Goal: Task Accomplishment & Management: Manage account settings

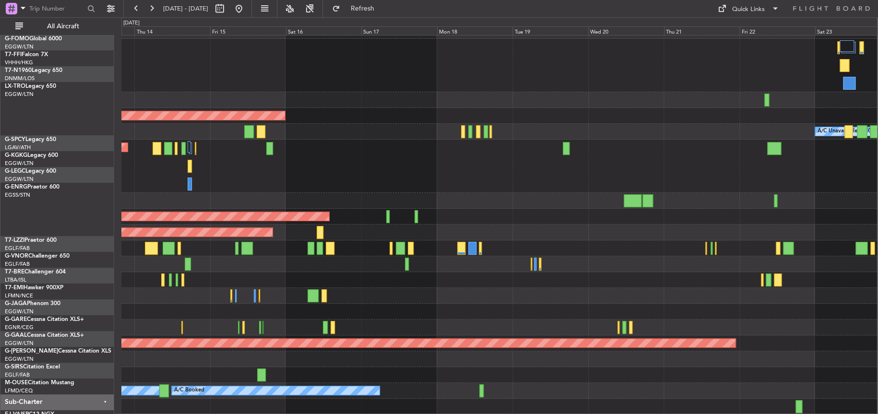
scroll to position [76, 0]
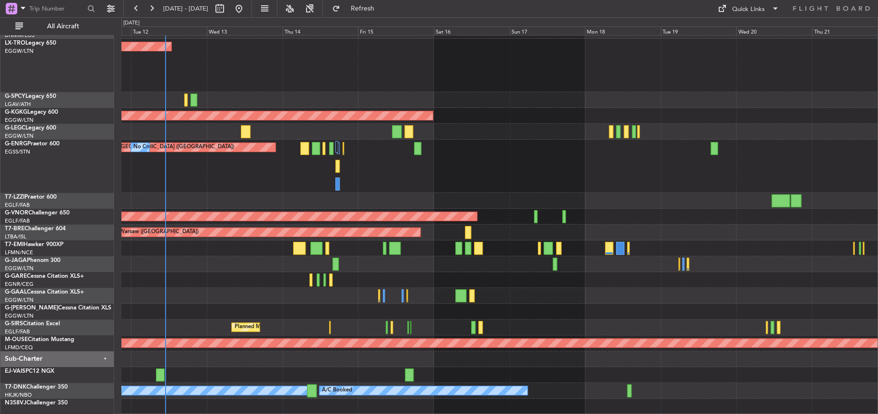
click at [348, 128] on div "A/C Unavailable [GEOGRAPHIC_DATA] ([GEOGRAPHIC_DATA])" at bounding box center [499, 132] width 756 height 16
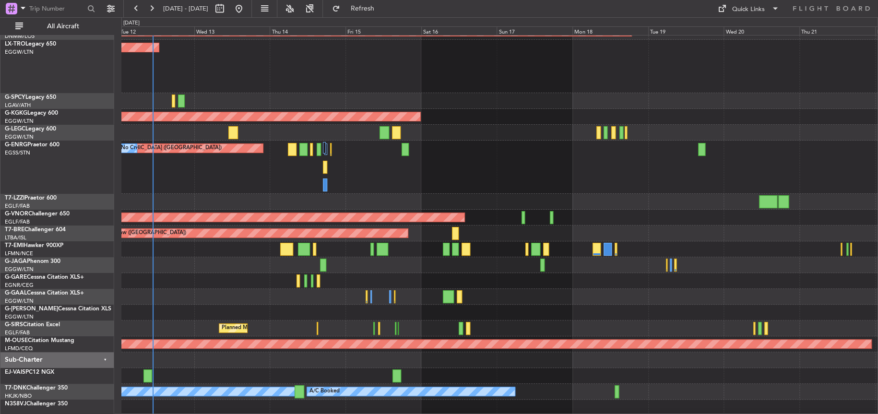
click at [348, 131] on div "A/C Unavailable [GEOGRAPHIC_DATA] ([GEOGRAPHIC_DATA])" at bounding box center [499, 133] width 756 height 16
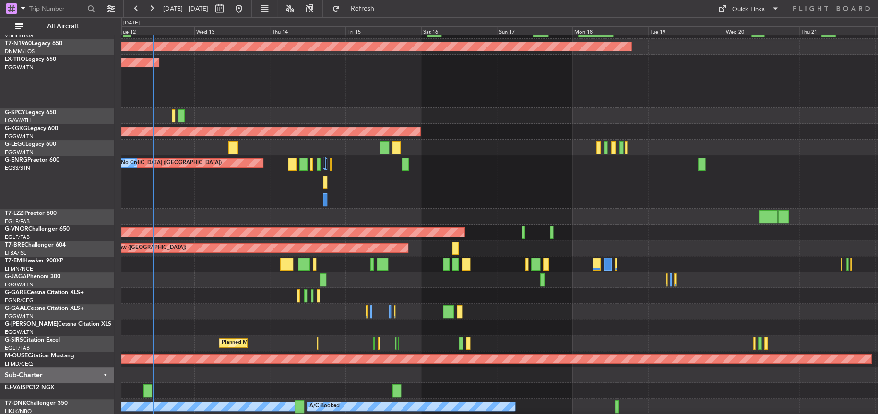
scroll to position [10, 0]
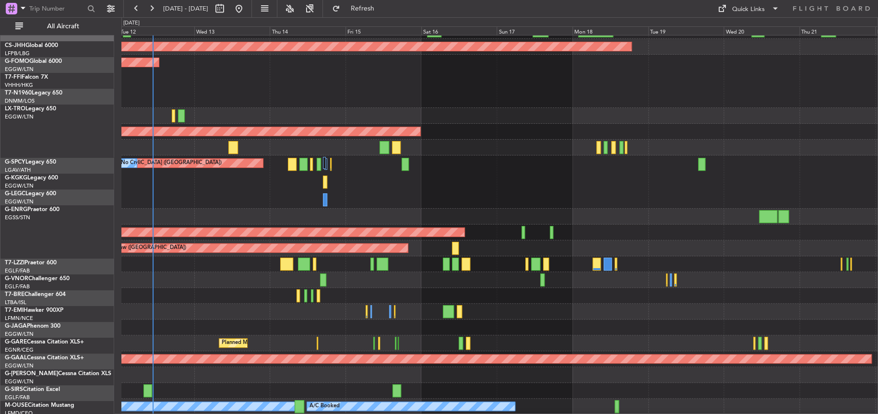
click at [348, 131] on div at bounding box center [499, 296] width 756 height 16
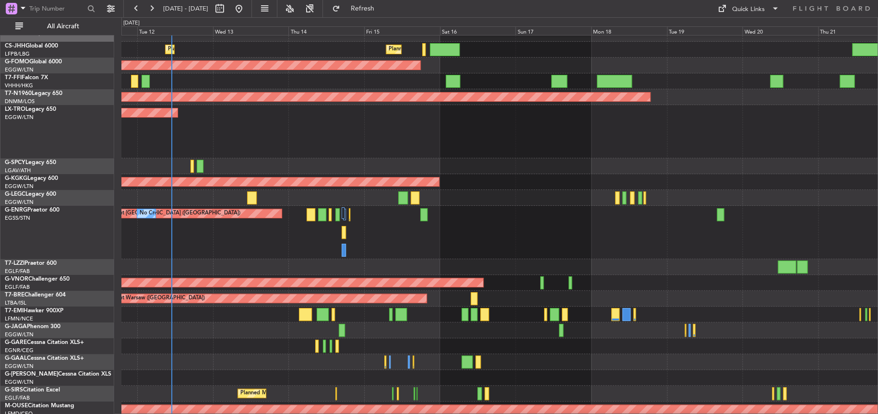
scroll to position [0, 0]
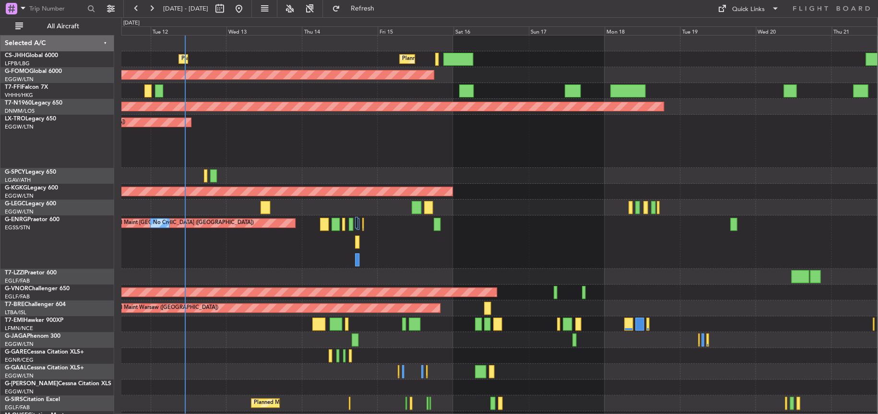
click at [348, 125] on div "Unplanned Maint [GEOGRAPHIC_DATA] ([GEOGRAPHIC_DATA])" at bounding box center [499, 141] width 756 height 53
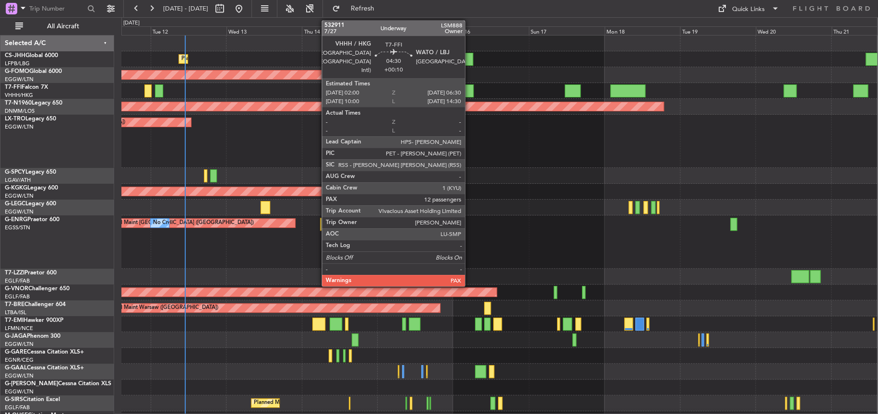
click at [348, 94] on div at bounding box center [466, 90] width 14 height 13
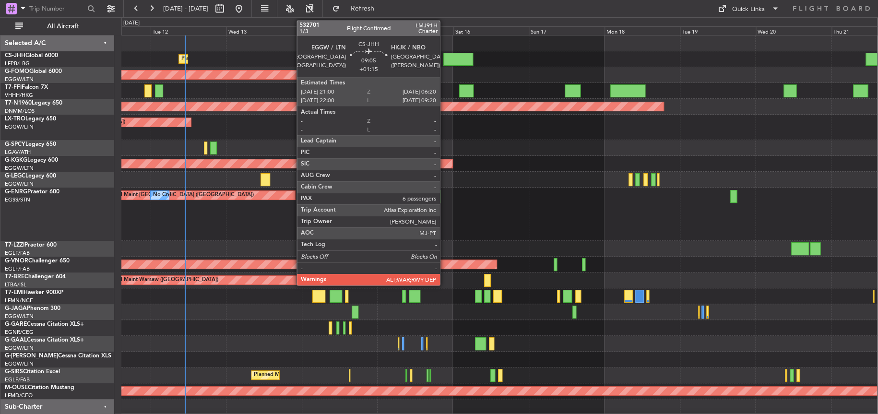
click at [348, 56] on div at bounding box center [458, 59] width 30 height 13
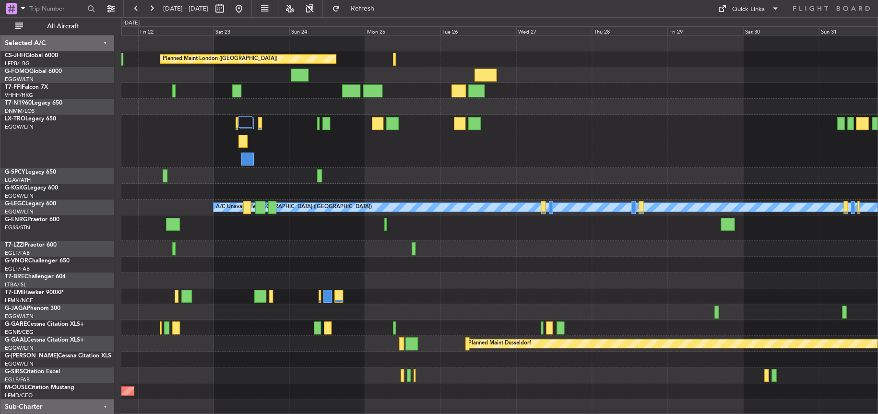
click at [348, 131] on div "Planned Maint London ([GEOGRAPHIC_DATA]) A/C Unavailable [GEOGRAPHIC_DATA] ([GE…" at bounding box center [499, 248] width 756 height 427
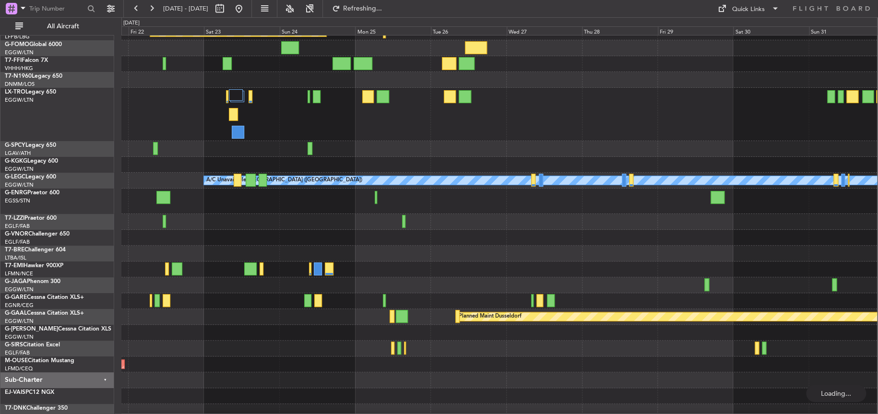
click at [348, 131] on div at bounding box center [499, 269] width 756 height 16
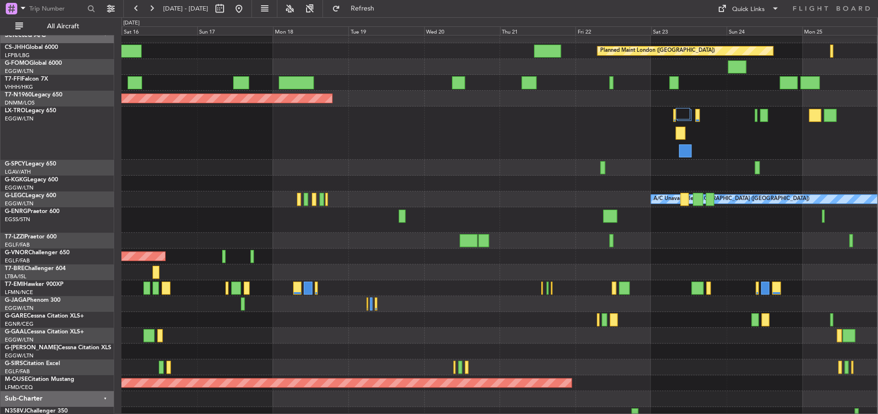
click at [348, 131] on div at bounding box center [499, 168] width 756 height 16
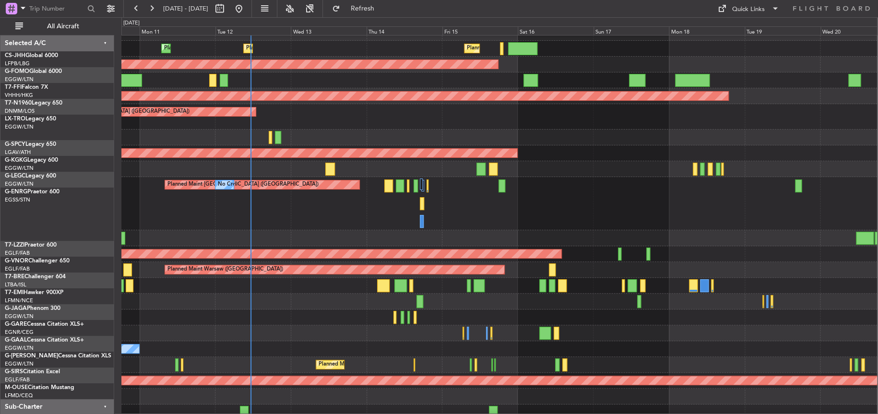
scroll to position [18, 0]
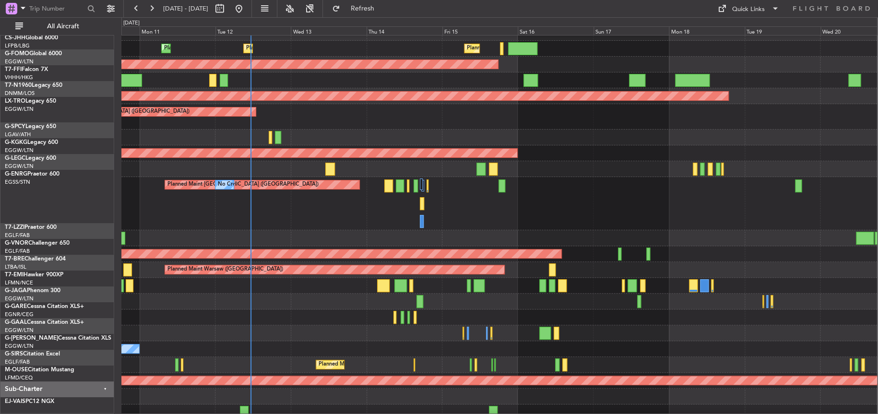
click at [143, 131] on div "Planned Maint [GEOGRAPHIC_DATA] ([GEOGRAPHIC_DATA]) Planned Maint [GEOGRAPHIC_D…" at bounding box center [499, 230] width 756 height 411
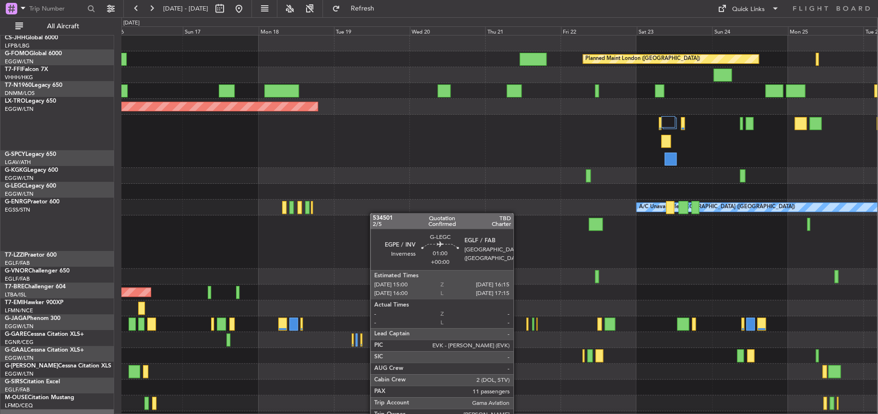
scroll to position [0, 0]
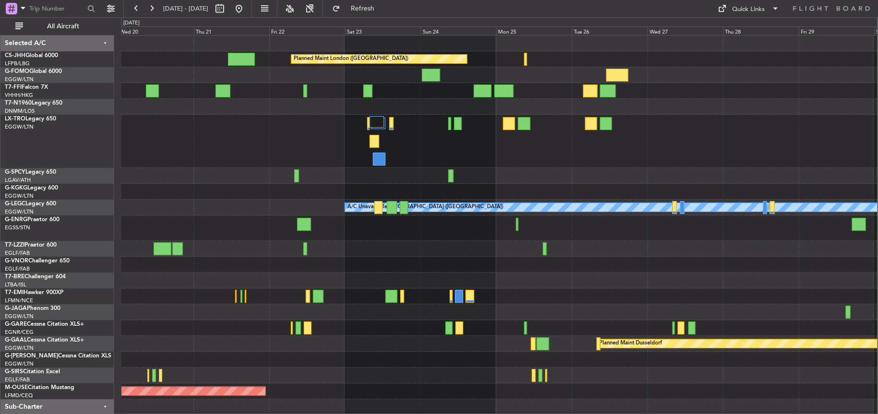
click at [218, 131] on div "Planned Maint London (Biggin Hill) Planned Maint London (Stansted) A/C Unavaila…" at bounding box center [499, 240] width 756 height 411
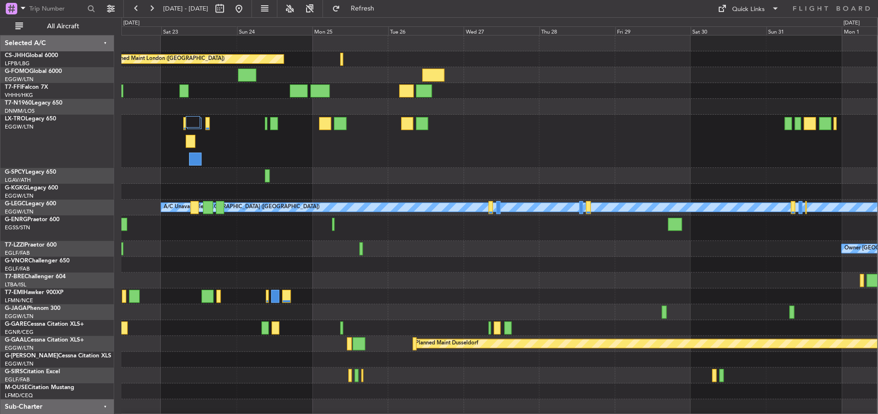
click at [348, 131] on div at bounding box center [499, 176] width 756 height 16
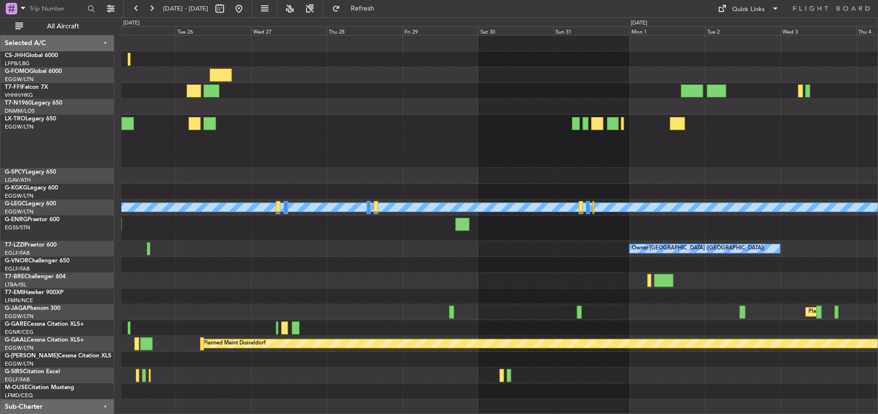
click at [106, 131] on div "Planned Maint London (Biggin Hill) A/C Unavailable London (Luton) Owner London …" at bounding box center [439, 215] width 878 height 397
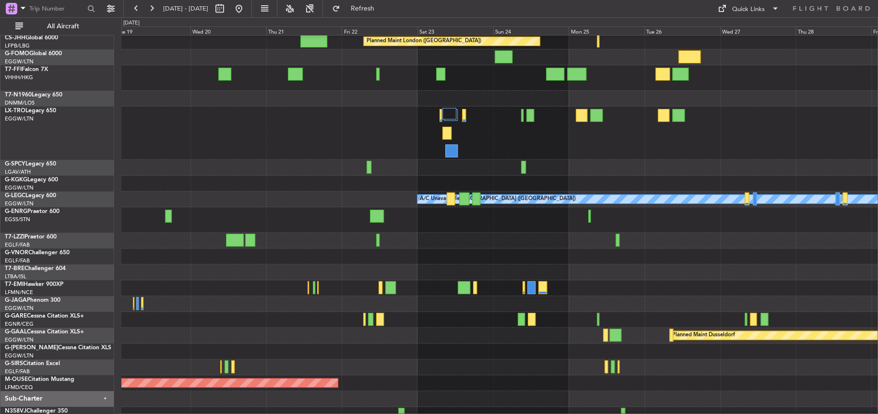
scroll to position [26, 0]
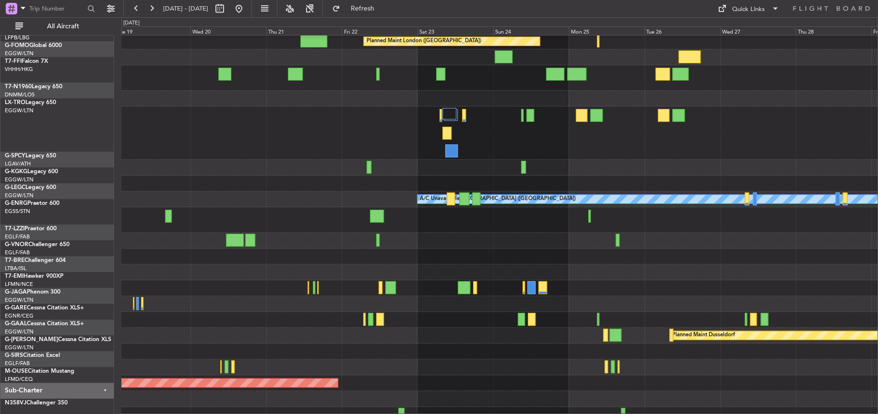
click at [348, 131] on div "Planned Maint London ([GEOGRAPHIC_DATA]) Planned Maint [GEOGRAPHIC_DATA] ([GEOG…" at bounding box center [499, 220] width 756 height 405
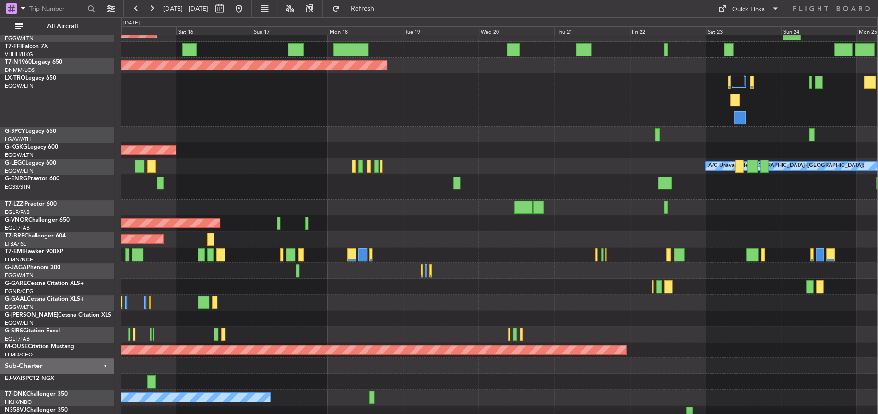
scroll to position [48, 0]
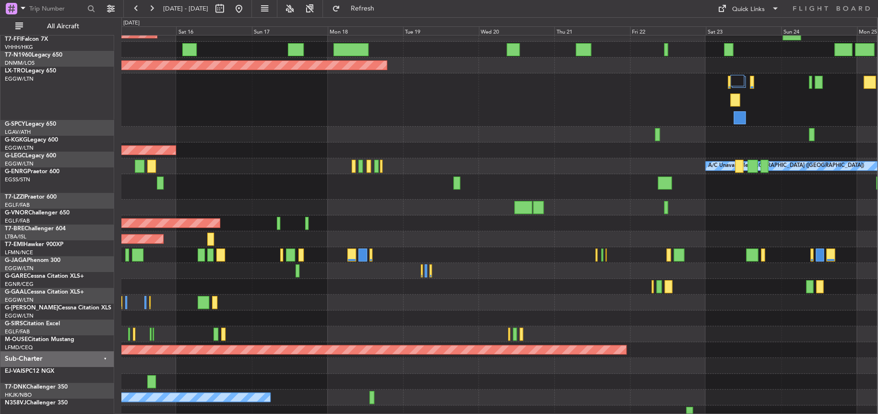
click at [348, 131] on div "Planned Maint London (Biggin Hill) Planned Maint Paris (Le Bourget) Planned Mai…" at bounding box center [499, 207] width 756 height 427
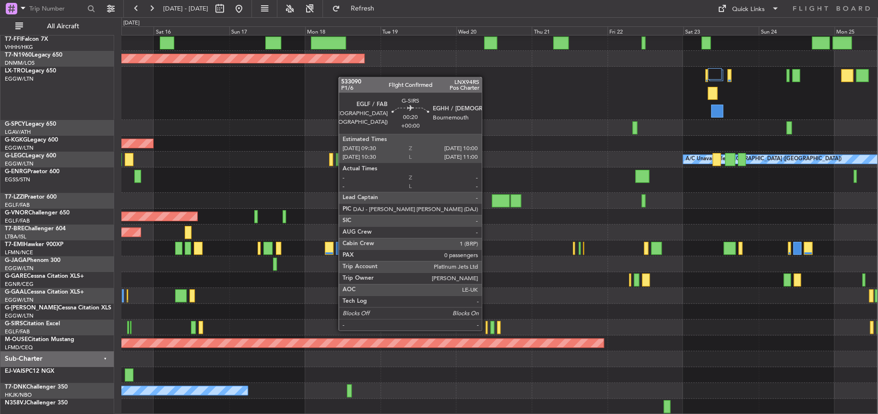
click at [348, 131] on div at bounding box center [486, 327] width 2 height 13
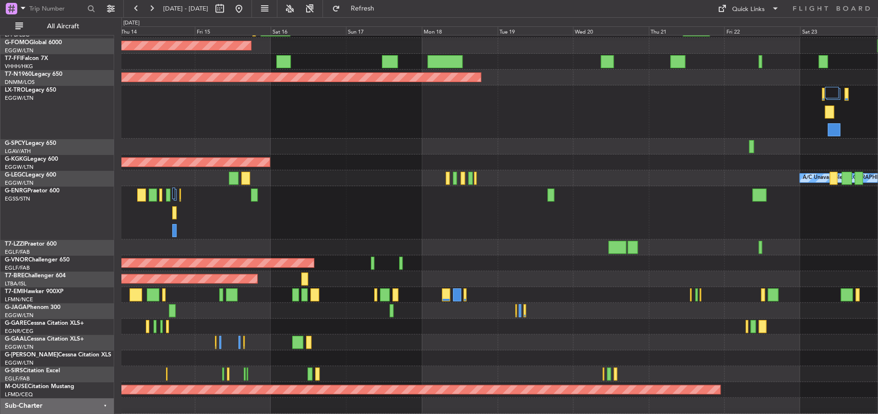
click at [348, 131] on div at bounding box center [499, 358] width 756 height 16
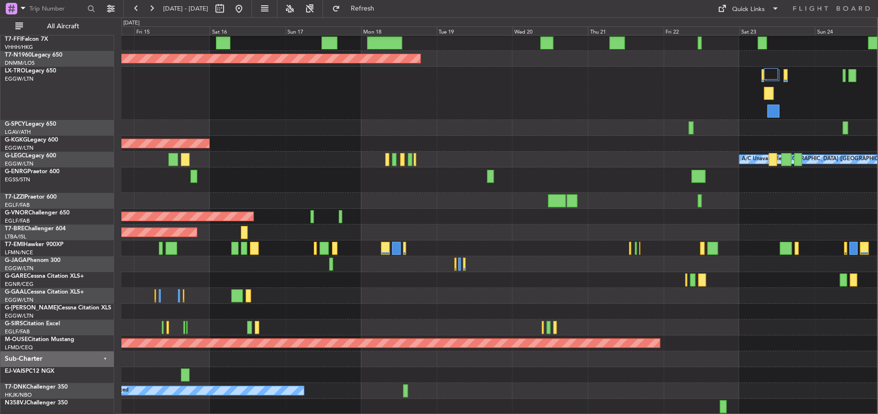
click at [348, 127] on div at bounding box center [499, 128] width 756 height 16
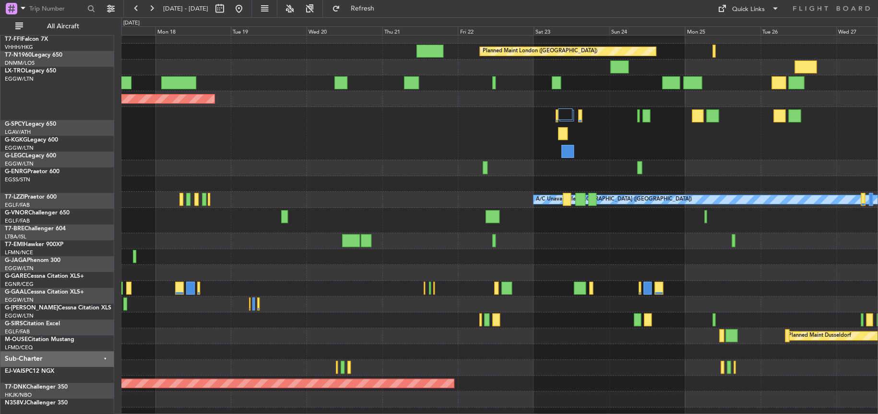
click at [252, 131] on div at bounding box center [499, 168] width 756 height 16
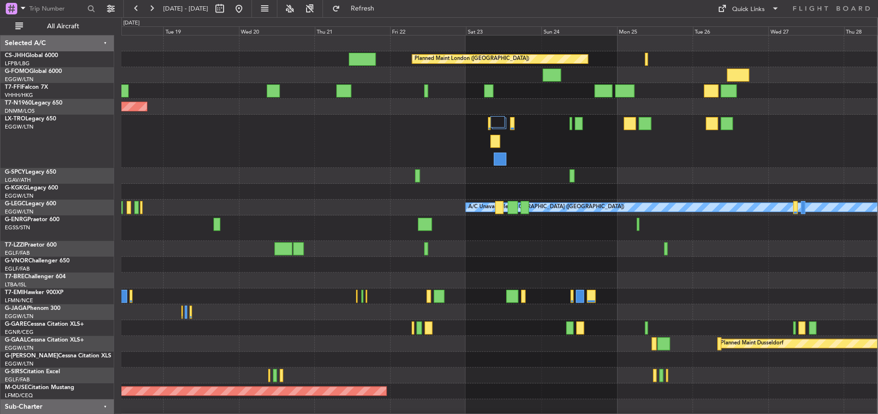
click at [275, 131] on div "Planned Maint London (Biggin Hill) Planned Maint London (Stansted) AOG Maint Is…" at bounding box center [499, 248] width 756 height 427
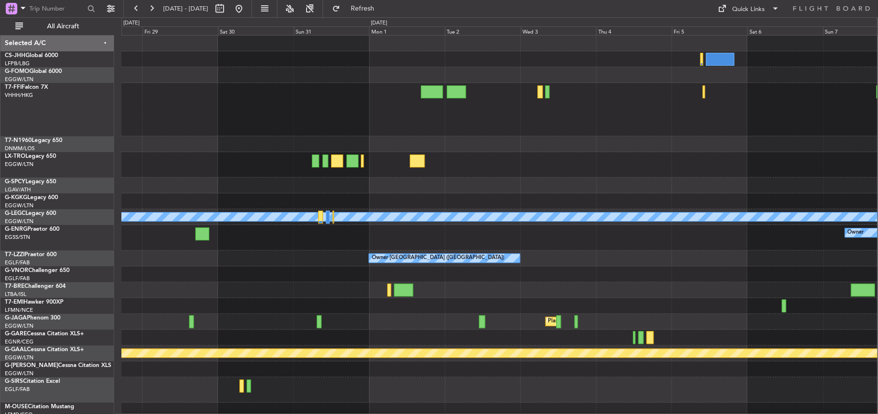
scroll to position [8, 0]
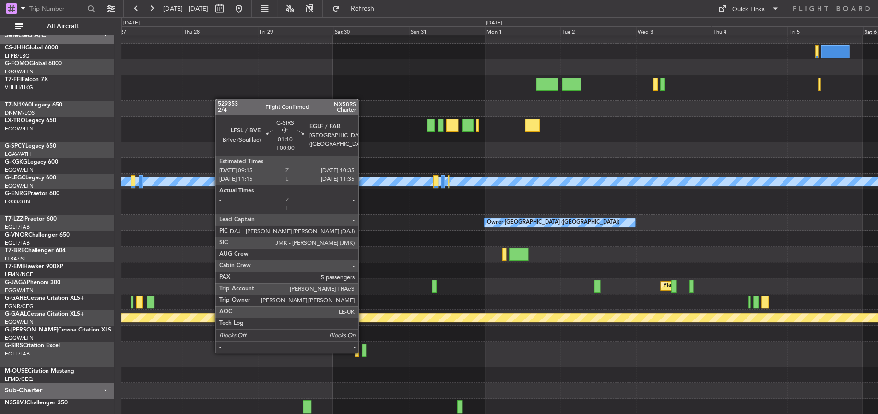
click at [348, 131] on div at bounding box center [364, 350] width 4 height 13
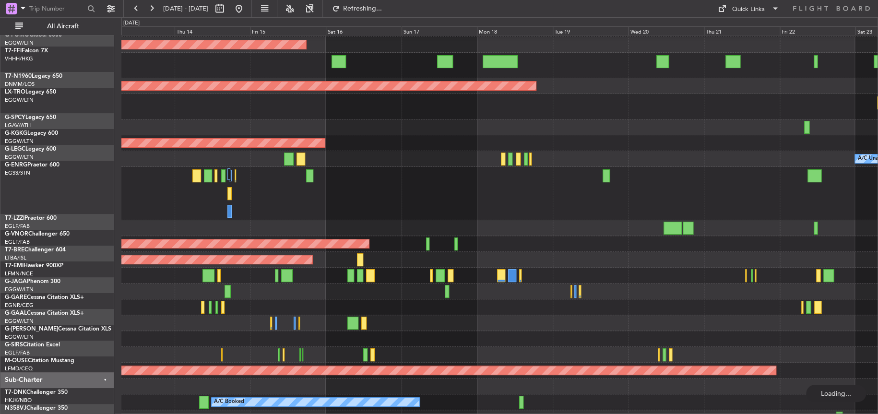
scroll to position [0, 0]
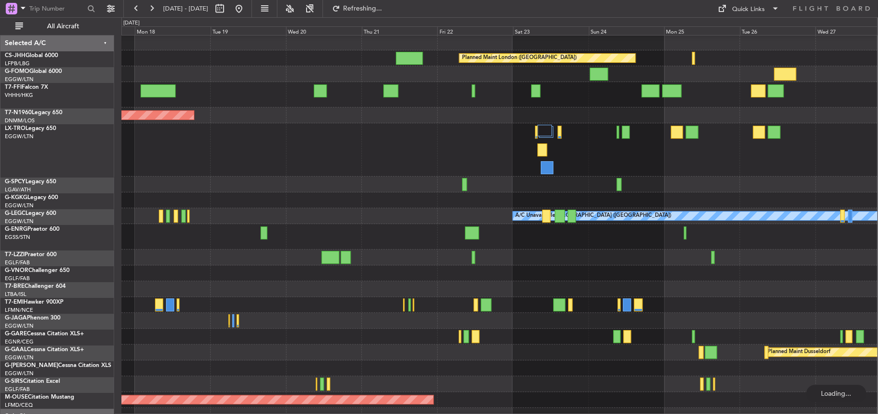
click at [348, 131] on div "AOG Maint [GEOGRAPHIC_DATA] (Ataturk)" at bounding box center [499, 200] width 756 height 16
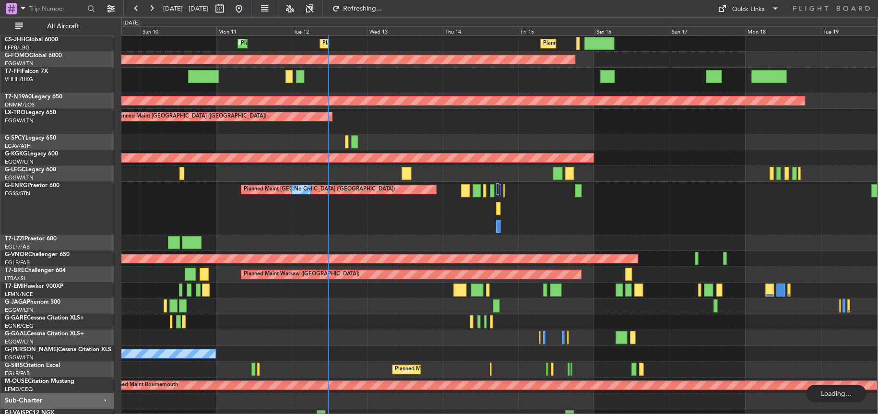
scroll to position [15, 0]
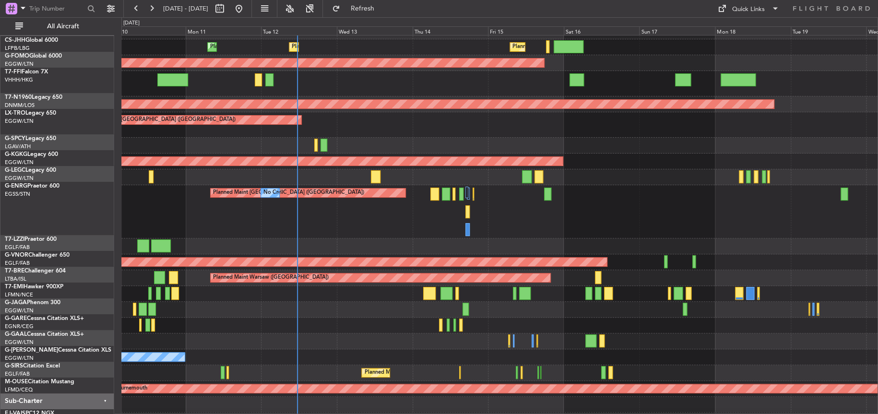
click at [348, 131] on div "Planned Maint London (Stansted) No Crew" at bounding box center [499, 211] width 756 height 53
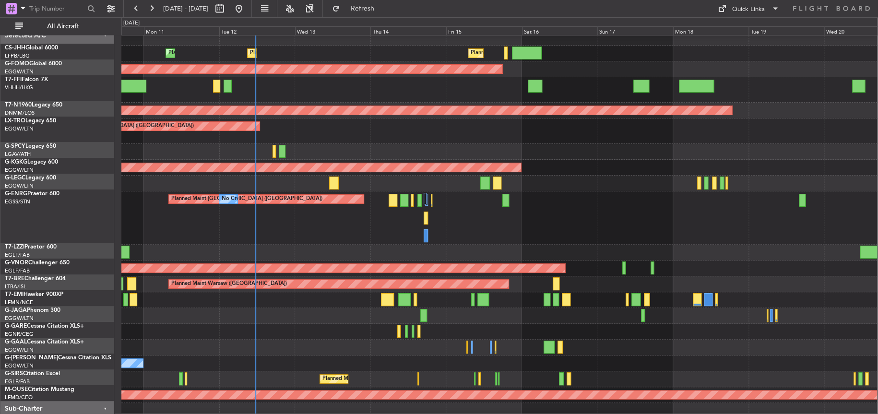
click at [348, 131] on div "Planned Maint London (Stansted) No Crew" at bounding box center [499, 217] width 756 height 53
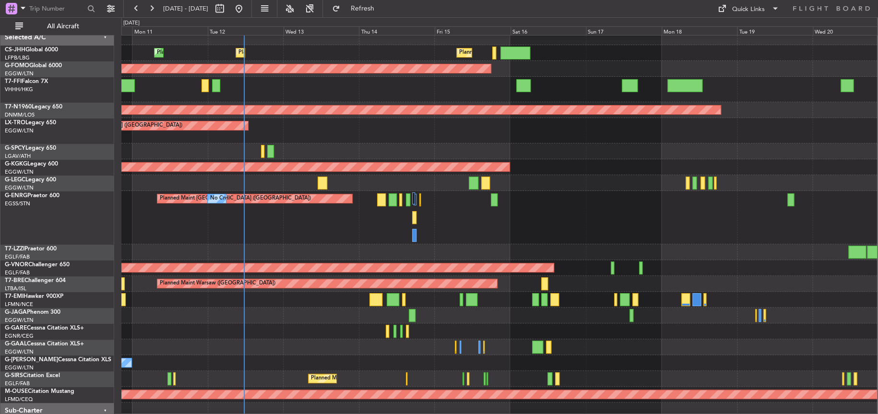
click at [348, 131] on div "Planned Maint London (Stansted) No Crew" at bounding box center [499, 217] width 756 height 53
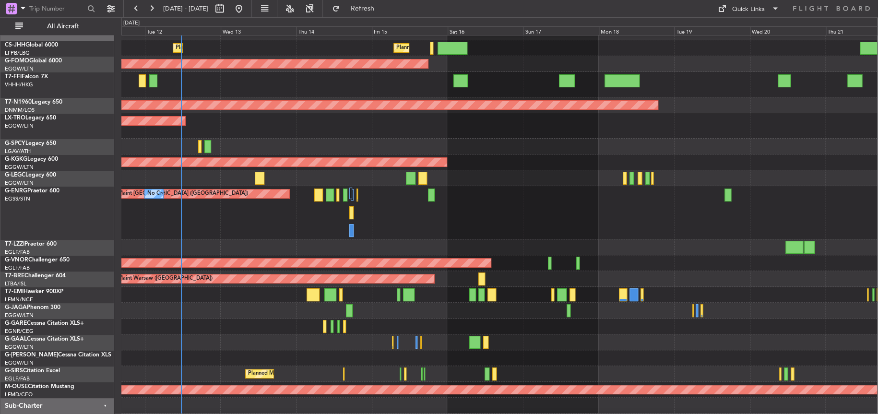
scroll to position [0, 0]
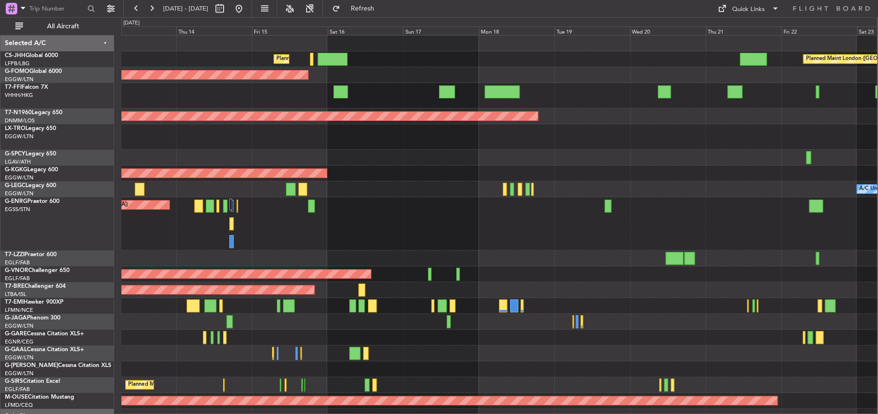
click at [348, 131] on div "Planned Maint Paris (Le Bourget) Planned Maint London (Biggin Hill) Planned Mai…" at bounding box center [499, 245] width 756 height 421
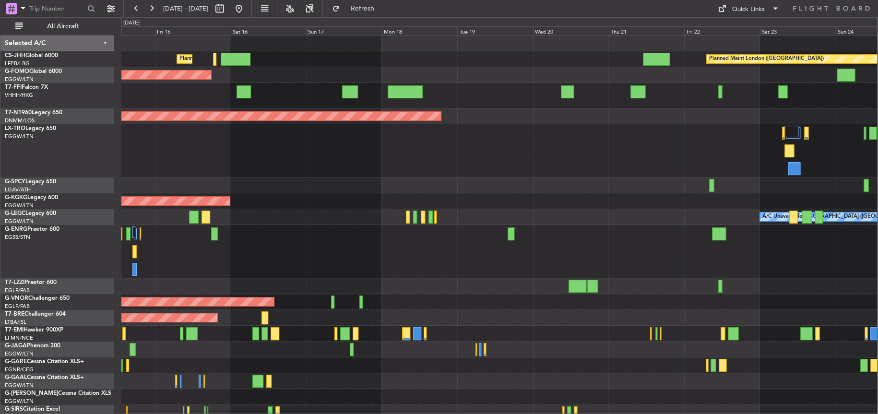
click at [348, 131] on div "AOG Maint [GEOGRAPHIC_DATA] (Ataturk)" at bounding box center [499, 201] width 756 height 16
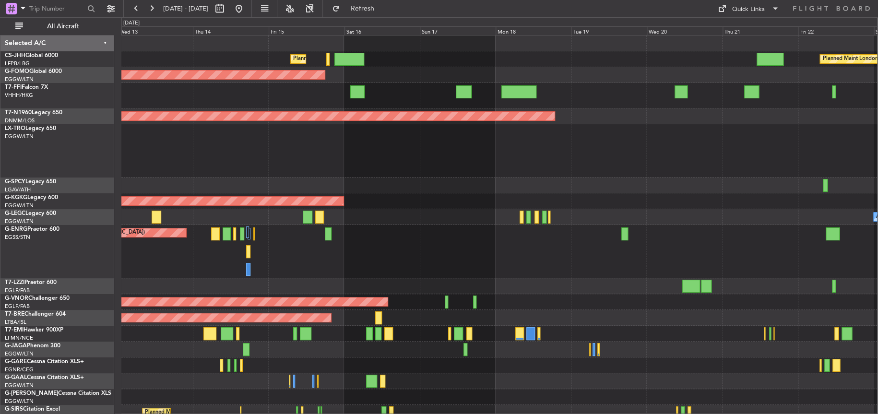
click at [348, 131] on div "Planned Maint London (Stansted) No Crew" at bounding box center [499, 251] width 756 height 53
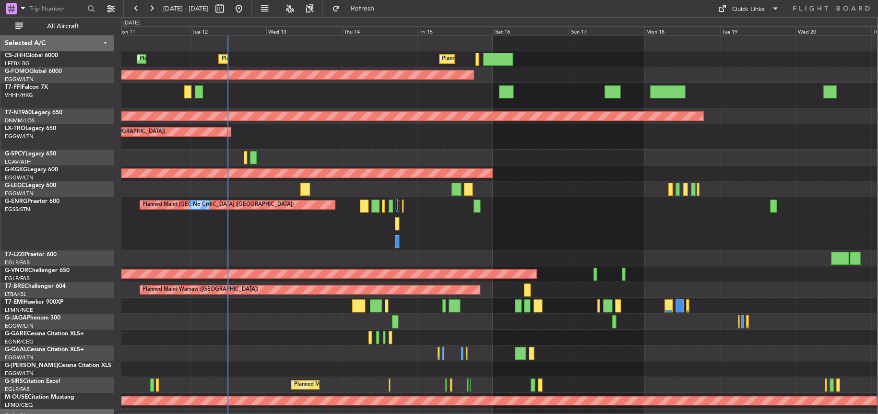
click at [348, 131] on div "Planned Maint Paris (Le Bourget) Planned Maint Paris (Le Bourget) Planned Maint…" at bounding box center [499, 245] width 756 height 421
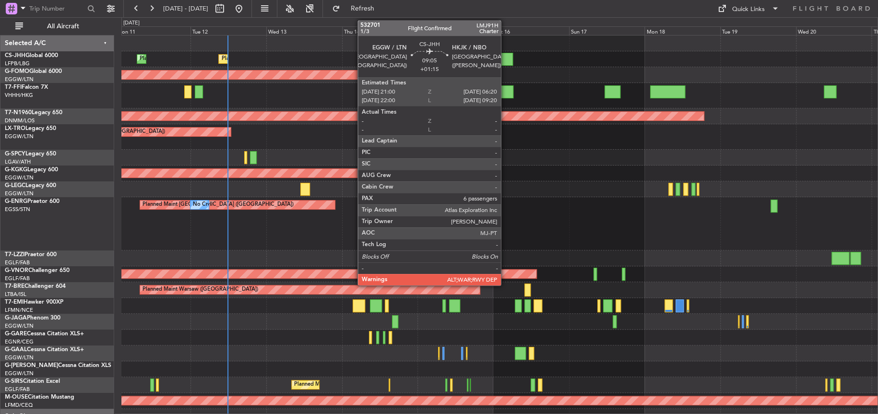
click at [348, 61] on div at bounding box center [498, 59] width 30 height 13
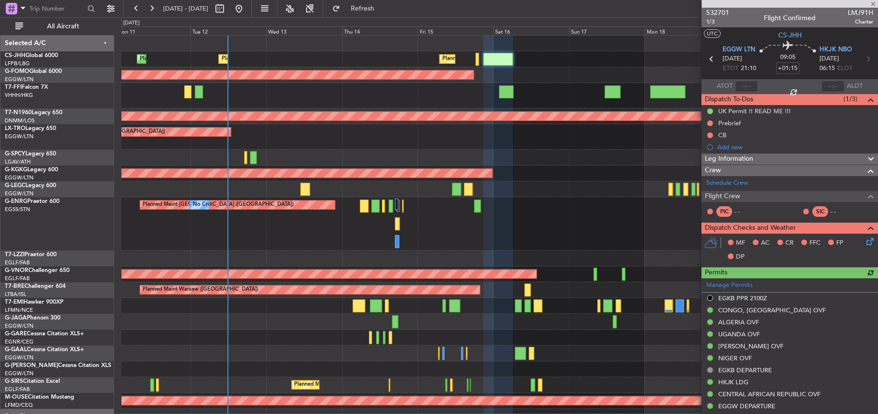
scroll to position [336, 0]
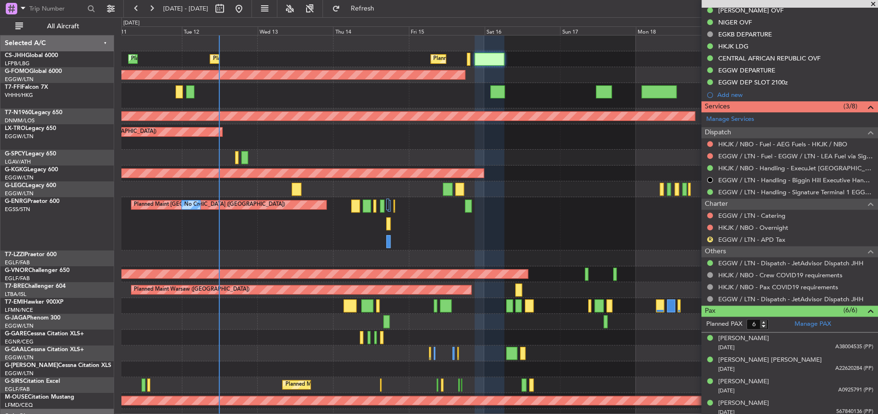
click at [348, 131] on div "Planned Maint Paris (Le Bourget) Planned Maint Paris (Le Bourget) Planned Maint…" at bounding box center [499, 245] width 756 height 421
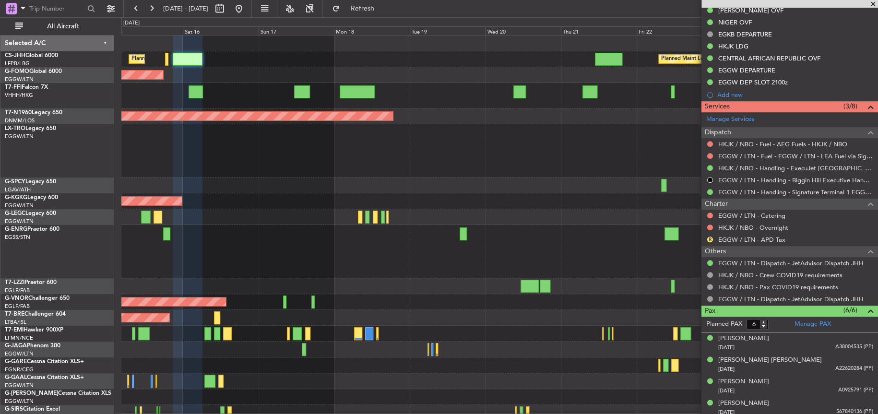
click at [348, 86] on div "Planned Maint London (Biggin Hill) Planned Maint Paris (Le Bourget) Planned Mai…" at bounding box center [499, 259] width 756 height 449
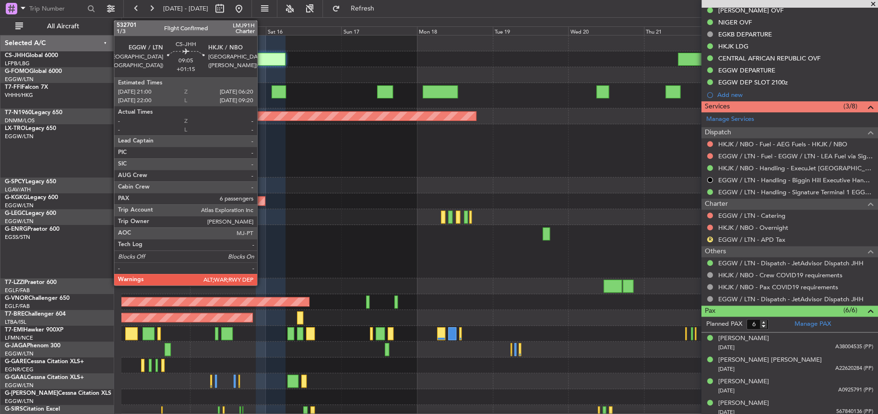
click at [267, 55] on div at bounding box center [271, 59] width 30 height 13
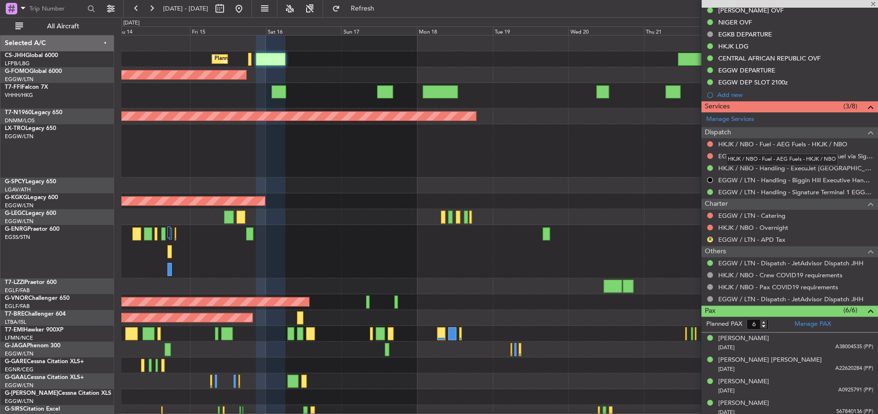
scroll to position [0, 0]
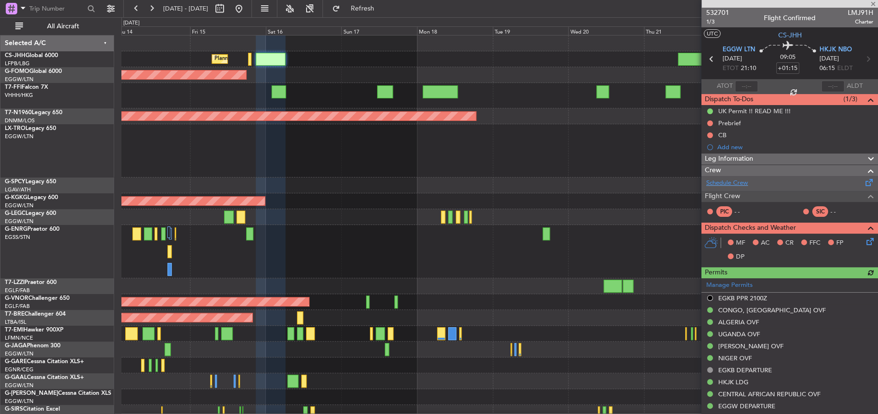
click at [348, 131] on link "Schedule Crew" at bounding box center [727, 183] width 42 height 10
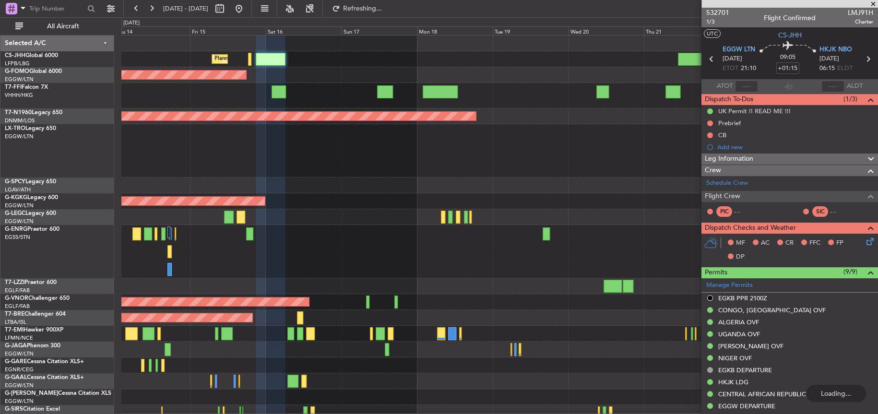
click at [316, 131] on div "Unplanned Maint [GEOGRAPHIC_DATA] ([GEOGRAPHIC_DATA])" at bounding box center [499, 150] width 756 height 53
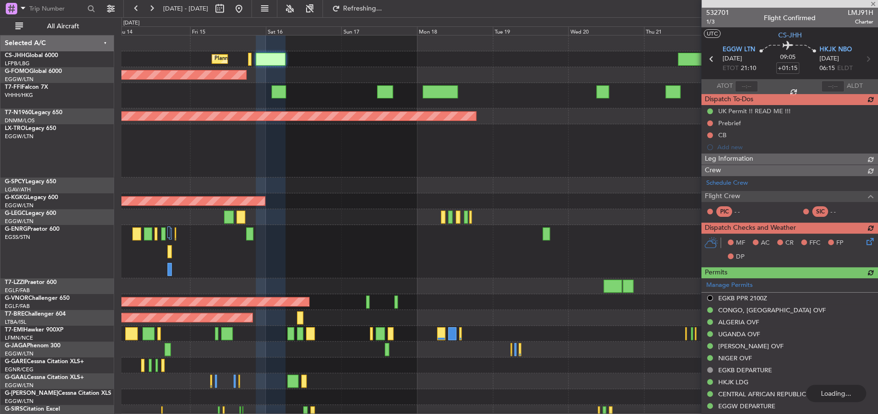
click at [290, 131] on div "Unplanned Maint [GEOGRAPHIC_DATA] ([GEOGRAPHIC_DATA])" at bounding box center [499, 150] width 756 height 53
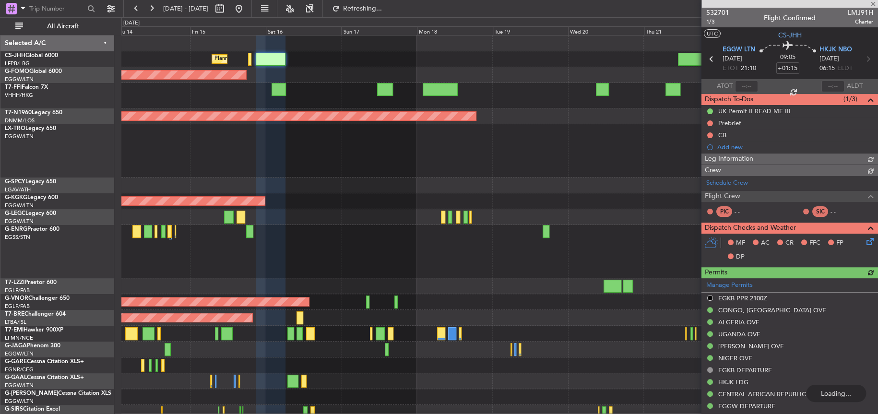
click at [290, 131] on div at bounding box center [499, 150] width 756 height 53
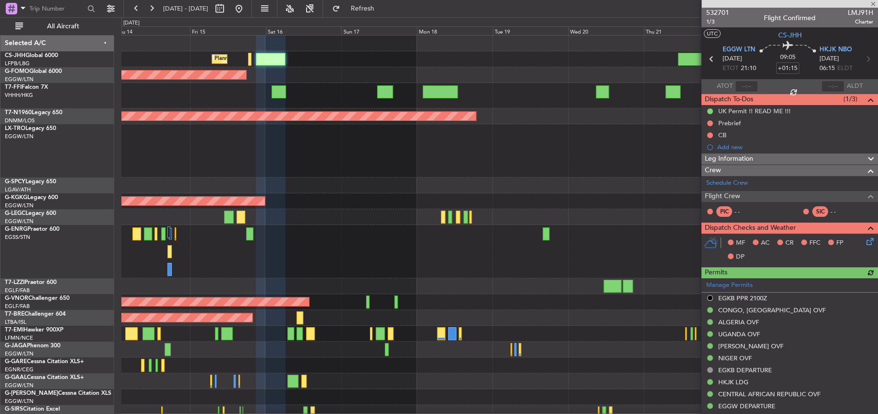
click at [221, 131] on div "Unplanned Maint [GEOGRAPHIC_DATA] ([GEOGRAPHIC_DATA])" at bounding box center [499, 150] width 756 height 53
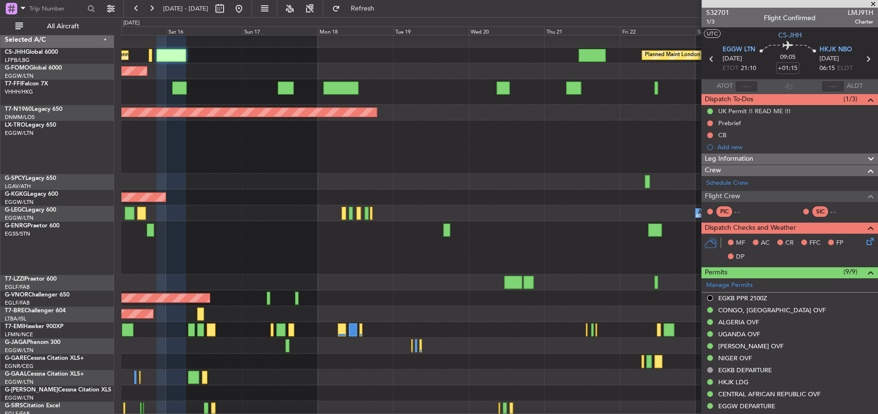
click at [348, 131] on div at bounding box center [499, 146] width 756 height 53
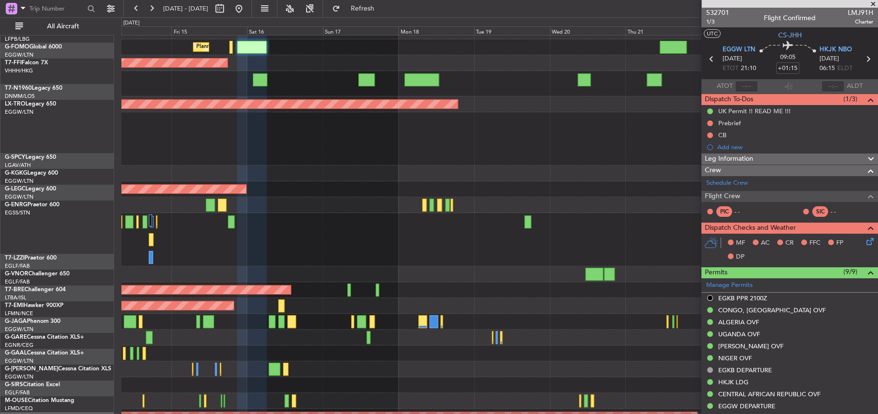
scroll to position [0, 0]
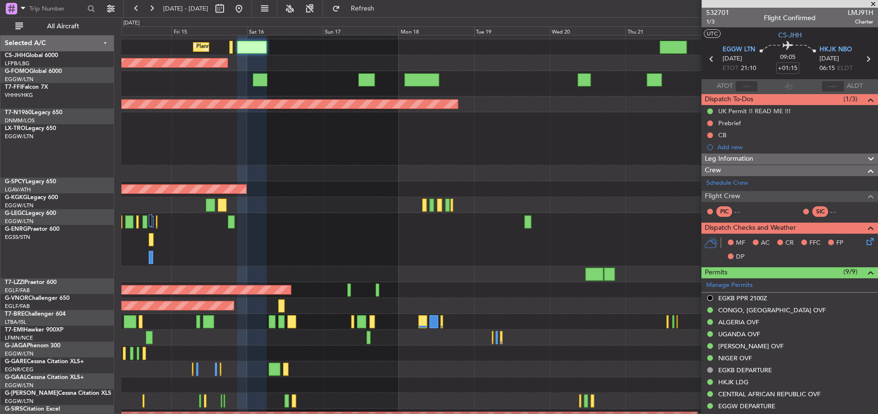
click at [348, 131] on div "Planned Maint London (Biggin Hill) Planned Maint Paris (Le Bourget) Planned Mai…" at bounding box center [499, 240] width 756 height 433
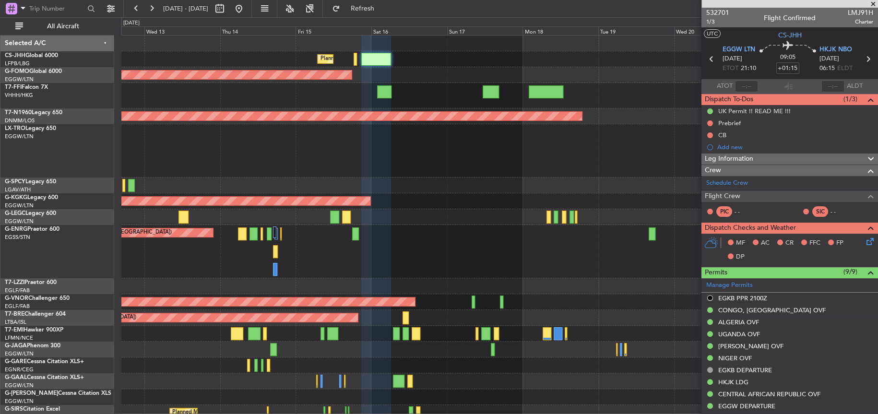
click at [348, 131] on div "Unplanned Maint [GEOGRAPHIC_DATA] ([GEOGRAPHIC_DATA])" at bounding box center [499, 150] width 756 height 53
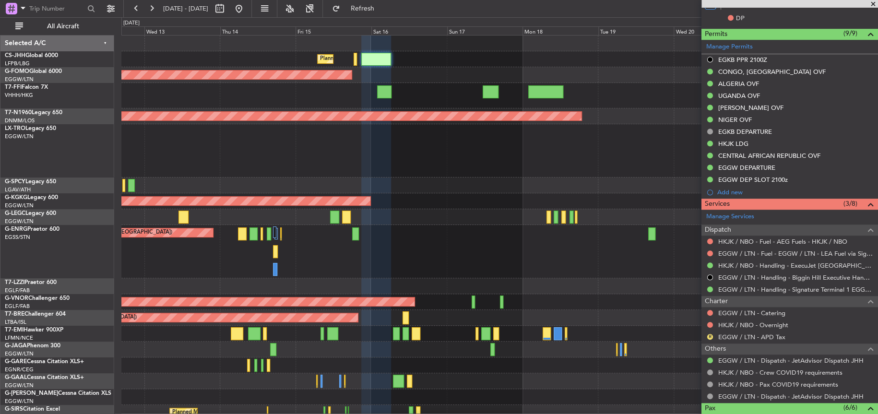
scroll to position [240, 0]
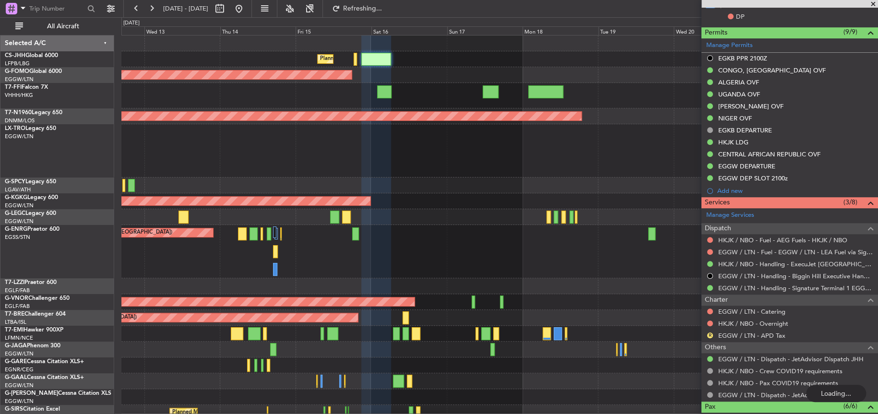
click at [348, 131] on div "Planned Maint Paris (Le Bourget) Planned Maint London (Biggin Hill) Planned Mai…" at bounding box center [499, 259] width 756 height 449
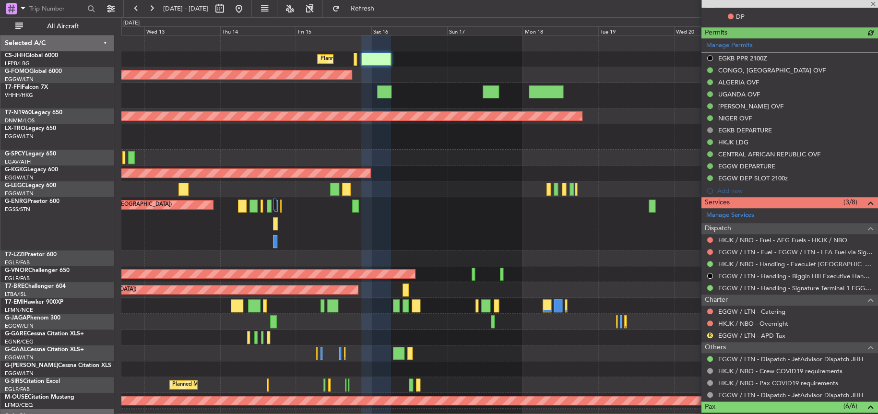
click at [348, 131] on div at bounding box center [499, 158] width 756 height 16
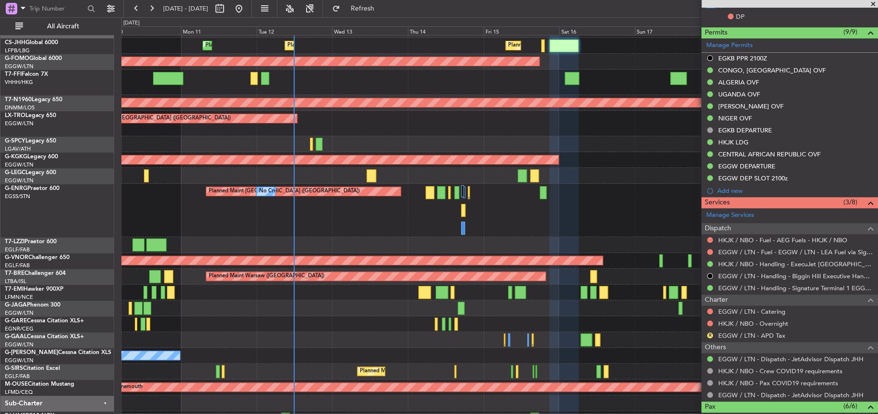
scroll to position [17, 0]
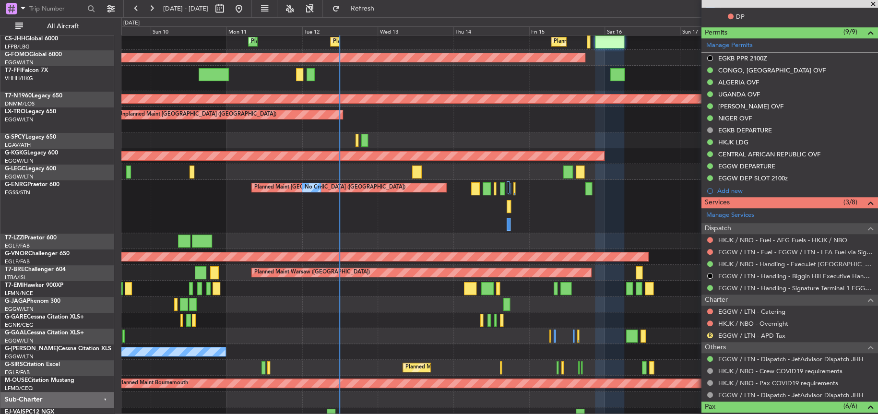
click at [348, 131] on div at bounding box center [499, 172] width 756 height 16
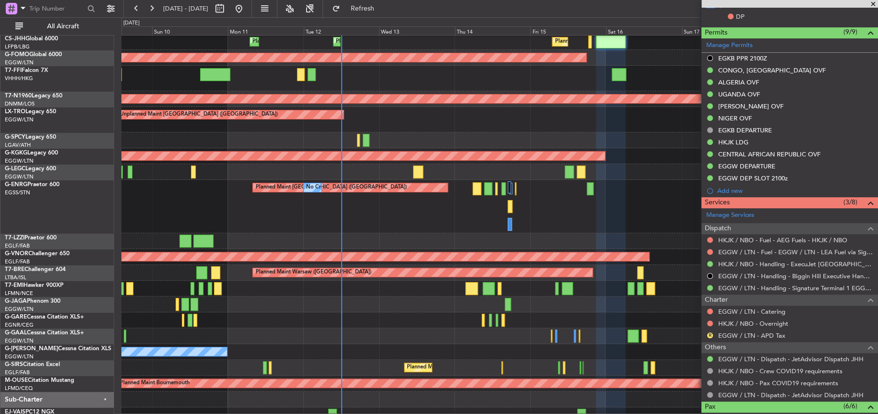
click at [334, 131] on div "Planned Maint [GEOGRAPHIC_DATA] ([GEOGRAPHIC_DATA]) No Crew No Crew" at bounding box center [499, 206] width 756 height 53
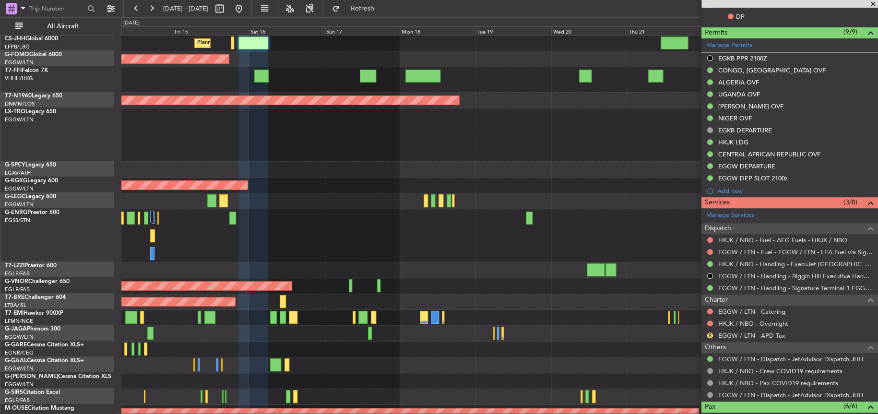
scroll to position [15, 0]
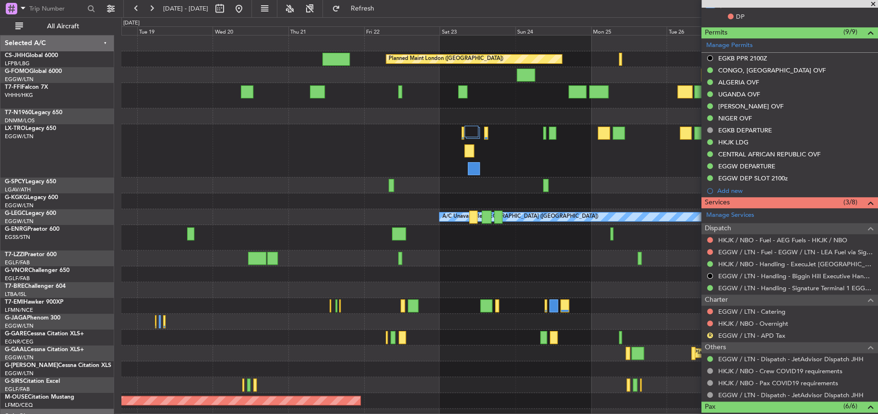
click at [172, 131] on div at bounding box center [499, 237] width 756 height 25
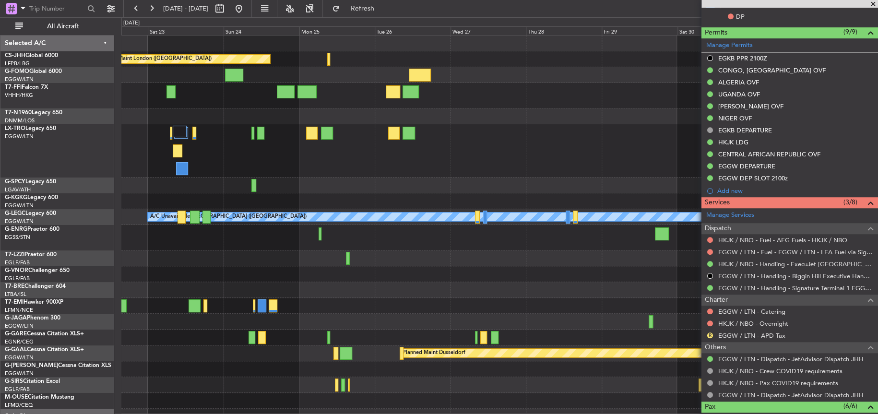
click at [213, 131] on div at bounding box center [499, 237] width 756 height 25
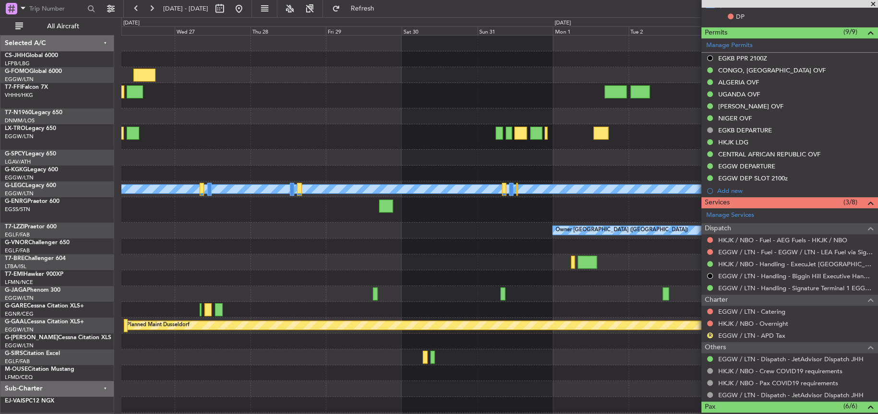
scroll to position [0, 0]
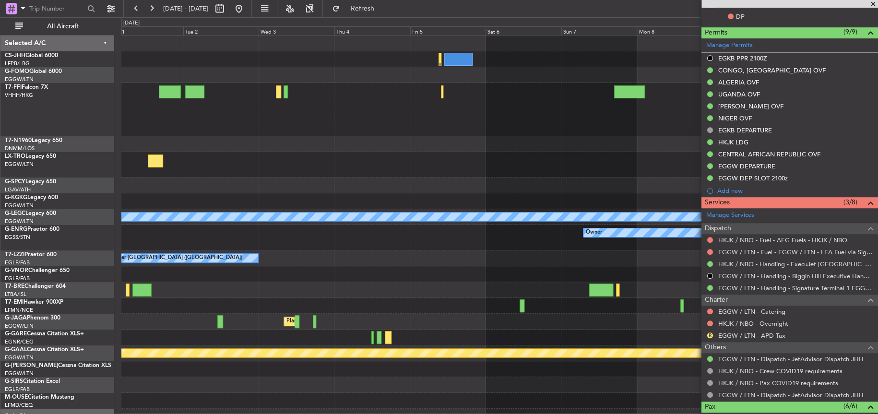
click at [307, 131] on div at bounding box center [499, 274] width 756 height 16
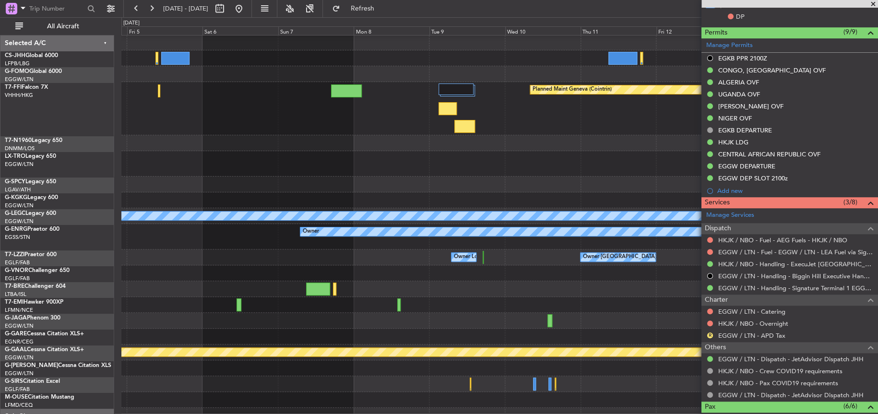
click at [280, 131] on div at bounding box center [499, 273] width 756 height 16
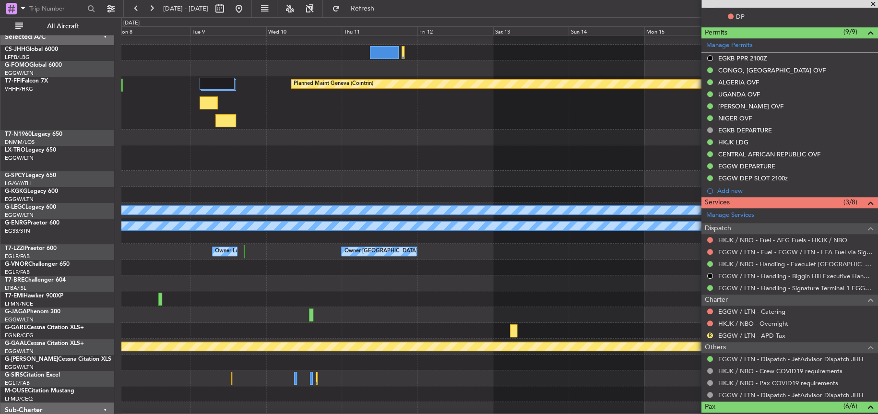
click at [348, 131] on div at bounding box center [499, 283] width 756 height 16
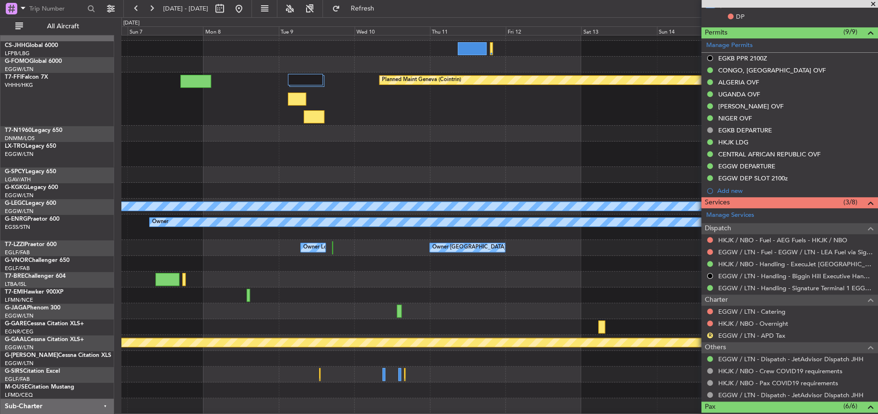
click at [348, 131] on div at bounding box center [499, 295] width 756 height 16
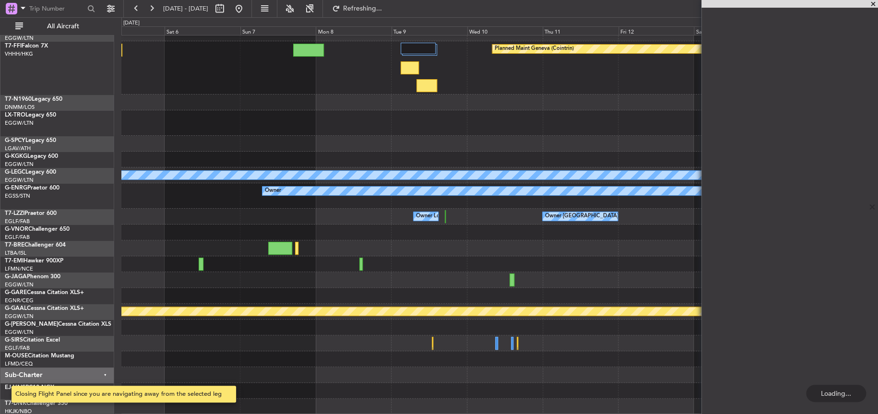
scroll to position [7, 0]
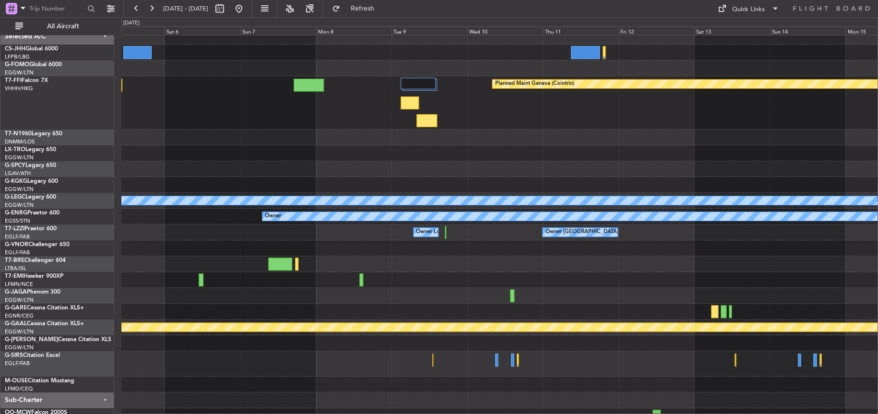
click at [348, 131] on div at bounding box center [499, 400] width 756 height 16
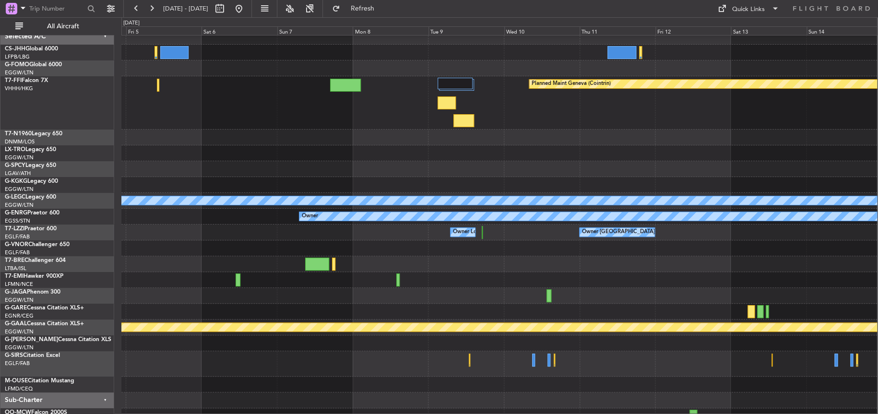
click at [348, 131] on div at bounding box center [499, 363] width 756 height 25
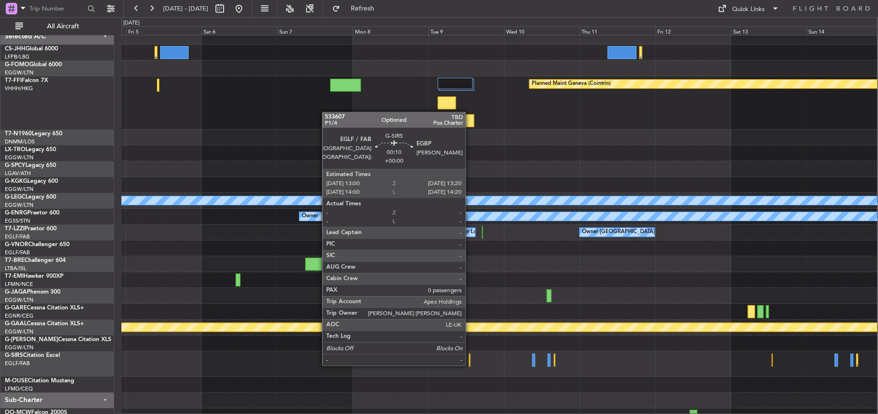
click at [348, 131] on div at bounding box center [469, 360] width 1 height 13
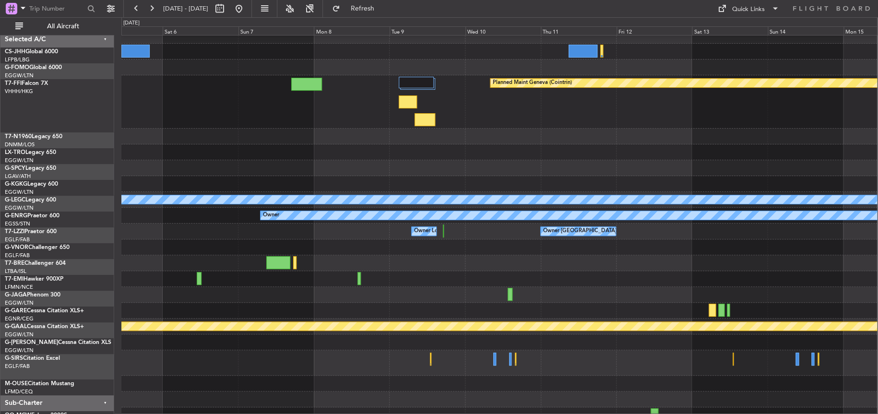
click at [348, 131] on div at bounding box center [499, 184] width 756 height 16
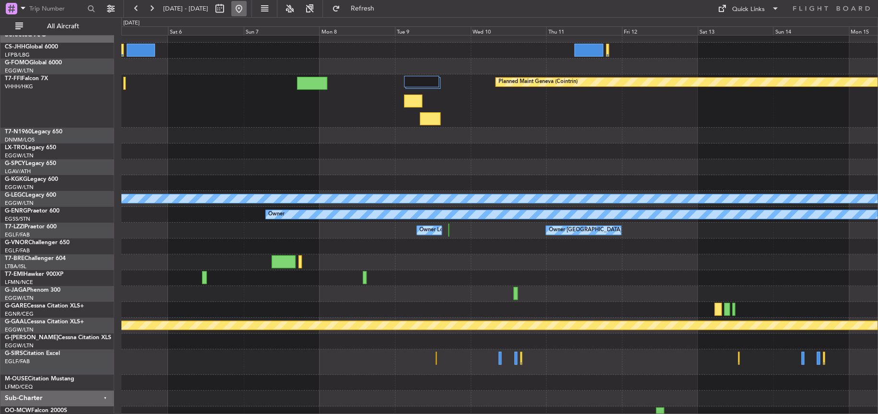
click at [247, 6] on button at bounding box center [238, 8] width 15 height 15
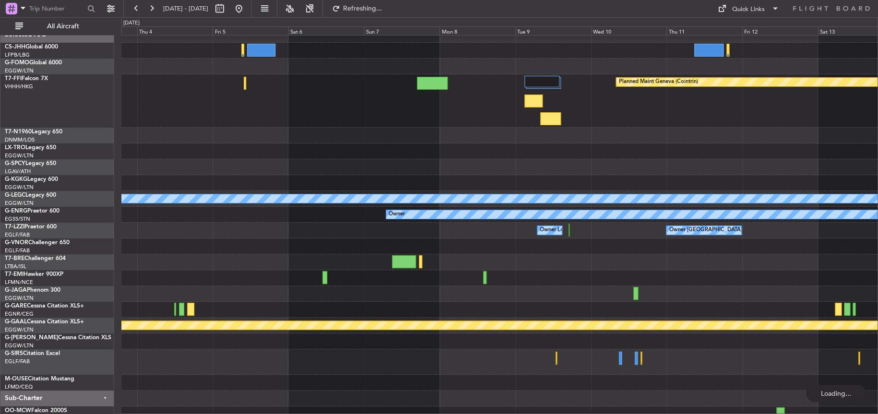
scroll to position [0, 0]
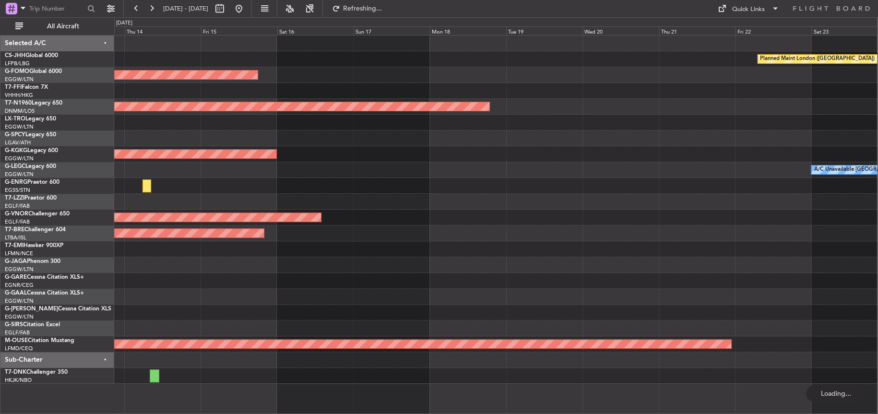
click at [219, 131] on div "Planned Maint London (Biggin Hill) Planned Maint Windsor Locks (Bradley Intl) P…" at bounding box center [495, 209] width 763 height 348
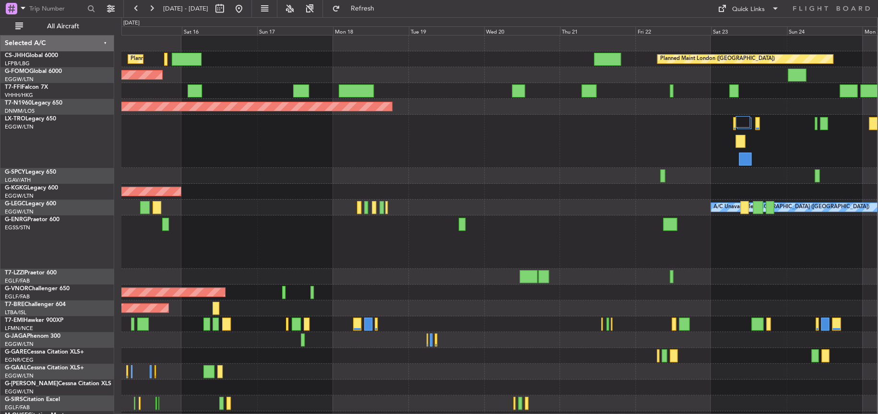
click at [245, 131] on div "Planned Maint Paris (Le Bourget) Planned Maint London (Biggin Hill) Planned Mai…" at bounding box center [499, 262] width 756 height 455
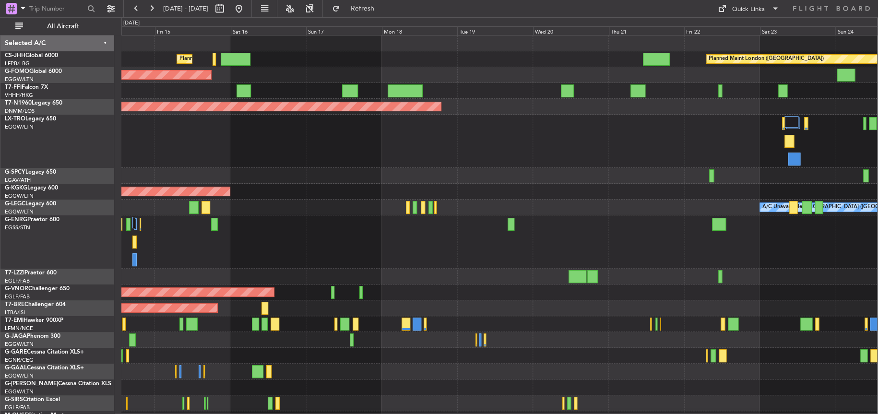
click at [348, 131] on div "Unplanned Maint [GEOGRAPHIC_DATA] ([GEOGRAPHIC_DATA])" at bounding box center [499, 141] width 756 height 53
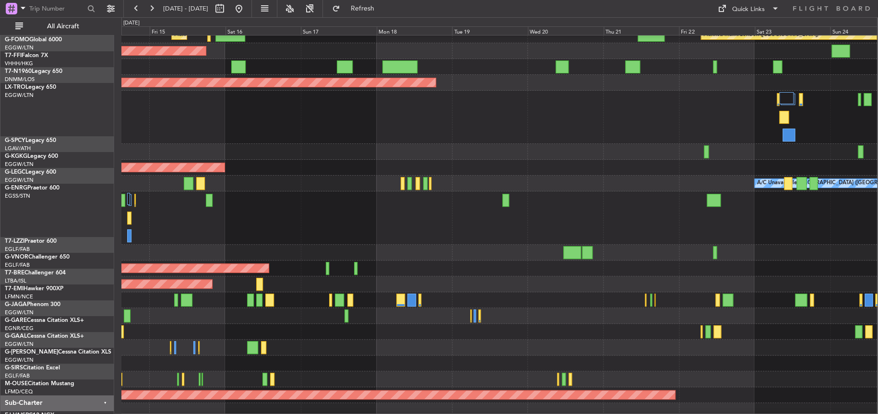
click at [348, 98] on div "Unplanned Maint [GEOGRAPHIC_DATA] ([GEOGRAPHIC_DATA])" at bounding box center [499, 117] width 756 height 53
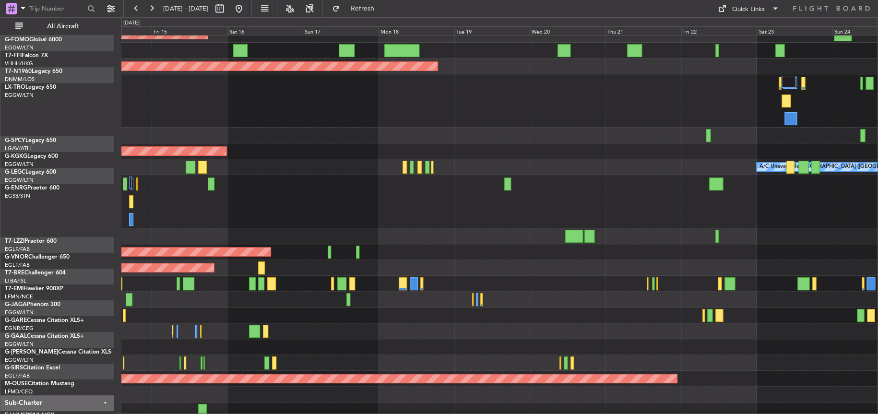
scroll to position [51, 0]
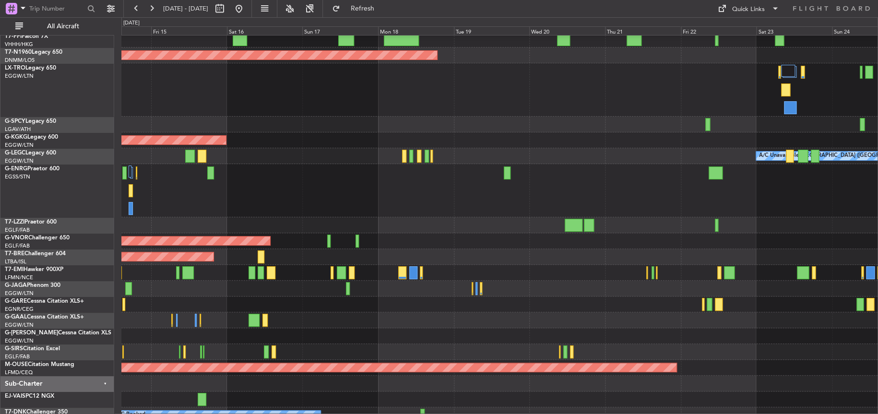
click at [348, 131] on div "AOG Maint [GEOGRAPHIC_DATA] (Ataturk)" at bounding box center [499, 140] width 756 height 16
click at [348, 131] on div "Planned Maint London (Stansted) No Crew" at bounding box center [499, 190] width 756 height 53
click at [247, 3] on button at bounding box center [238, 8] width 15 height 15
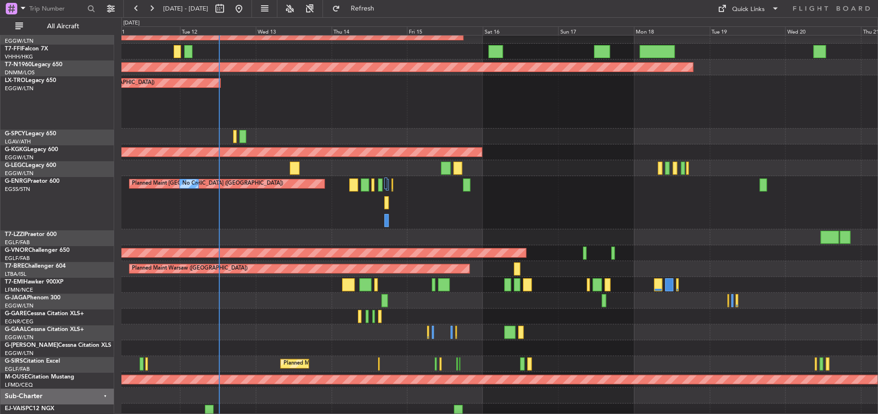
scroll to position [39, 0]
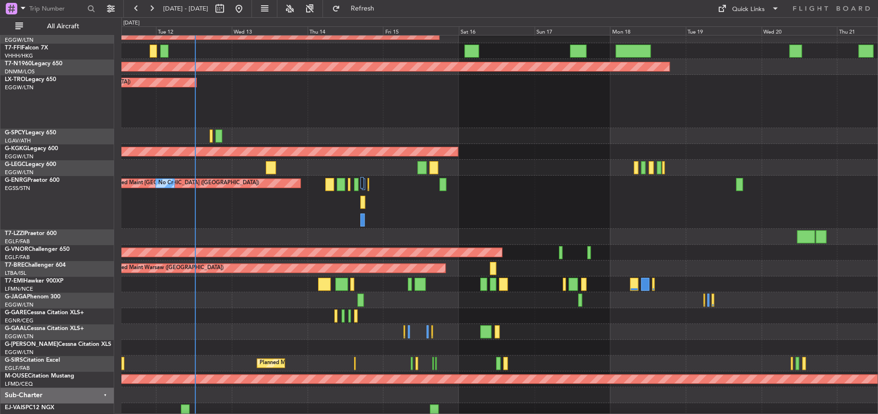
click at [348, 131] on div "Planned Maint London (Stansted) No Crew" at bounding box center [499, 202] width 756 height 53
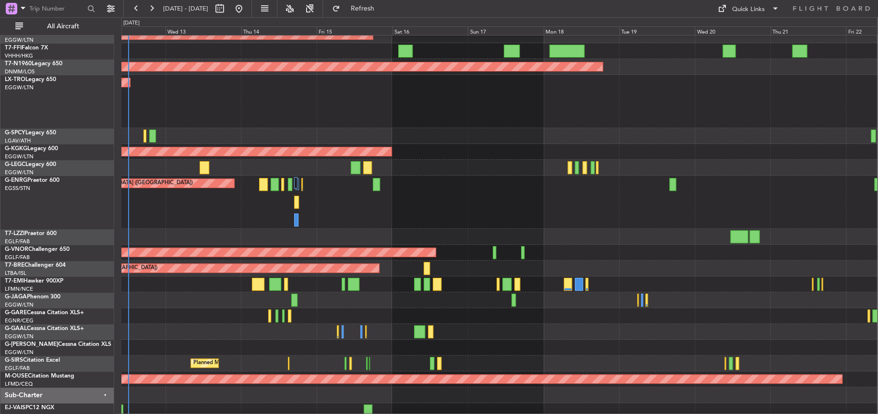
click at [348, 131] on div "Planned Maint London (Stansted) No Crew" at bounding box center [499, 202] width 756 height 53
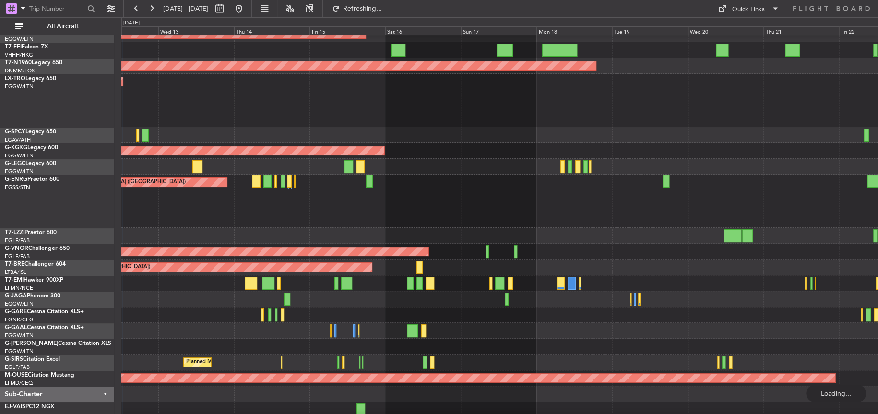
scroll to position [32, 0]
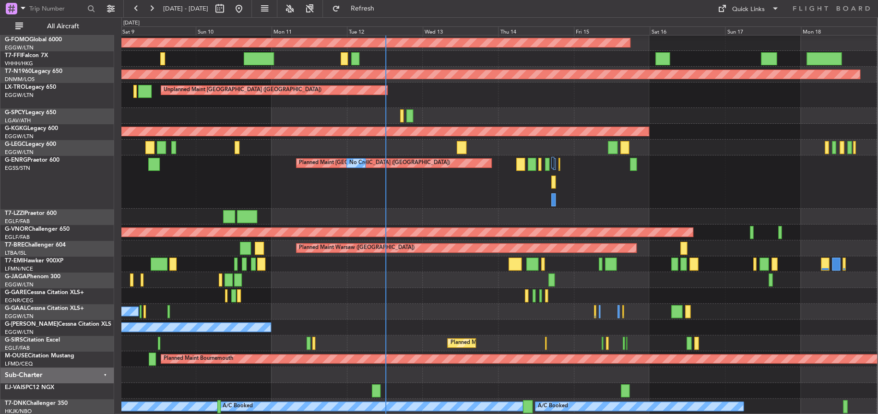
click at [348, 131] on div at bounding box center [499, 217] width 756 height 16
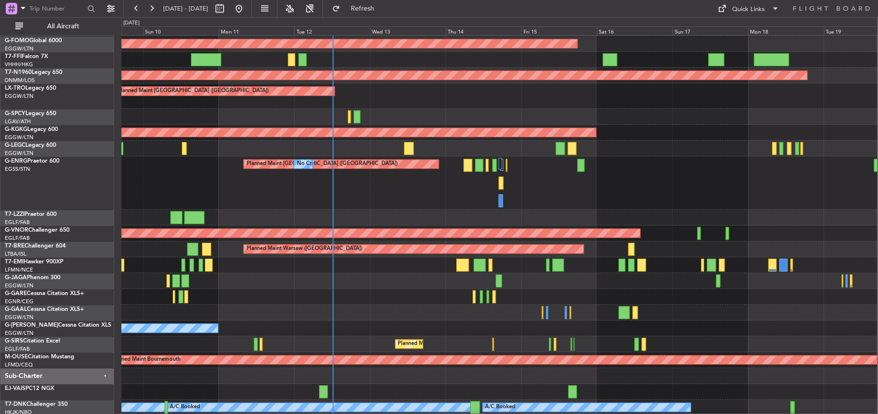
click at [348, 131] on div "Planned Maint [GEOGRAPHIC_DATA] ([GEOGRAPHIC_DATA]) No Crew No Crew" at bounding box center [499, 182] width 756 height 53
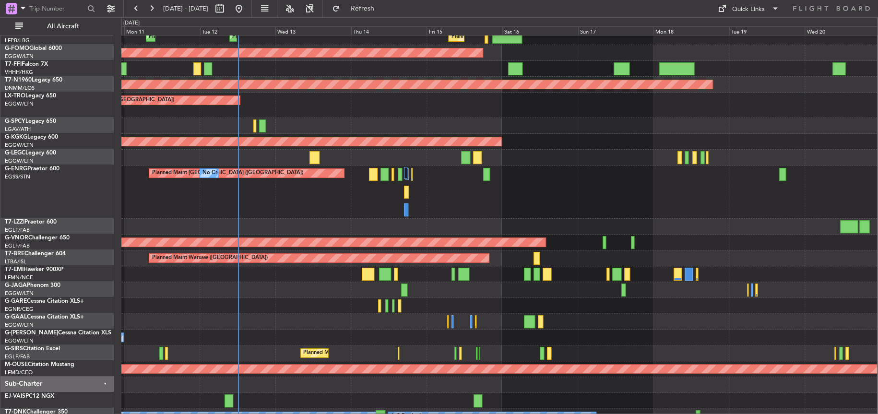
click at [348, 115] on div "Unplanned Maint London (Luton) Planned Maint" at bounding box center [499, 105] width 756 height 25
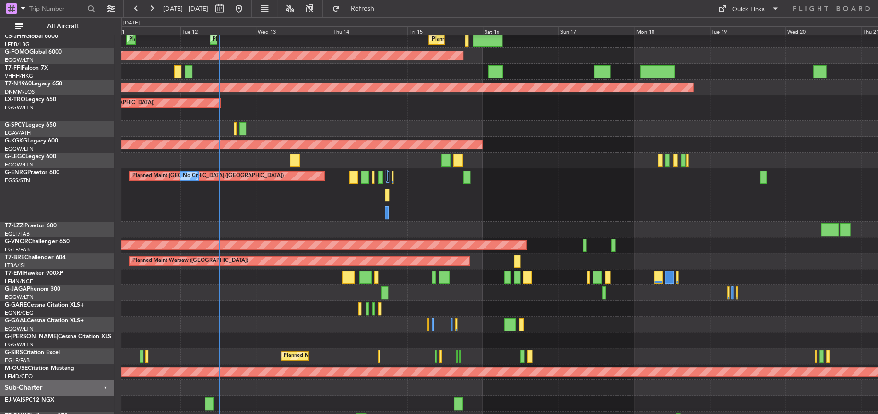
scroll to position [10, 0]
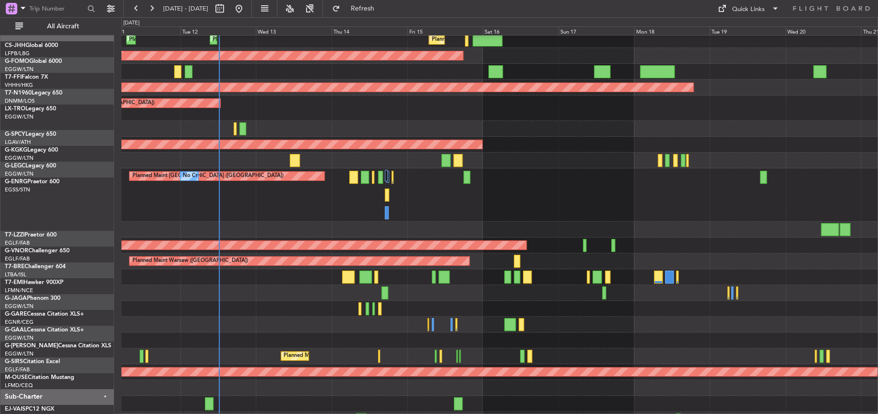
click at [345, 117] on div "Unplanned Maint [GEOGRAPHIC_DATA] ([GEOGRAPHIC_DATA])" at bounding box center [499, 107] width 756 height 25
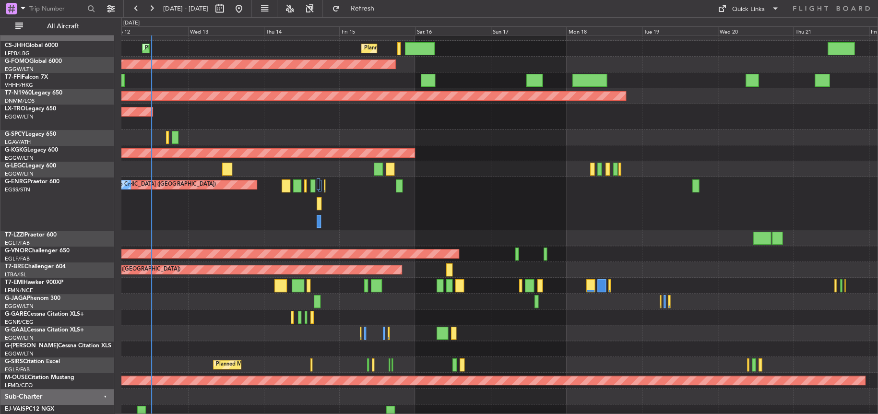
scroll to position [0, 0]
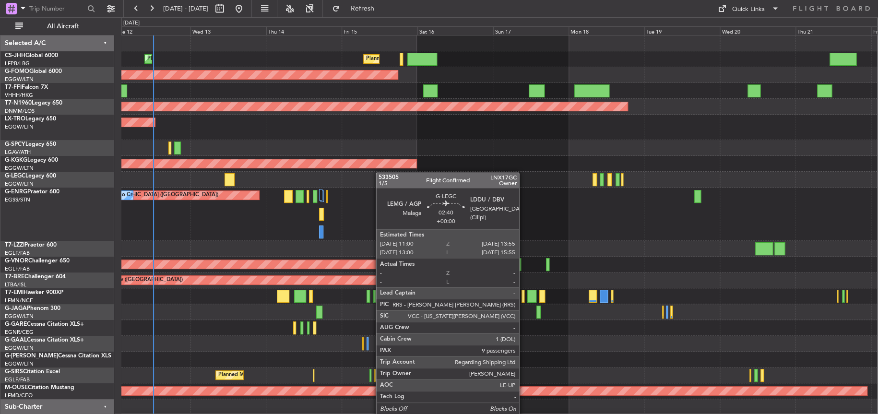
click at [348, 131] on div "Planned Maint Paris (Le Bourget) Planned Maint Paris (Le Bourget) Planned Maint…" at bounding box center [499, 240] width 756 height 411
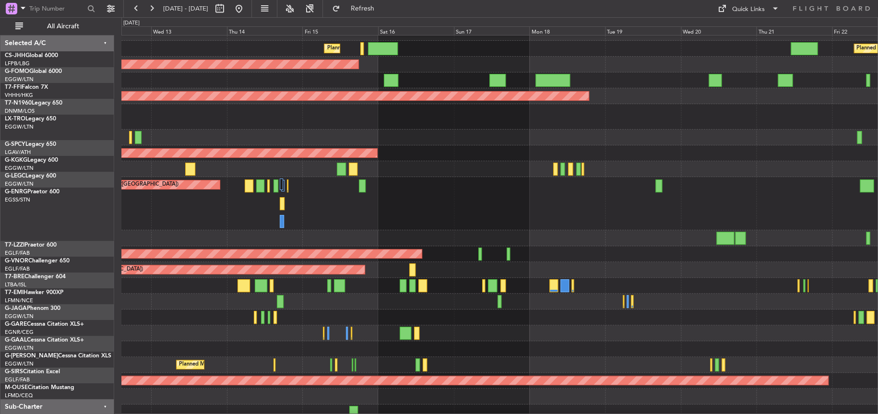
scroll to position [32, 0]
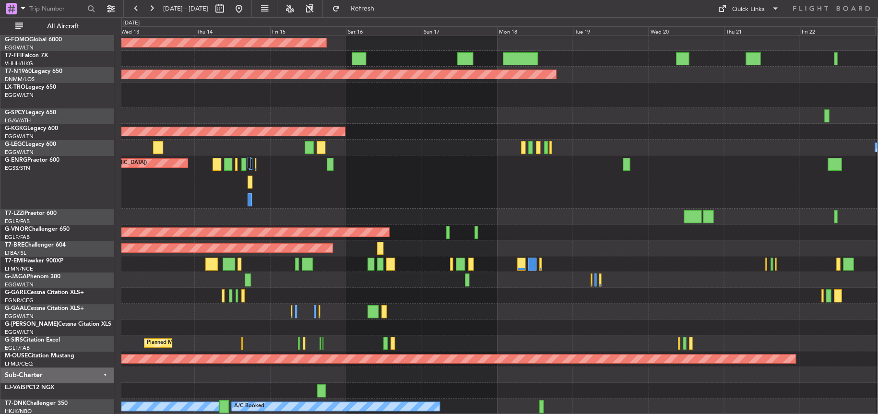
click at [288, 131] on div "Planned Maint Paris (Le Bourget) Planned Maint London (Biggin Hill) Planned Mai…" at bounding box center [499, 208] width 756 height 411
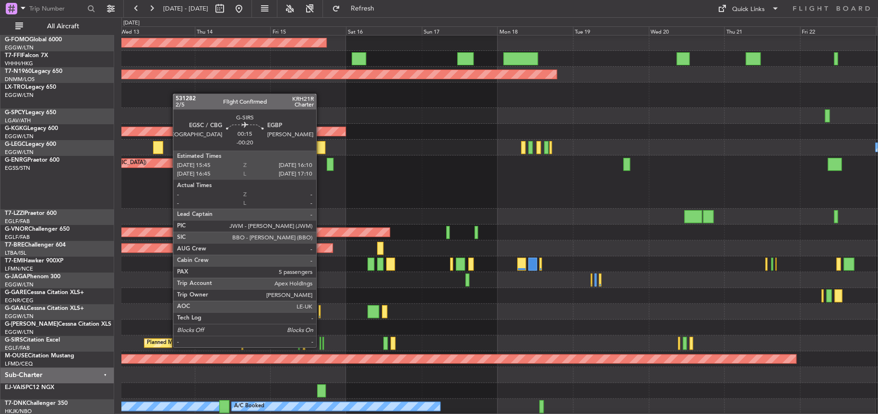
click at [320, 131] on div at bounding box center [319, 343] width 1 height 13
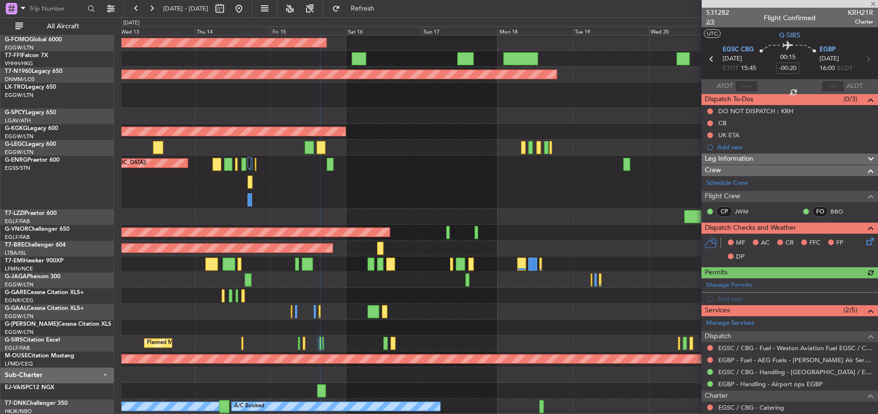
click at [348, 24] on span "2/5" at bounding box center [717, 22] width 23 height 8
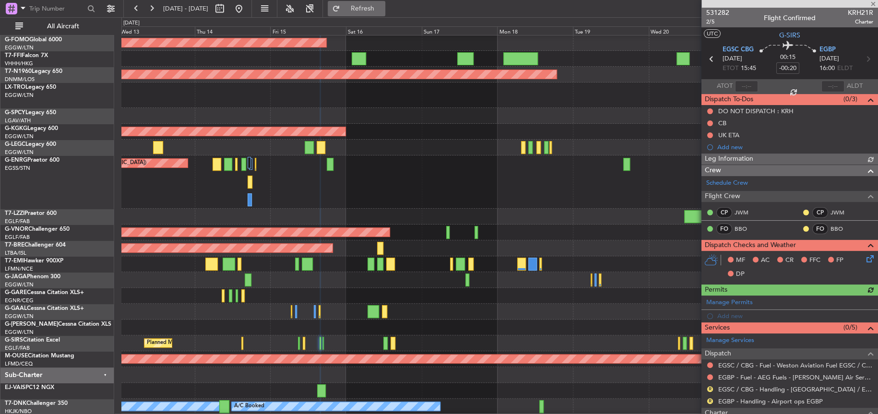
click at [348, 5] on span "Refresh" at bounding box center [362, 8] width 40 height 7
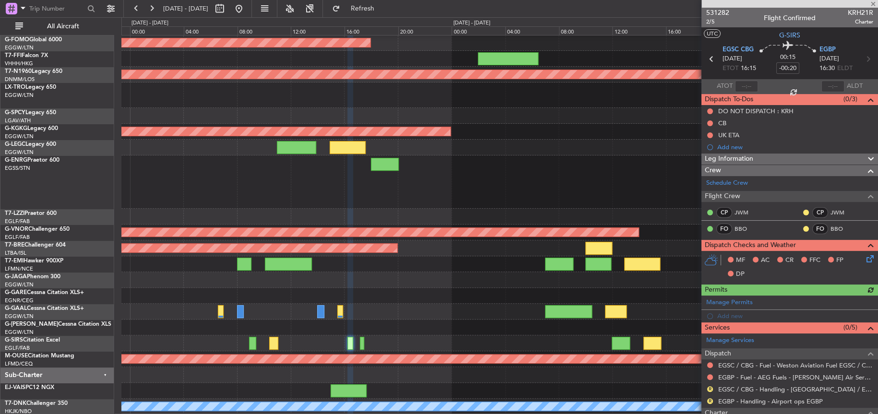
click at [348, 131] on div "Planned Maint Paris (Le Bourget) Planned Maint Windsor Locks (Bradley Intl) Pla…" at bounding box center [499, 208] width 756 height 411
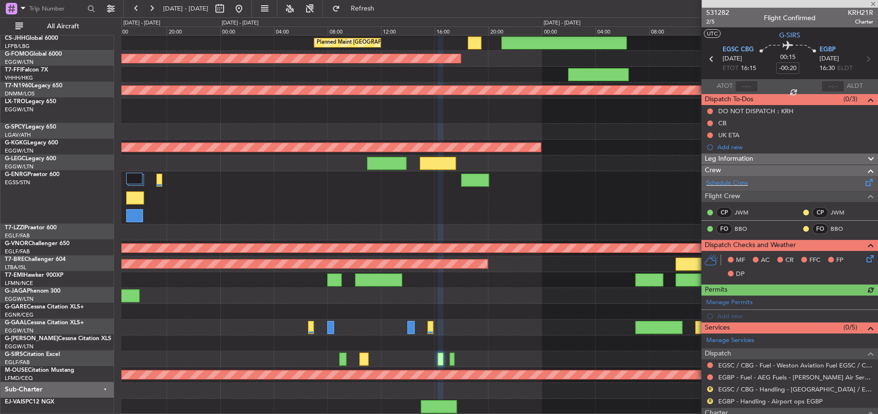
scroll to position [16, 0]
click at [348, 131] on link "Schedule Crew" at bounding box center [727, 183] width 42 height 10
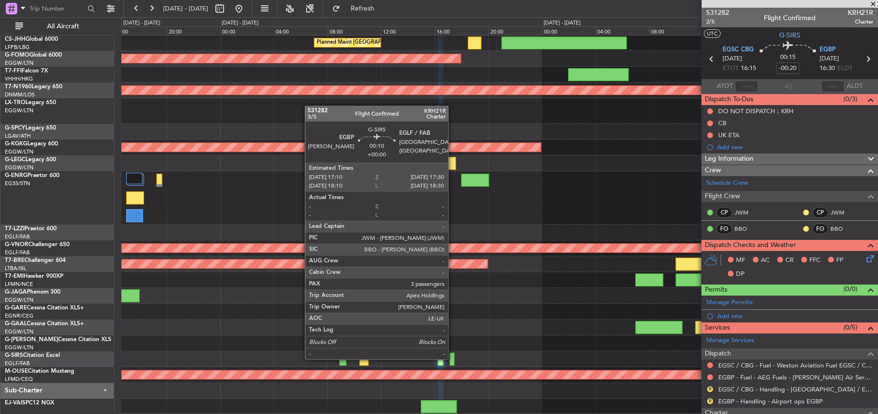
click at [348, 131] on div at bounding box center [451, 359] width 5 height 13
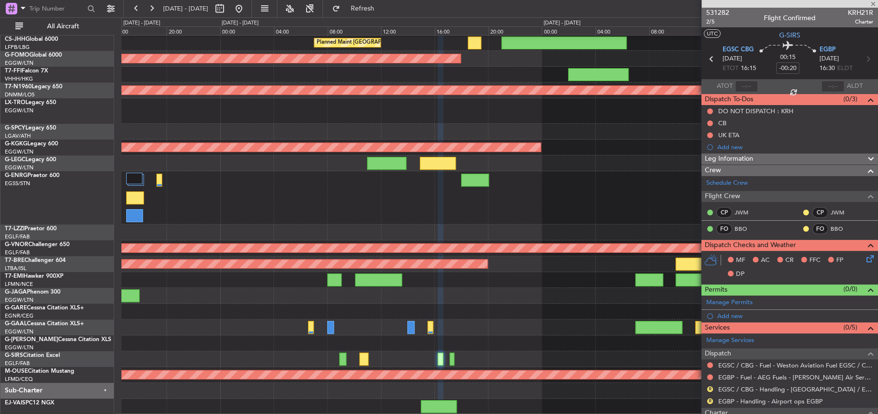
type input "3"
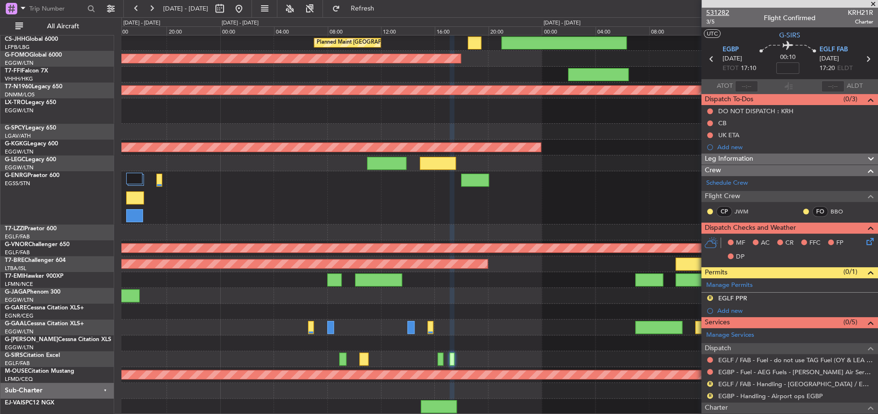
click at [348, 11] on span "531282" at bounding box center [717, 13] width 23 height 10
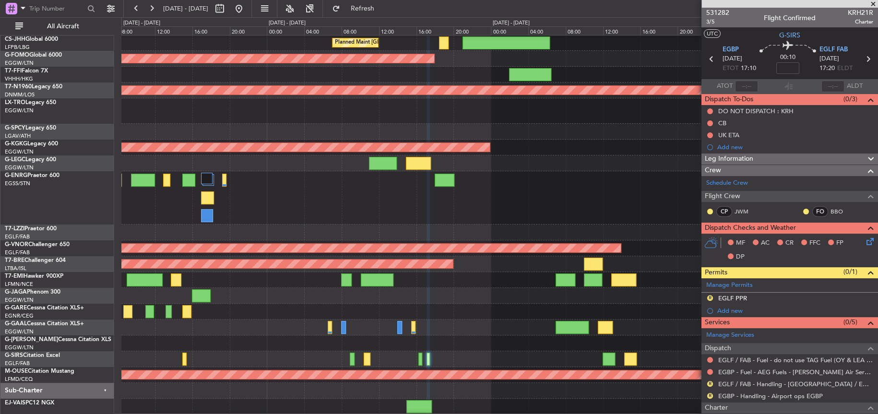
scroll to position [32, 0]
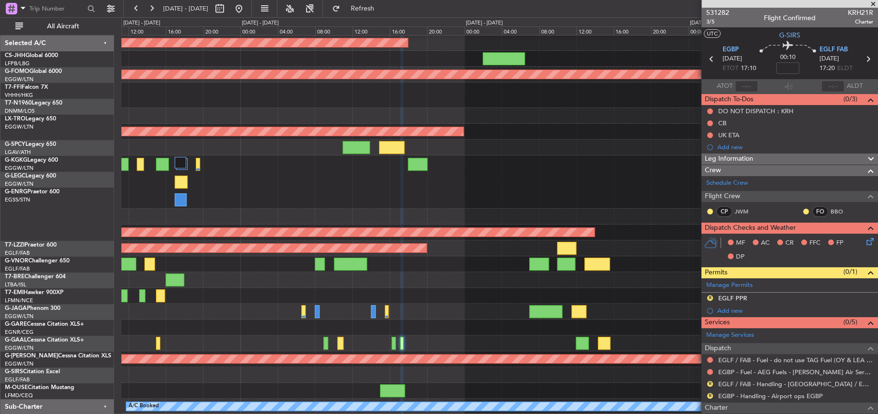
scroll to position [32, 0]
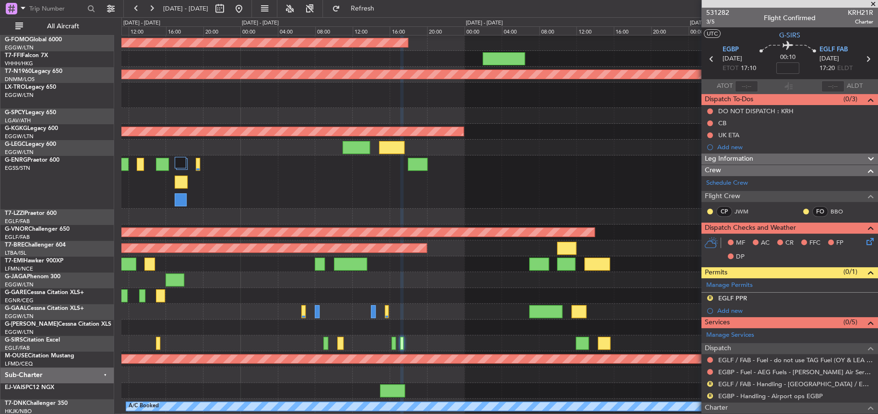
click at [364, 280] on div at bounding box center [499, 280] width 756 height 16
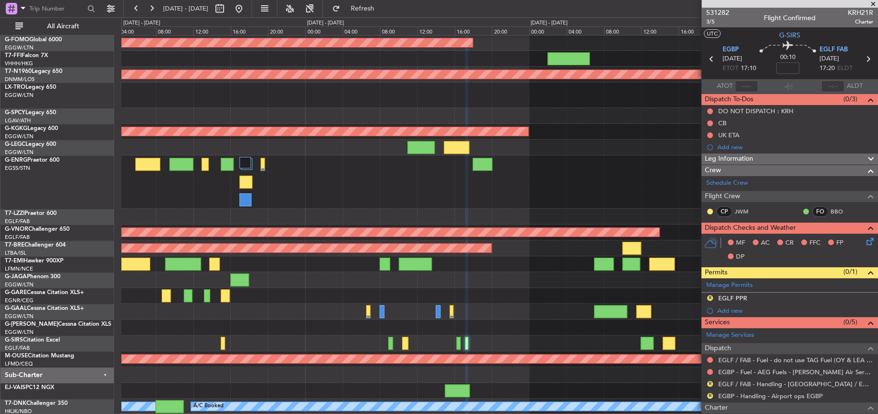
click at [326, 284] on div "Planned Maint [GEOGRAPHIC_DATA] ([GEOGRAPHIC_DATA]) Planned Maint Windsor Locks…" at bounding box center [499, 208] width 756 height 411
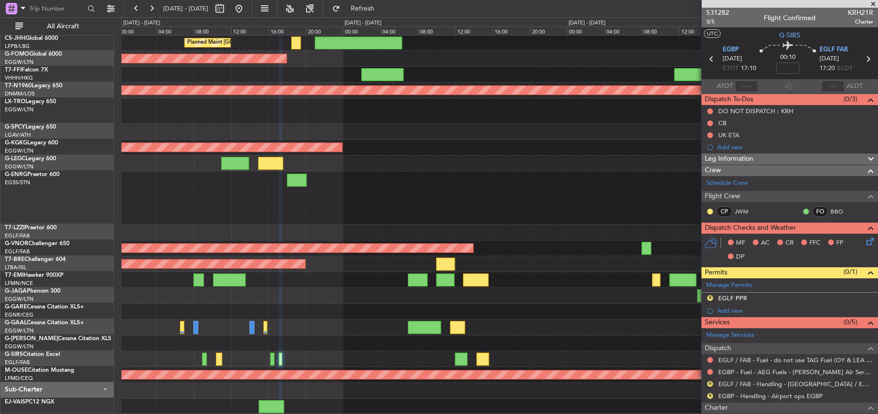
scroll to position [16, 0]
click at [718, 10] on span "531282" at bounding box center [717, 13] width 23 height 10
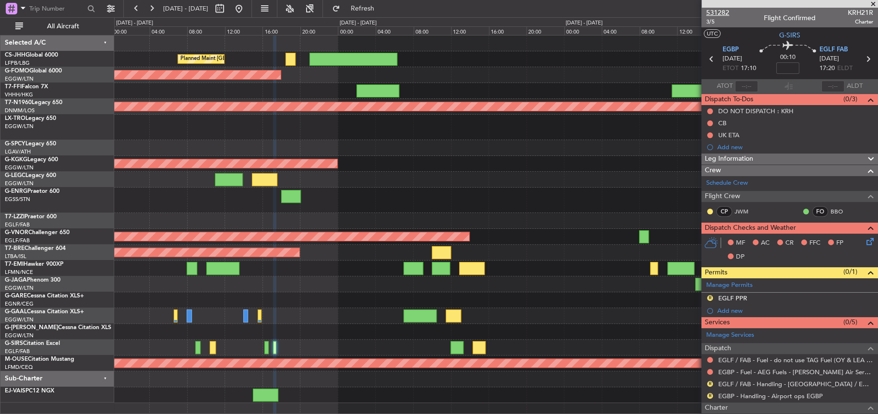
scroll to position [0, 0]
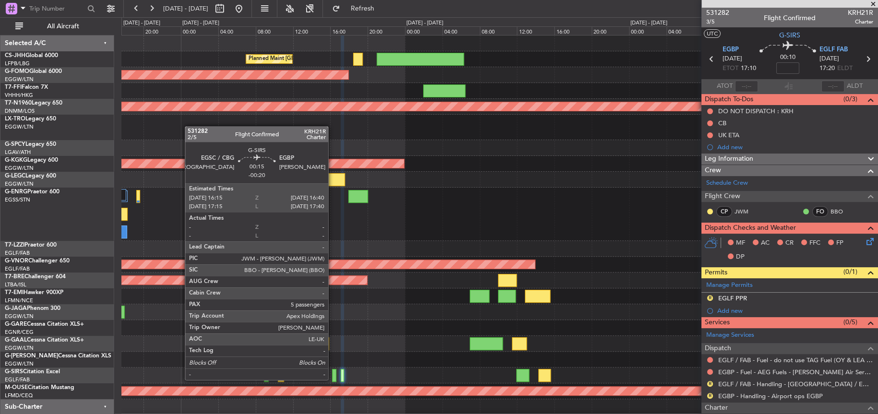
click at [332, 379] on div at bounding box center [334, 375] width 4 height 13
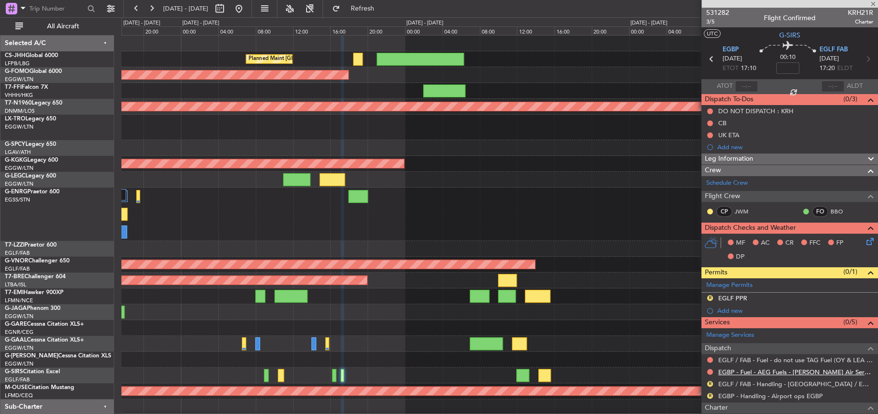
type input "-00:20"
type input "5"
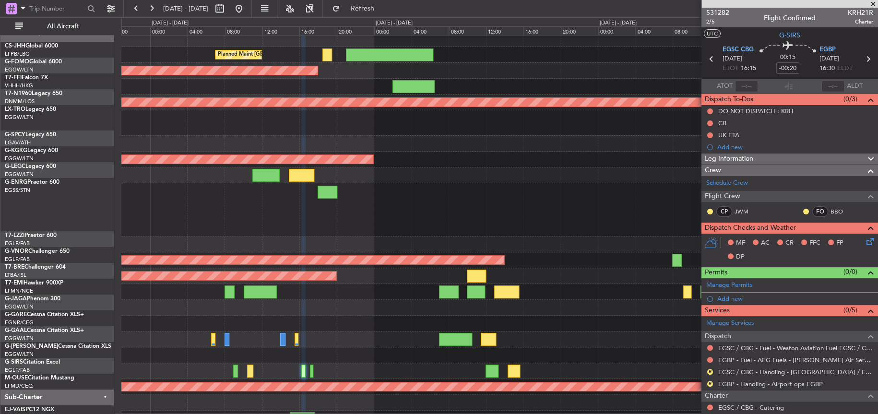
click at [442, 214] on div at bounding box center [499, 209] width 756 height 53
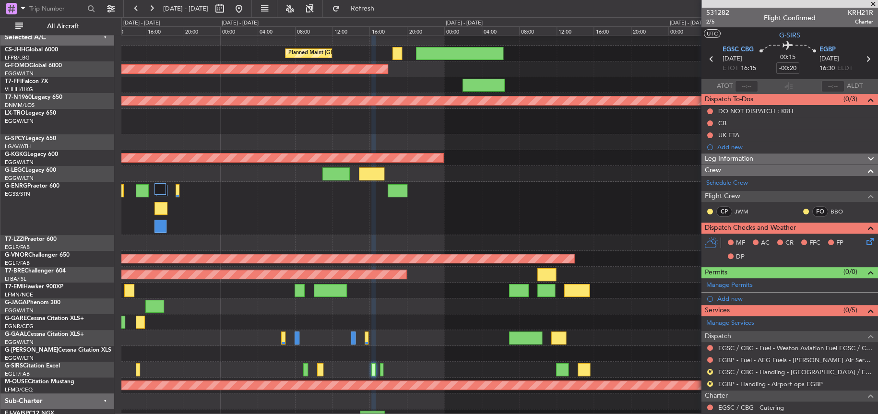
click at [426, 219] on div "Planned Maint [GEOGRAPHIC_DATA] ([GEOGRAPHIC_DATA])" at bounding box center [499, 208] width 756 height 53
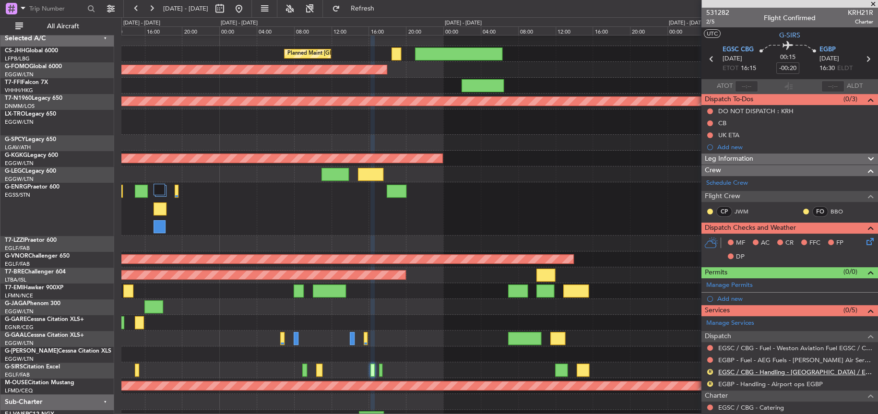
scroll to position [187, 0]
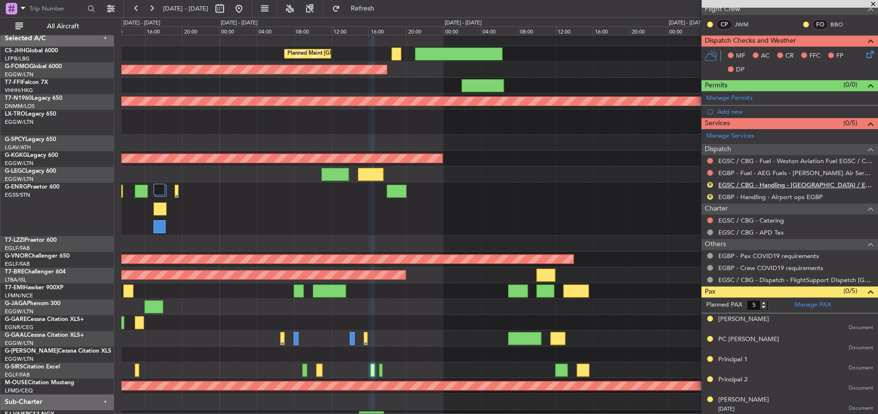
click at [751, 184] on link "EGSC / CBG - Handling - [GEOGRAPHIC_DATA] / EGSC / CBG" at bounding box center [795, 185] width 155 height 8
click at [756, 198] on link "EGBP - Handling - Airport ops EGBP" at bounding box center [770, 197] width 105 height 8
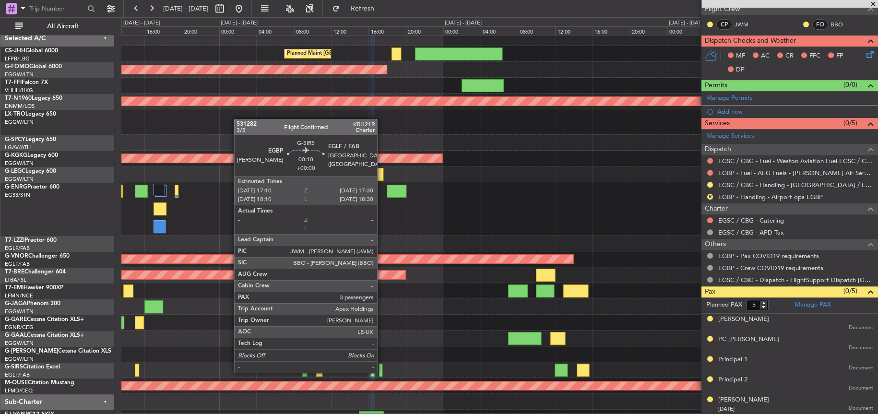
click at [381, 371] on div at bounding box center [380, 370] width 3 height 13
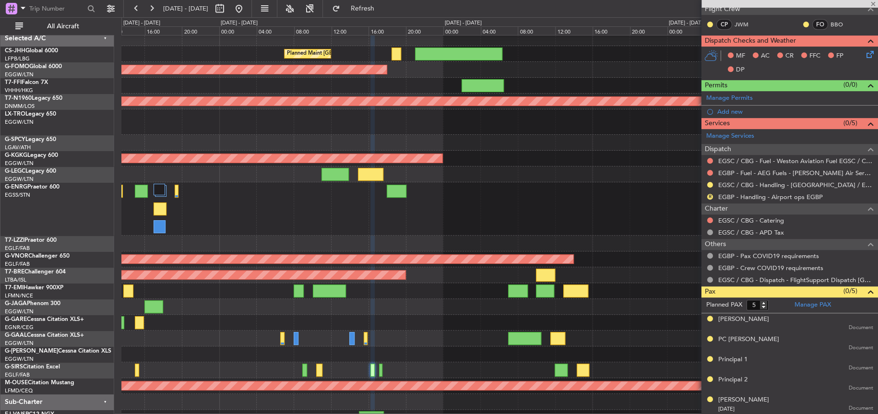
type input "3"
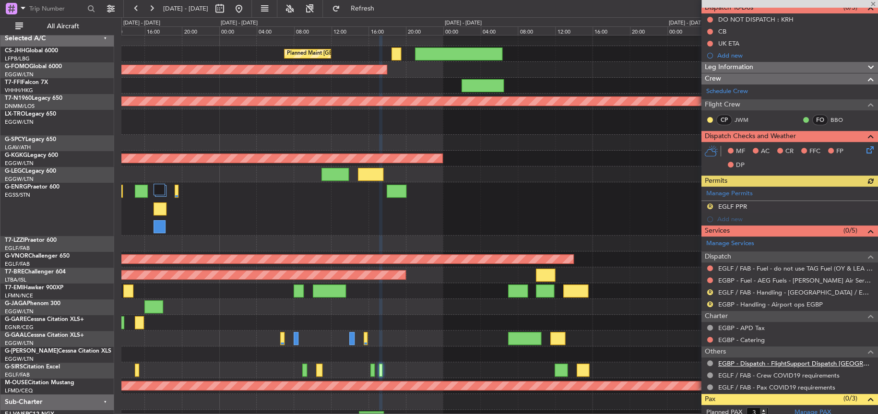
scroll to position [144, 0]
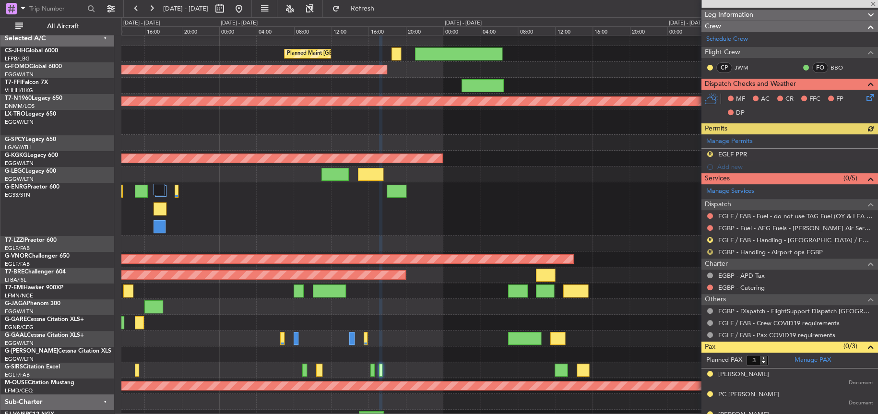
click at [709, 249] on button "R" at bounding box center [710, 252] width 6 height 6
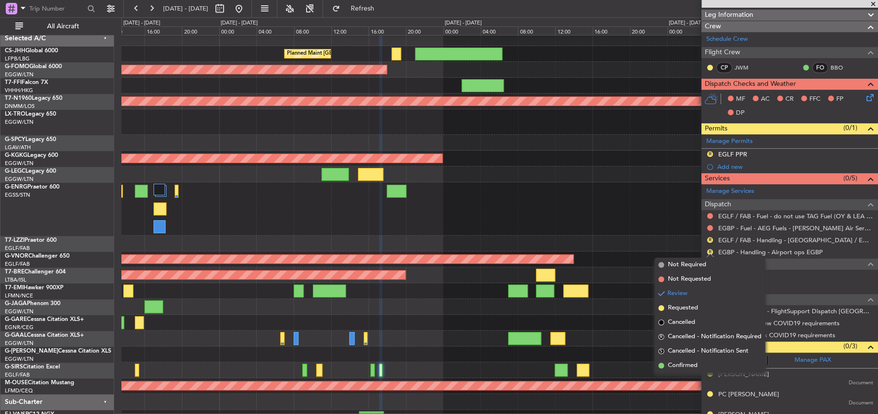
click at [679, 307] on span "Requested" at bounding box center [683, 308] width 30 height 10
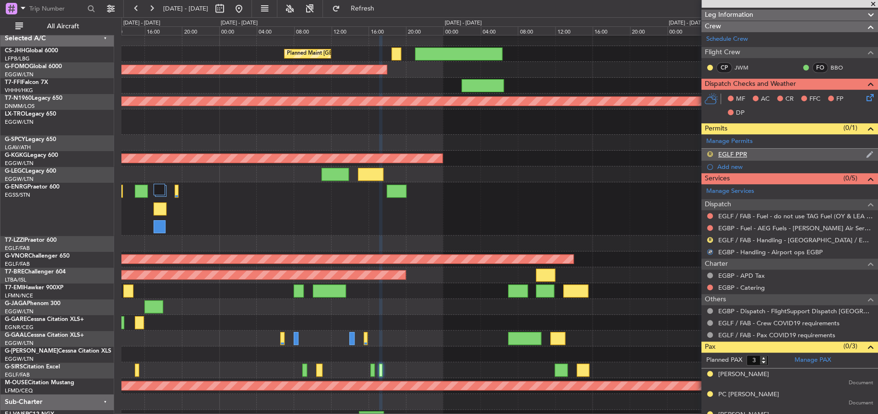
click at [708, 151] on button "R" at bounding box center [710, 154] width 6 height 6
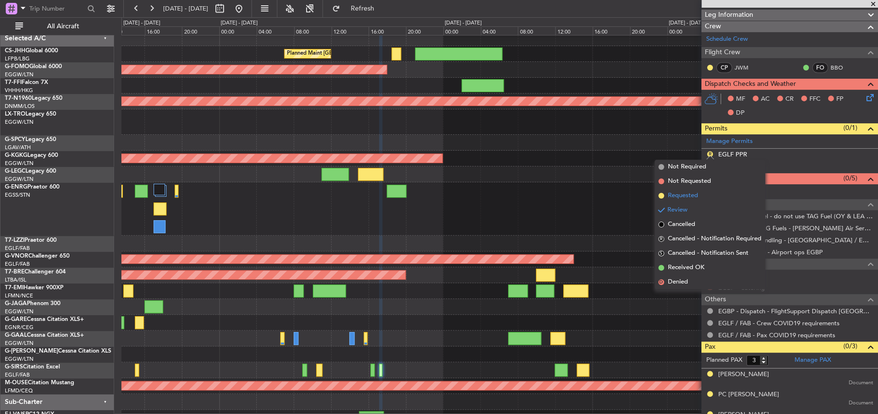
click at [677, 194] on span "Requested" at bounding box center [683, 196] width 30 height 10
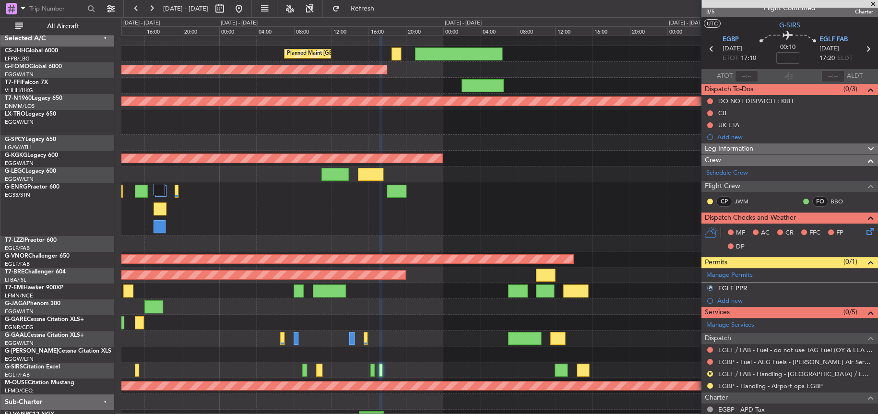
scroll to position [0, 0]
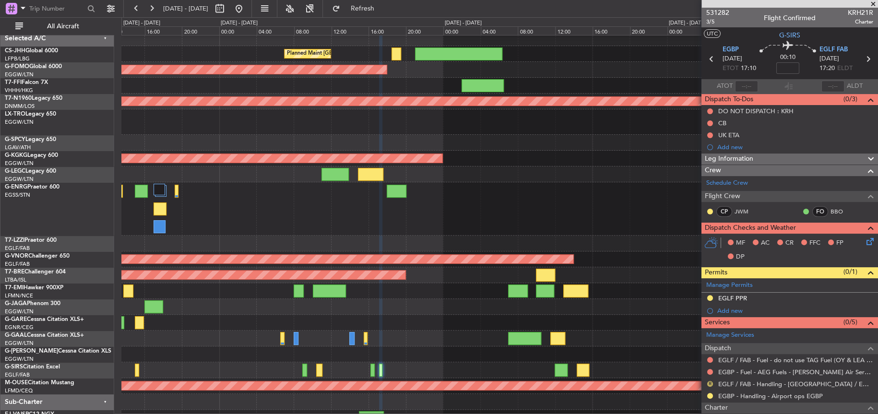
click at [711, 384] on button "R" at bounding box center [710, 384] width 6 height 6
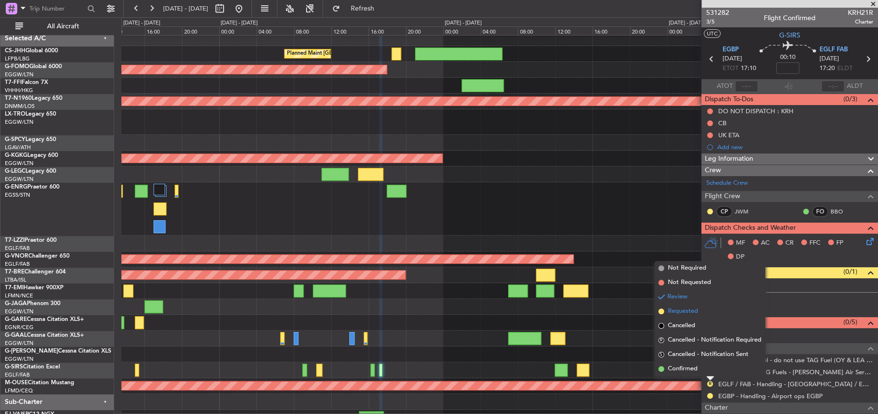
click at [684, 309] on span "Requested" at bounding box center [683, 312] width 30 height 10
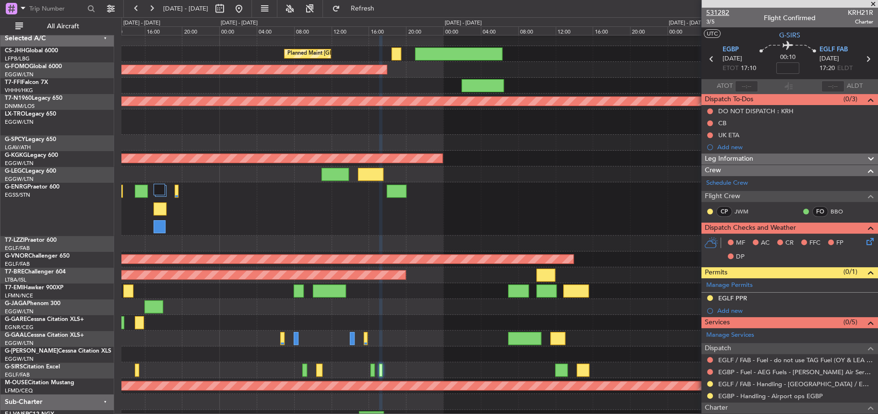
click at [716, 10] on span "531282" at bounding box center [717, 13] width 23 height 10
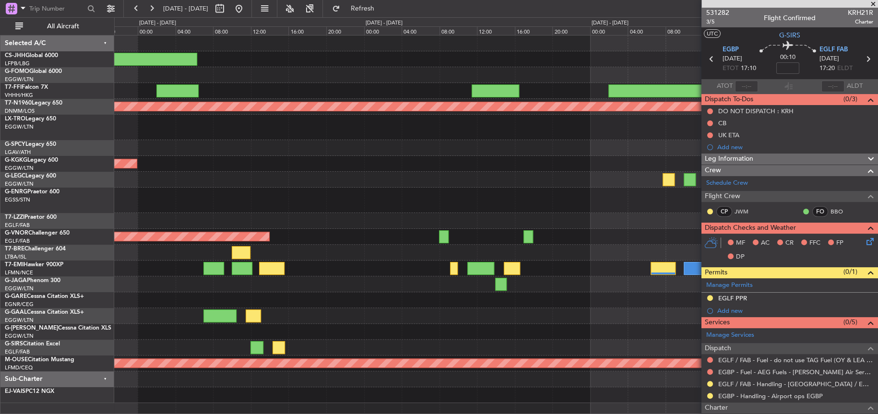
click at [357, 212] on div "Planned Maint [GEOGRAPHIC_DATA] ([GEOGRAPHIC_DATA]) Planned Maint Windsor Locks…" at bounding box center [495, 218] width 763 height 367
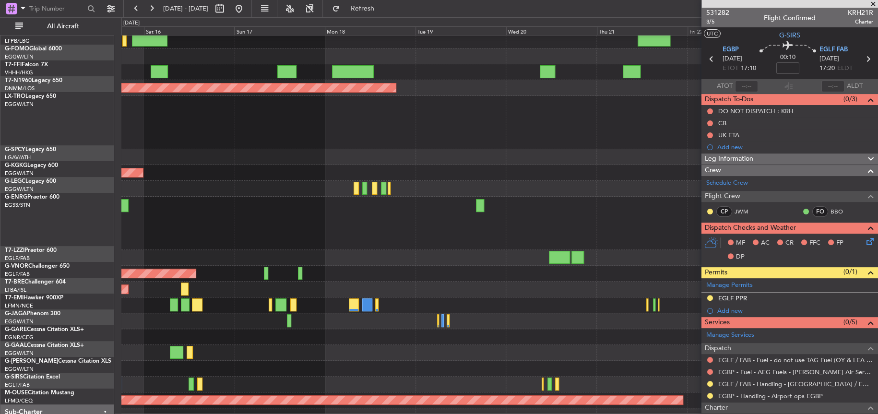
click at [317, 200] on div "Planned Maint [GEOGRAPHIC_DATA] ([GEOGRAPHIC_DATA])" at bounding box center [499, 223] width 756 height 53
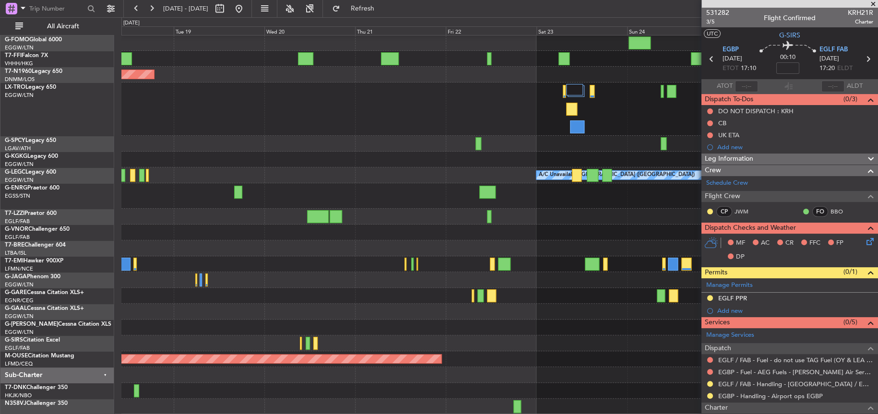
click at [374, 75] on div "Planned Maint London ([GEOGRAPHIC_DATA]) Planned Maint [GEOGRAPHIC_DATA] ([GEOG…" at bounding box center [499, 208] width 756 height 411
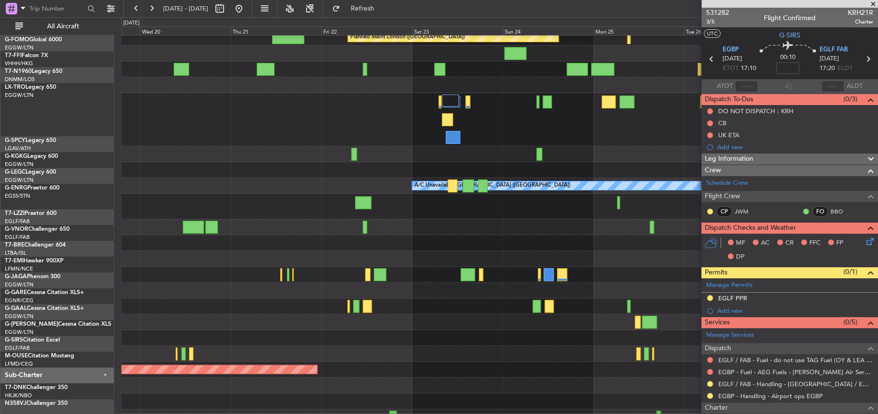
scroll to position [32, 0]
click at [203, 214] on div "Planned Maint London ([GEOGRAPHIC_DATA]) Planned Maint [GEOGRAPHIC_DATA] ([GEOG…" at bounding box center [499, 219] width 756 height 411
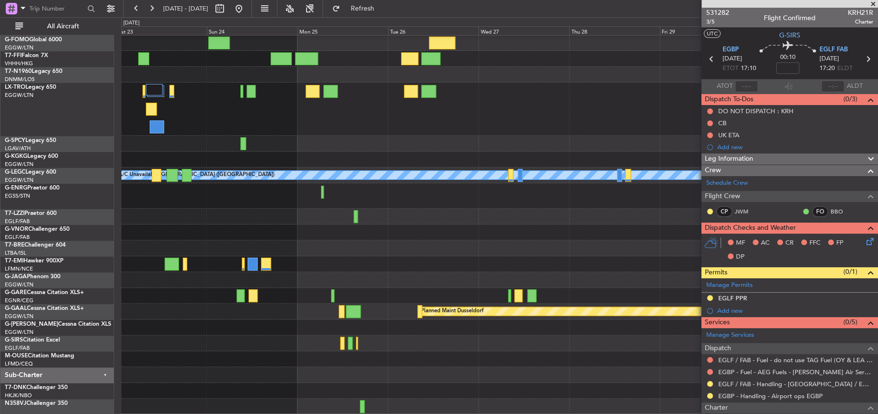
scroll to position [0, 0]
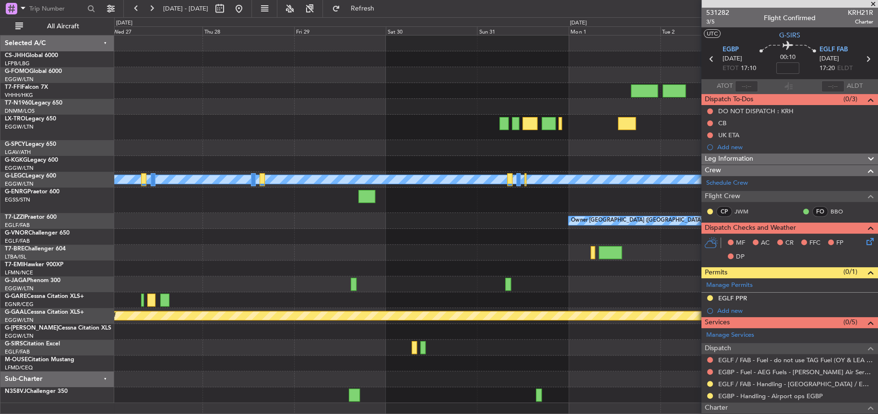
click at [160, 317] on div "A/C Unavailable [GEOGRAPHIC_DATA] ([GEOGRAPHIC_DATA]) Owner [GEOGRAPHIC_DATA] (…" at bounding box center [495, 218] width 763 height 367
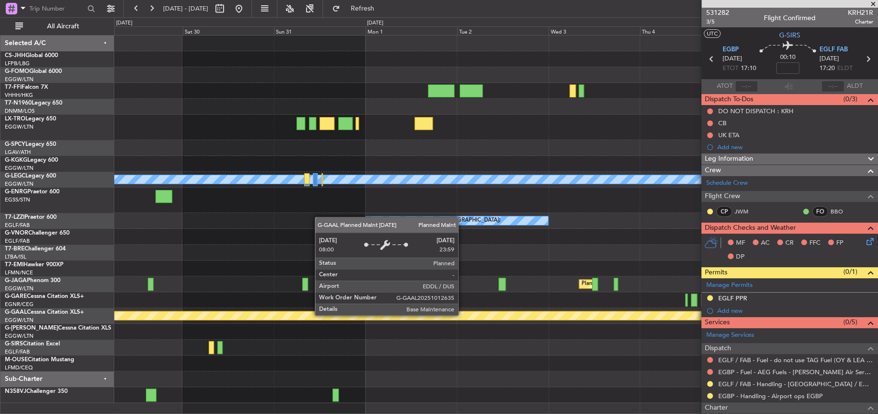
click at [132, 323] on div "A/C Unavailable [GEOGRAPHIC_DATA] ([GEOGRAPHIC_DATA]) Owner Owner [GEOGRAPHIC_D…" at bounding box center [495, 218] width 763 height 367
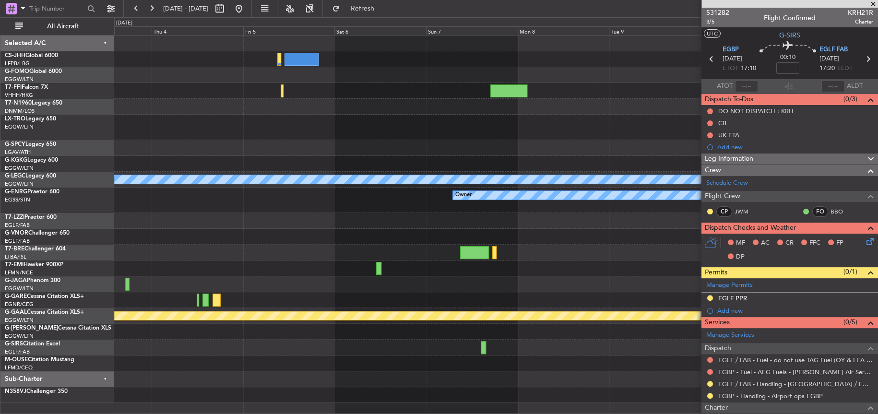
click at [265, 336] on div at bounding box center [495, 332] width 763 height 16
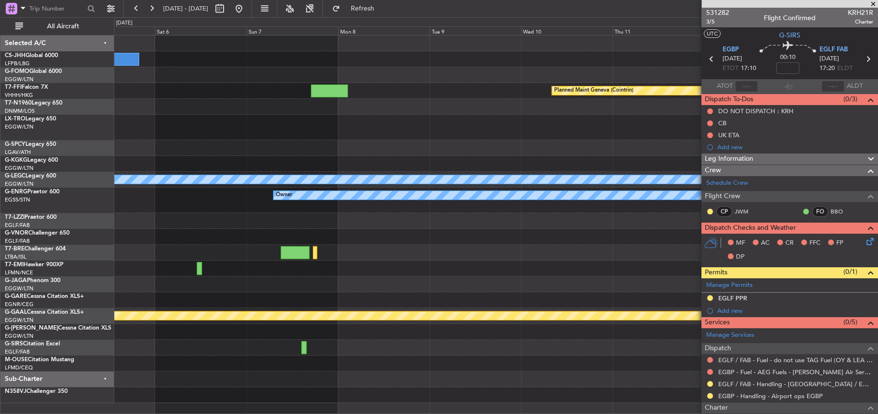
click at [259, 380] on div at bounding box center [495, 379] width 763 height 16
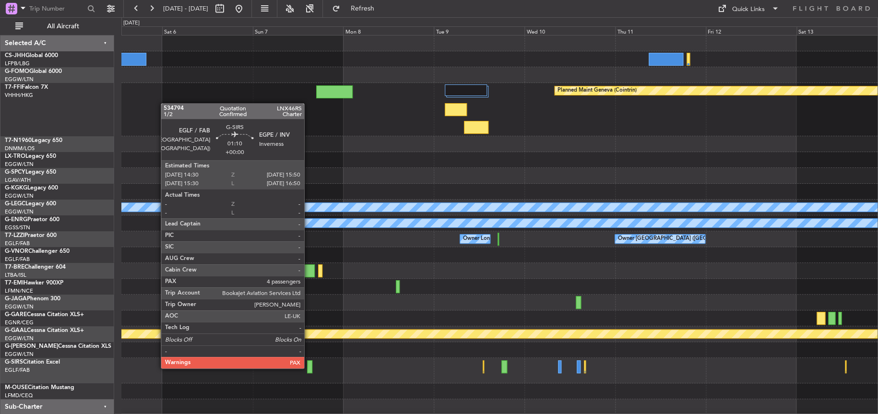
click at [308, 367] on div at bounding box center [309, 366] width 5 height 13
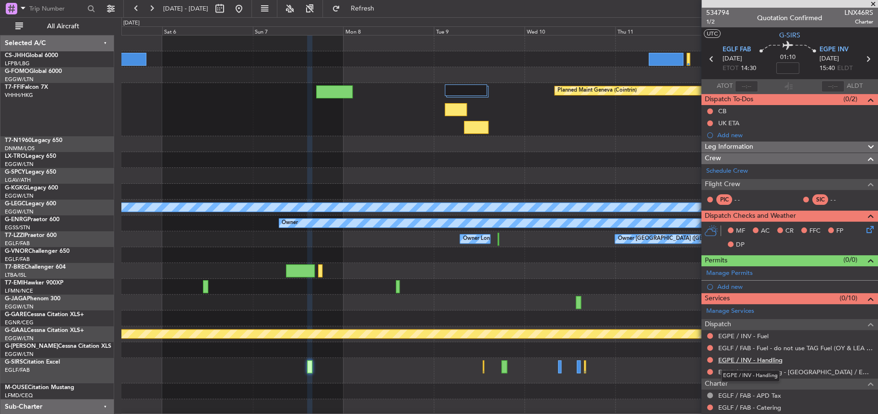
click at [743, 362] on link "EGPE / INV - Handling" at bounding box center [750, 360] width 64 height 8
click at [748, 335] on link "EGPE / INV - Fuel" at bounding box center [743, 336] width 50 height 8
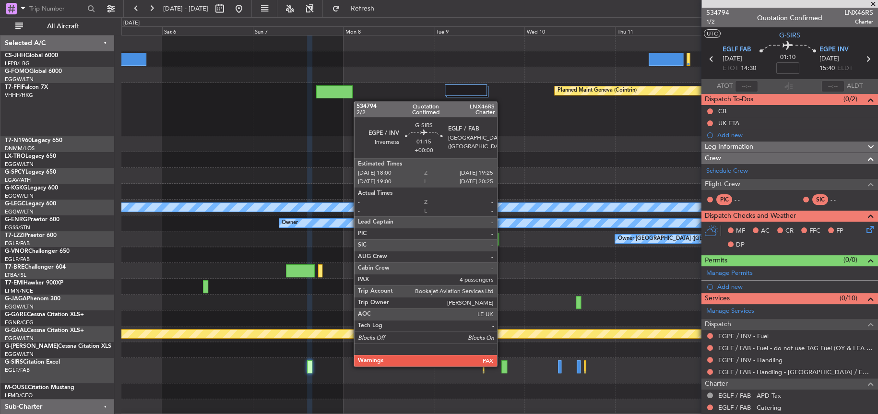
click at [501, 365] on div at bounding box center [504, 366] width 6 height 13
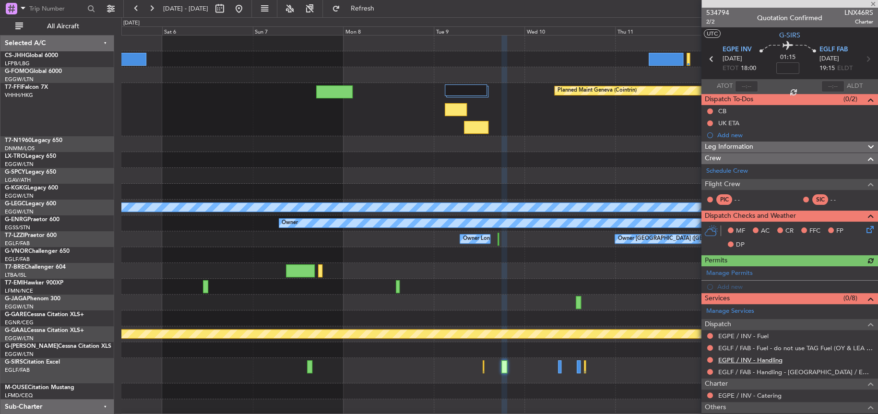
click at [732, 360] on link "EGPE / INV - Handling" at bounding box center [750, 360] width 64 height 8
click at [766, 332] on link "EGPE / INV - Fuel" at bounding box center [743, 336] width 50 height 8
click at [382, 5] on span "Refresh" at bounding box center [362, 8] width 40 height 7
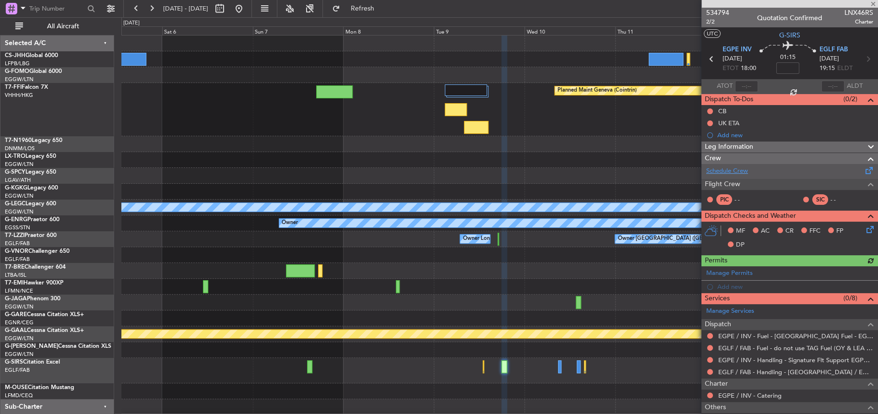
click at [738, 170] on link "Schedule Crew" at bounding box center [727, 171] width 42 height 10
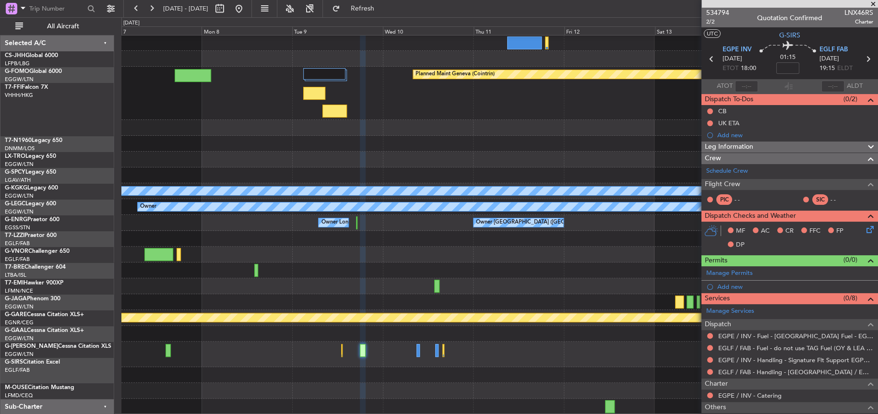
scroll to position [16, 0]
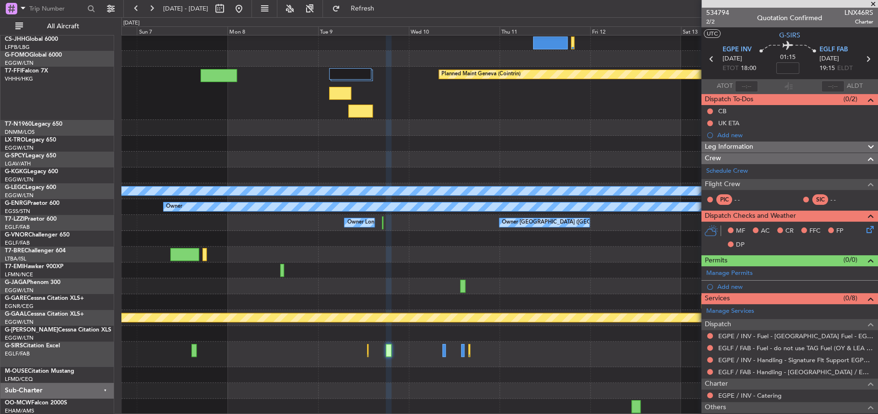
click at [207, 94] on div "Planned Maint Geneva (Cointrin) A/C Unavailable [GEOGRAPHIC_DATA] ([GEOGRAPHIC_…" at bounding box center [499, 216] width 756 height 395
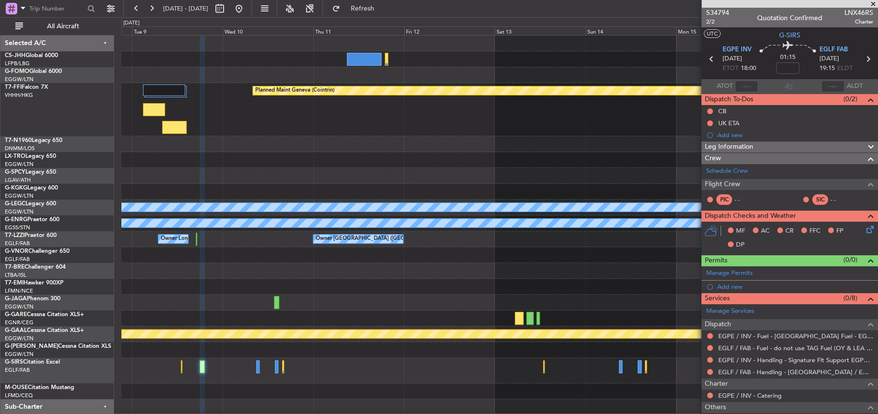
click at [240, 179] on div at bounding box center [499, 176] width 756 height 16
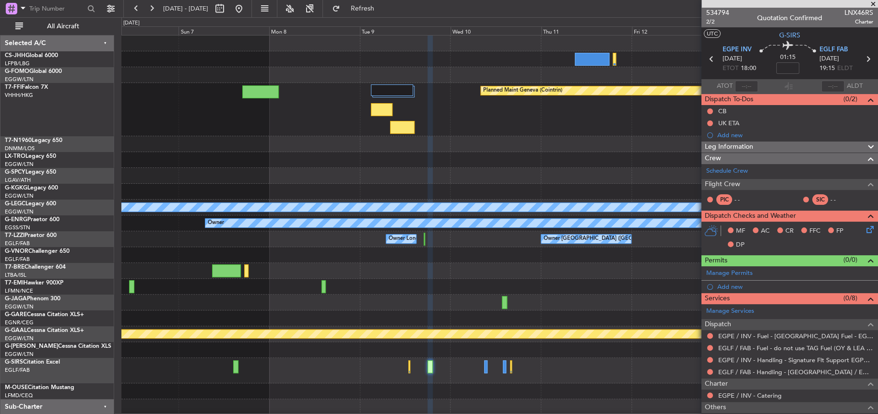
click at [461, 152] on div at bounding box center [499, 160] width 756 height 16
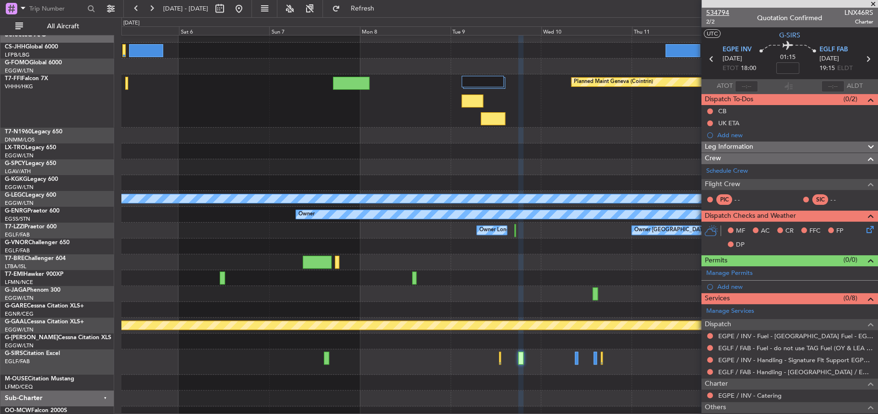
click at [718, 10] on span "534794" at bounding box center [717, 13] width 23 height 10
click at [318, 108] on div "Planned Maint Geneva (Cointrin)" at bounding box center [499, 100] width 756 height 53
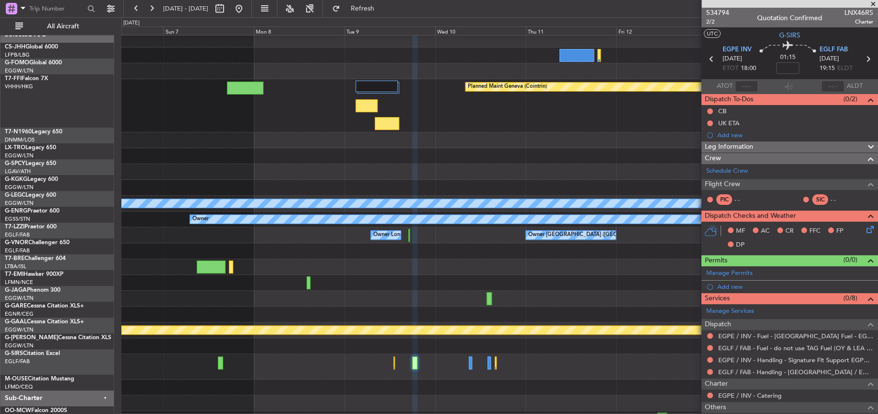
scroll to position [3, 0]
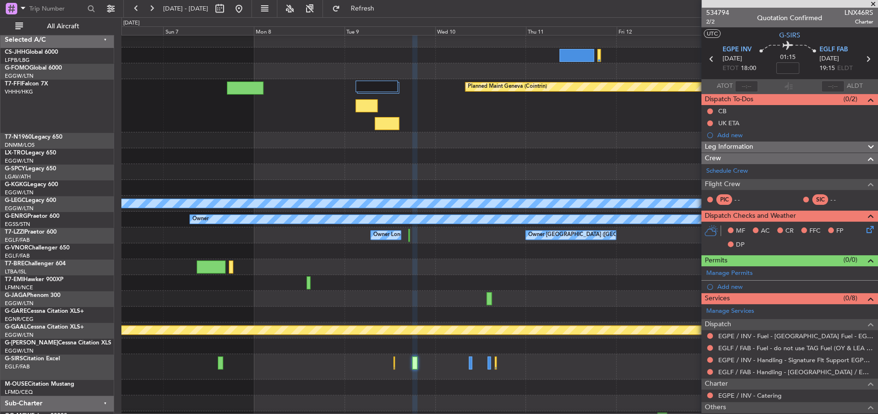
click at [295, 143] on div at bounding box center [499, 140] width 756 height 16
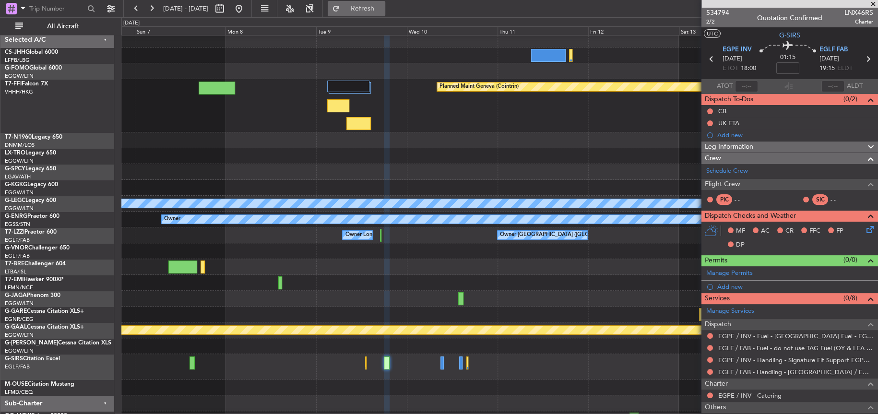
click at [385, 3] on button "Refresh" at bounding box center [357, 8] width 58 height 15
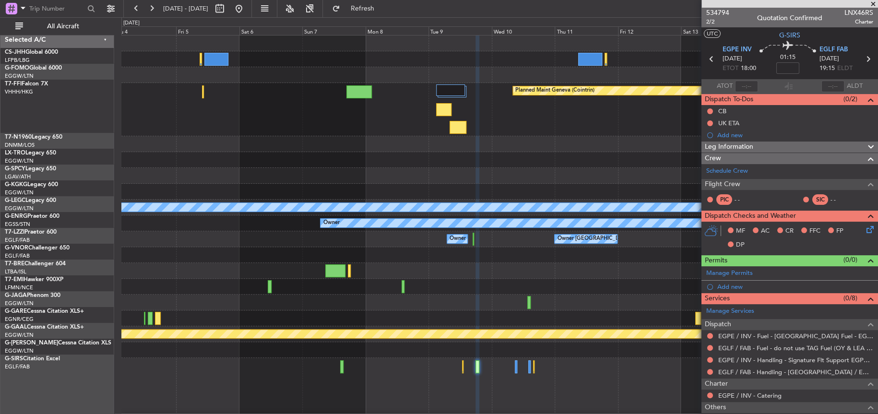
scroll to position [0, 0]
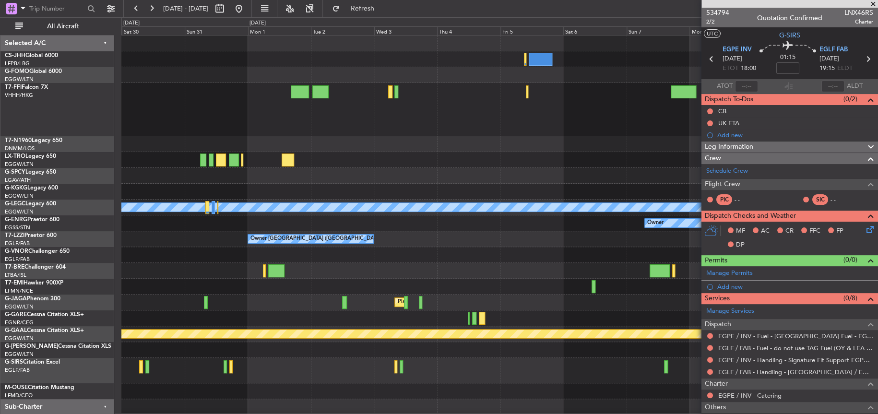
click at [451, 386] on div "Planned Maint Geneva (Cointrin) A/C Unavailable [GEOGRAPHIC_DATA] ([GEOGRAPHIC_…" at bounding box center [499, 232] width 756 height 395
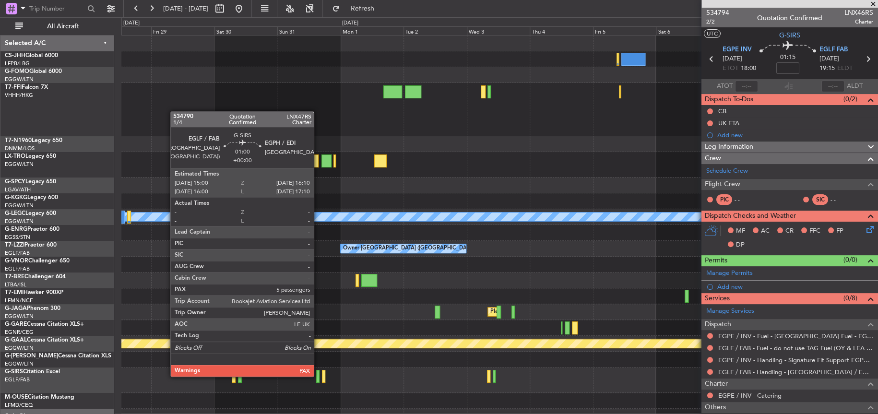
click at [318, 375] on div at bounding box center [317, 376] width 3 height 13
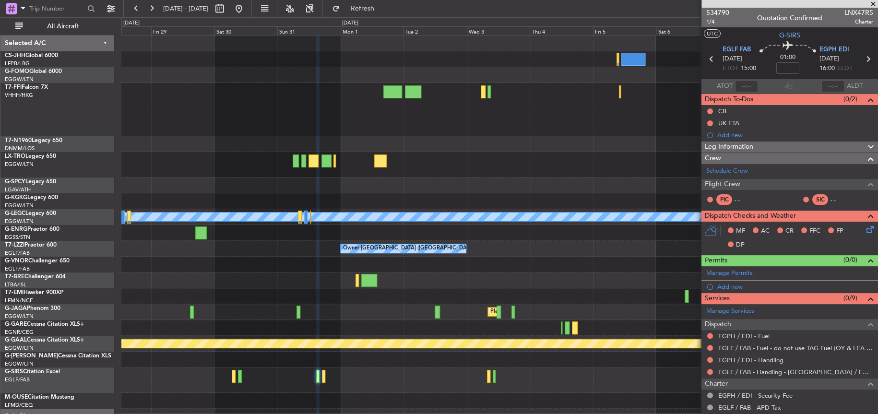
click at [761, 363] on div "EGPH / EDI - Handling" at bounding box center [789, 360] width 177 height 12
click at [760, 362] on link "EGPH / EDI - Handling" at bounding box center [750, 360] width 65 height 8
click at [746, 335] on link "EGPH / EDI - Fuel" at bounding box center [743, 336] width 51 height 8
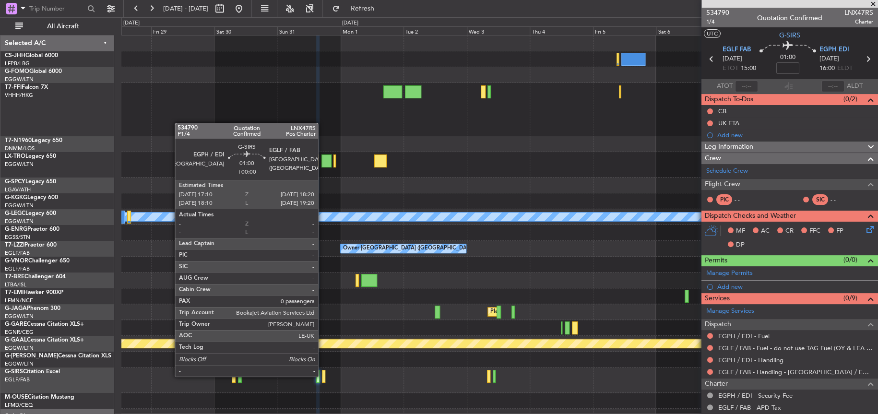
click at [322, 375] on div at bounding box center [323, 376] width 3 height 13
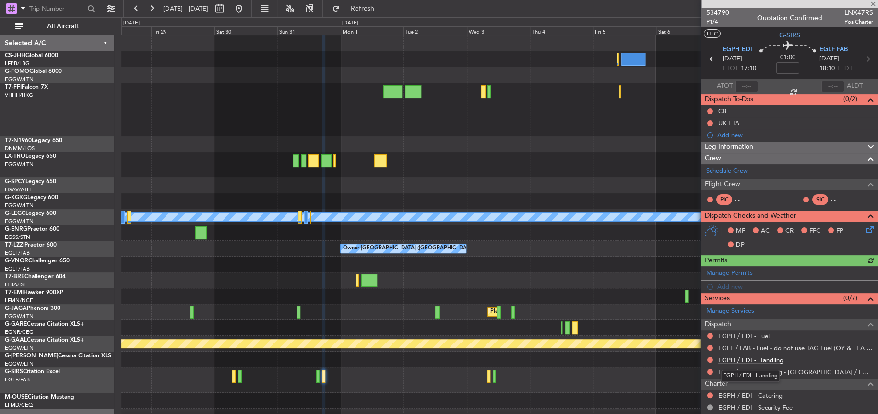
click at [758, 362] on link "EGPH / EDI - Handling" at bounding box center [750, 360] width 65 height 8
click at [746, 336] on link "EGPH / EDI - Fuel" at bounding box center [743, 336] width 51 height 8
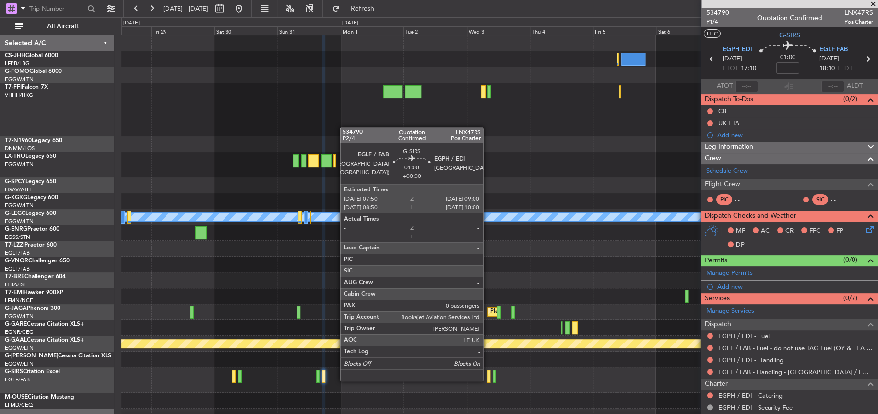
click at [487, 379] on div at bounding box center [488, 376] width 3 height 13
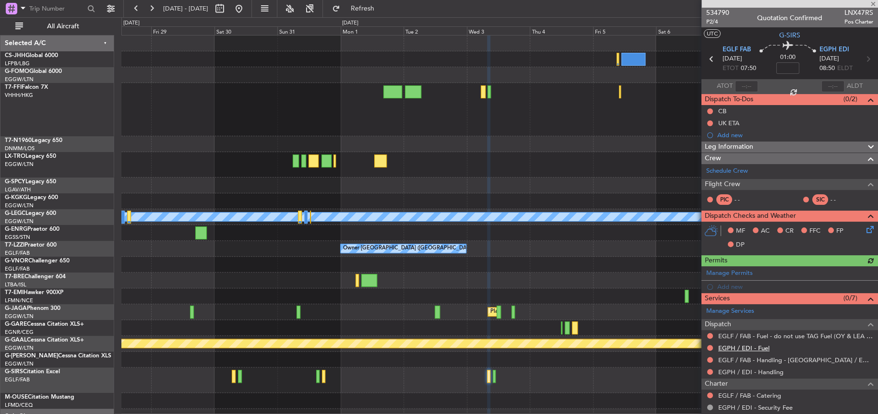
click at [753, 347] on link "EGPH / EDI - Fuel" at bounding box center [743, 348] width 51 height 8
click at [758, 376] on div "EGPH / EDI - Handling" at bounding box center [789, 372] width 177 height 12
click at [756, 372] on link "EGPH / EDI - Handling" at bounding box center [750, 372] width 65 height 8
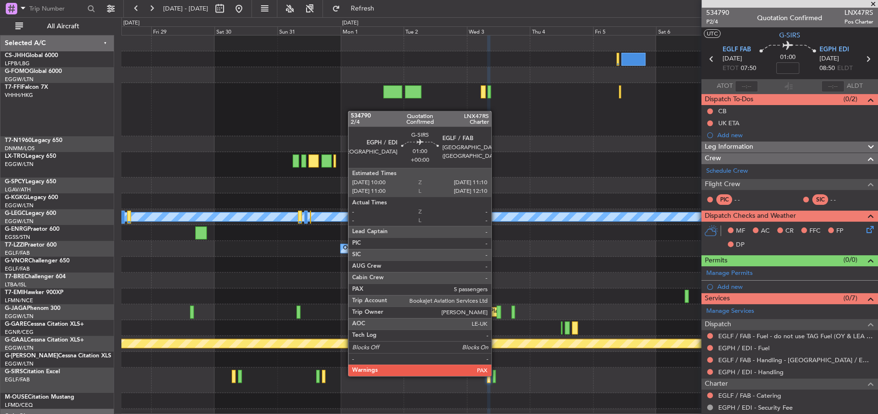
click at [495, 375] on div at bounding box center [494, 376] width 3 height 13
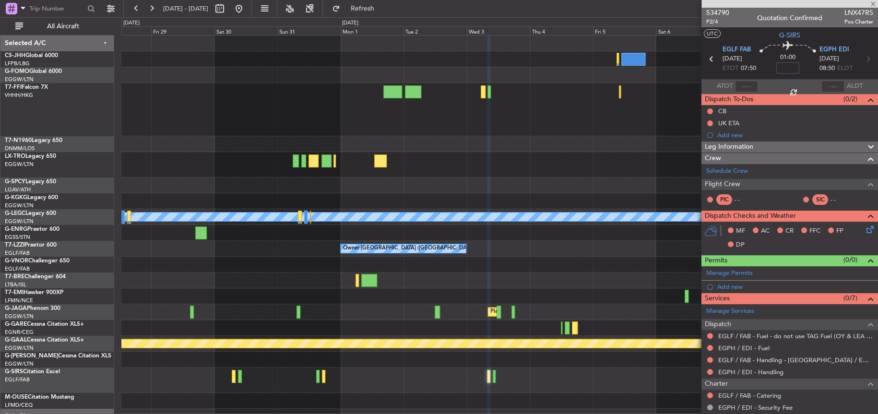
type input "5"
click at [732, 345] on link "EGPH / EDI - Fuel" at bounding box center [743, 348] width 51 height 8
click at [766, 371] on mat-tooltip-component "Incomplete" at bounding box center [786, 364] width 44 height 25
click at [761, 372] on link "EGPH / EDI - Handling" at bounding box center [750, 372] width 65 height 8
click at [385, 13] on button "Refresh" at bounding box center [357, 8] width 58 height 15
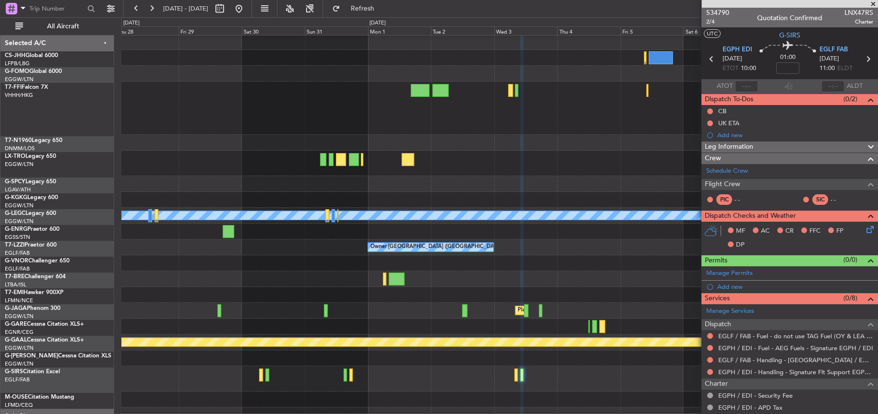
click at [439, 382] on div at bounding box center [499, 378] width 756 height 25
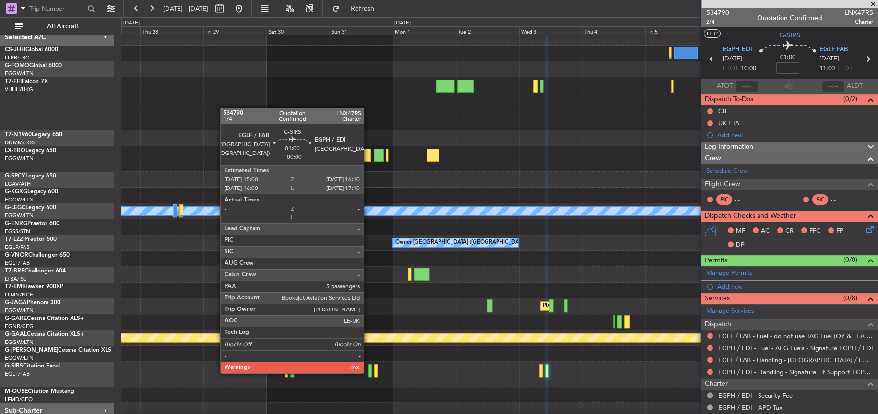
click at [368, 372] on div at bounding box center [369, 370] width 3 height 13
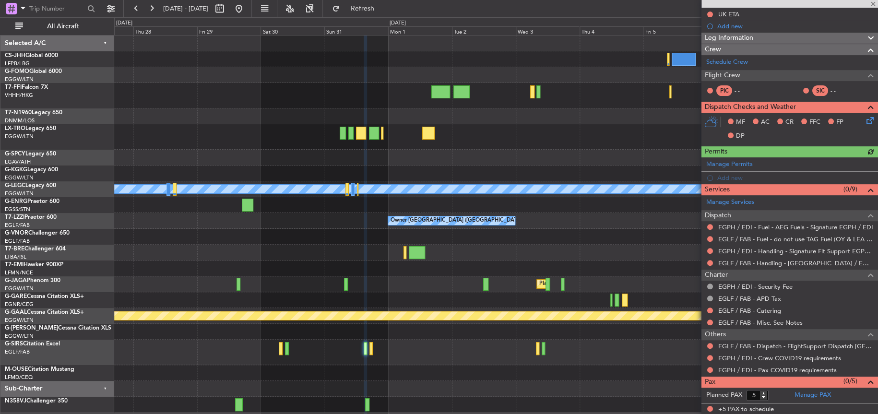
scroll to position [0, 0]
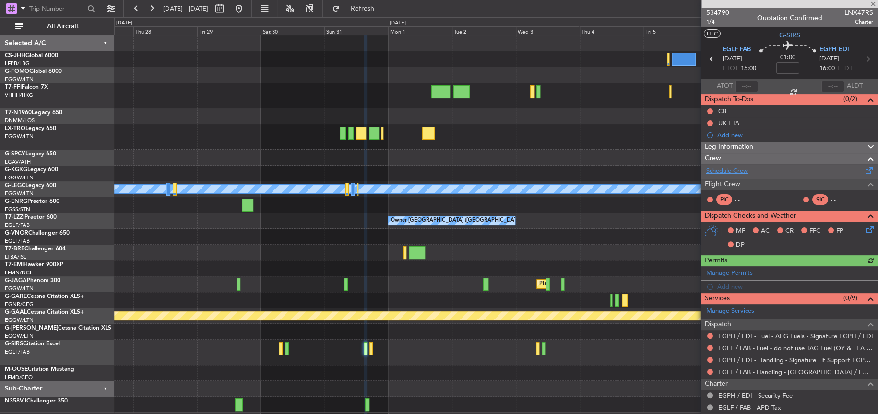
click at [723, 168] on link "Schedule Crew" at bounding box center [727, 171] width 42 height 10
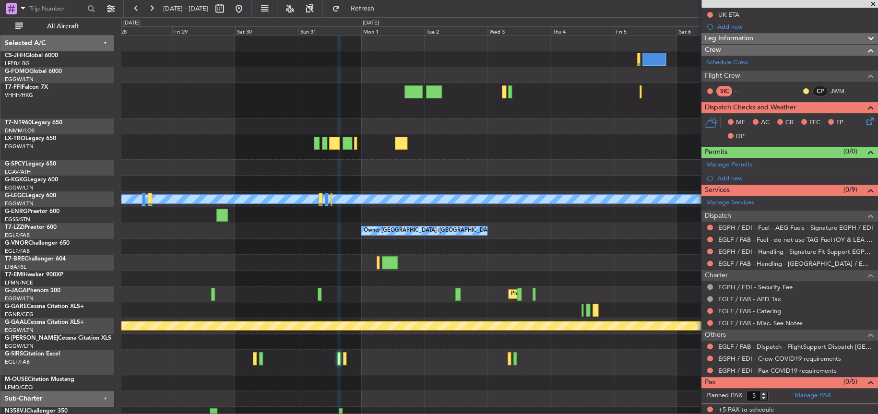
scroll to position [109, 0]
click at [798, 391] on link "Manage PAX" at bounding box center [812, 395] width 36 height 10
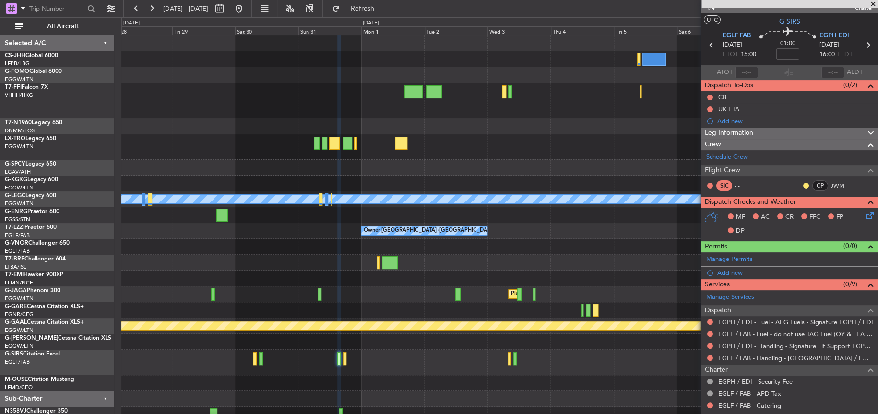
scroll to position [0, 0]
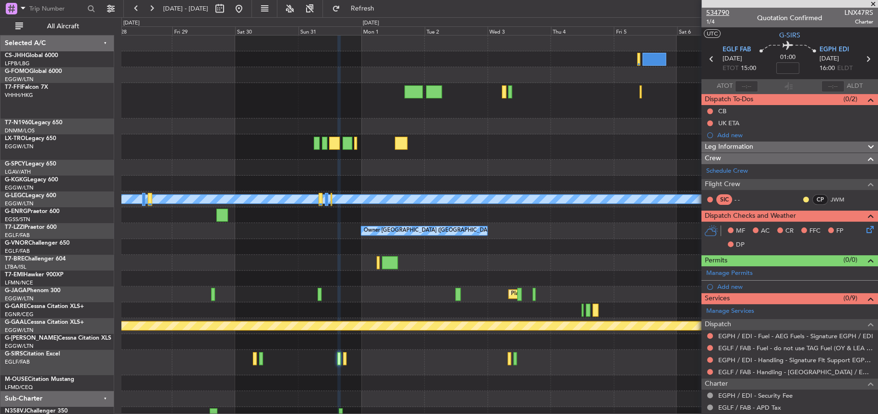
click at [710, 16] on span "534790" at bounding box center [717, 13] width 23 height 10
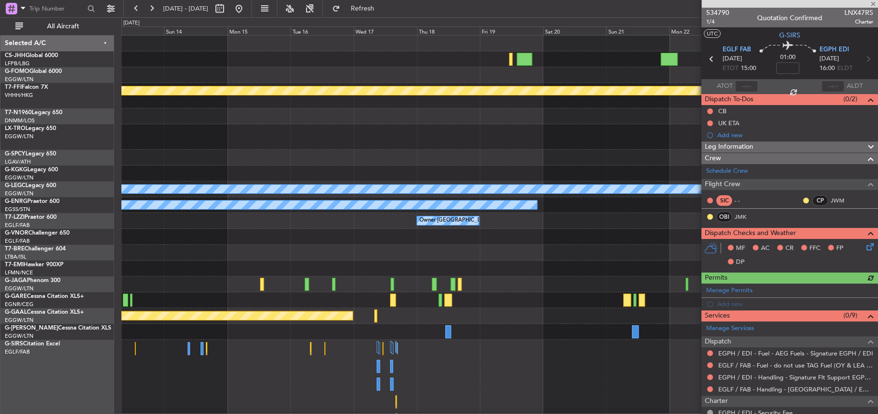
scroll to position [29, 0]
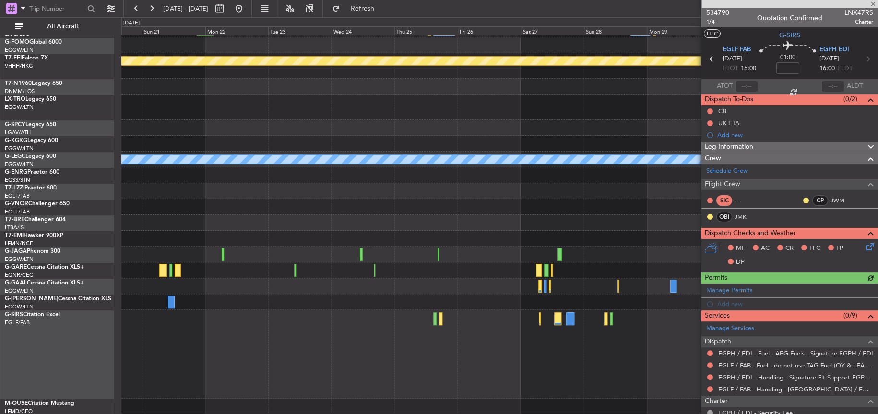
click at [83, 192] on div "Planned Maint Geneva (Cointrin) A/C Unavailable [GEOGRAPHIC_DATA] ([GEOGRAPHIC_…" at bounding box center [439, 215] width 878 height 397
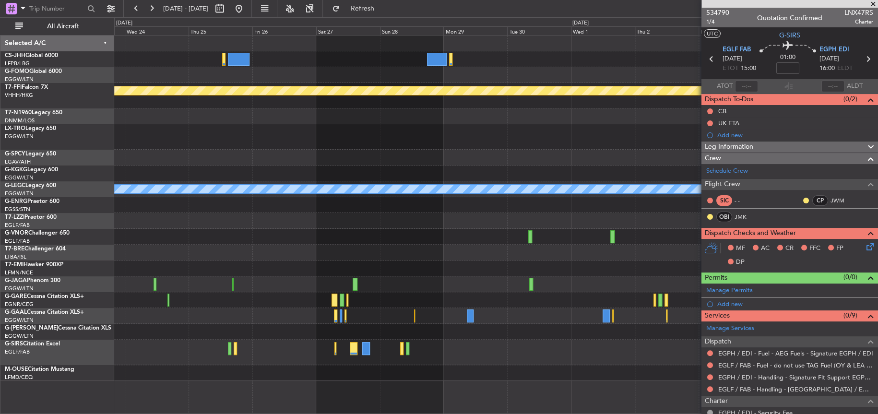
click at [212, 202] on div "Planned Maint Geneva (Cointrin) A/C Unavailable [GEOGRAPHIC_DATA] ([GEOGRAPHIC_…" at bounding box center [495, 207] width 763 height 345
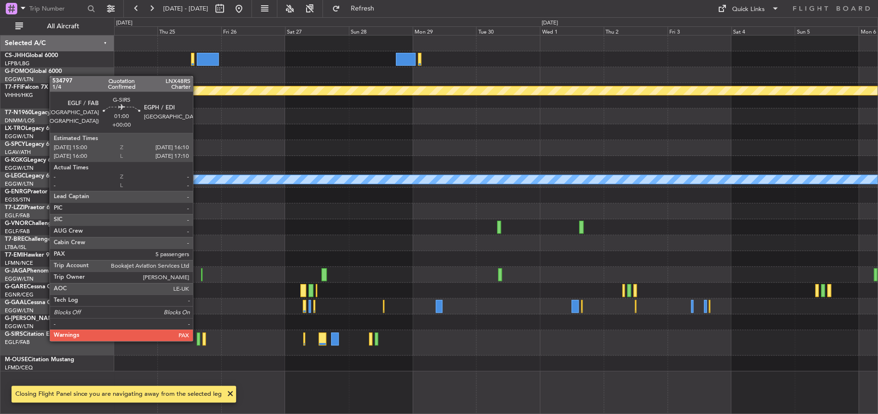
click at [197, 340] on div at bounding box center [198, 338] width 3 height 13
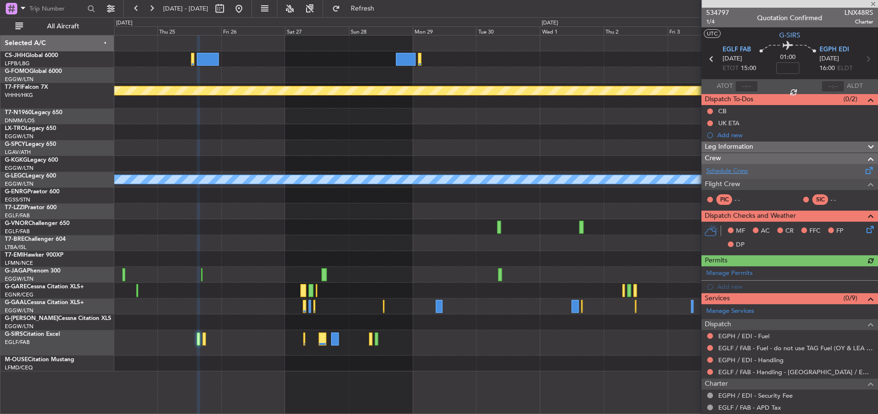
click at [731, 171] on link "Schedule Crew" at bounding box center [727, 171] width 42 height 10
click at [755, 212] on fb-app "[DATE] - [DATE] Refresh Quick Links All Aircraft Planned Maint Geneva ([GEOGRAP…" at bounding box center [439, 210] width 878 height 407
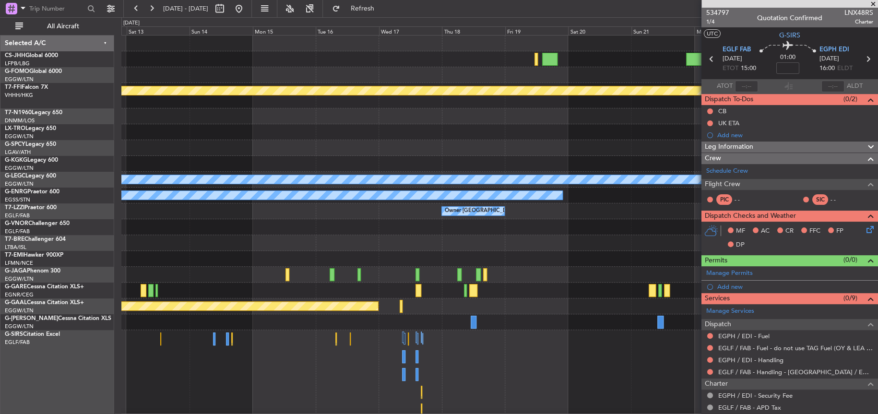
click at [730, 232] on body "[DATE] - [DATE] Refresh Quick Links All Aircraft Planned Maint Geneva ([GEOGRAP…" at bounding box center [439, 207] width 878 height 414
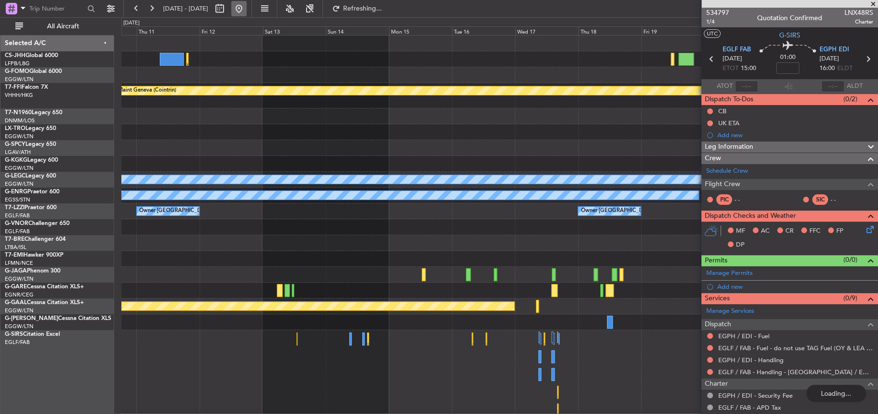
click at [247, 6] on button at bounding box center [238, 8] width 15 height 15
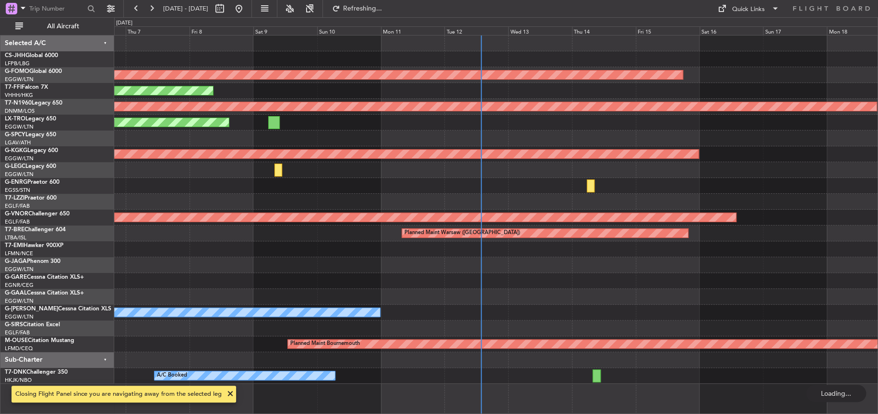
click at [356, 243] on div "A/C Unavailable" at bounding box center [495, 249] width 763 height 16
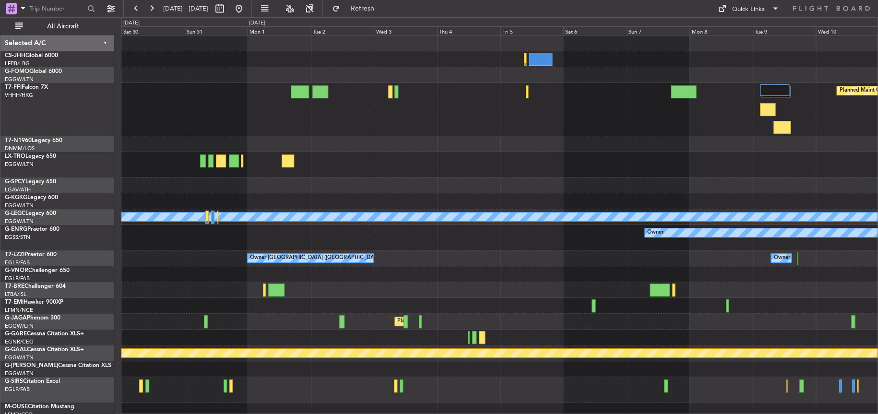
click at [95, 277] on div "Planned Maint Geneva (Cointrin) A/C Unavailable [GEOGRAPHIC_DATA] ([GEOGRAPHIC_…" at bounding box center [439, 215] width 878 height 397
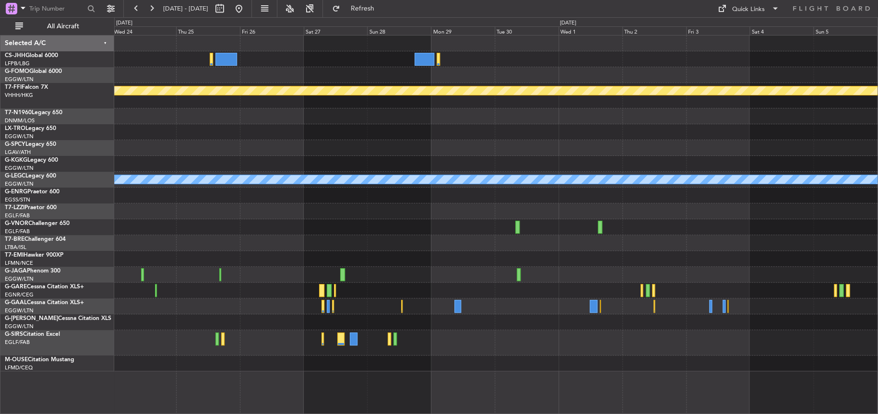
click at [296, 209] on div "Planned Maint Geneva (Cointrin) A/C Unavailable [GEOGRAPHIC_DATA] ([GEOGRAPHIC_…" at bounding box center [495, 203] width 763 height 336
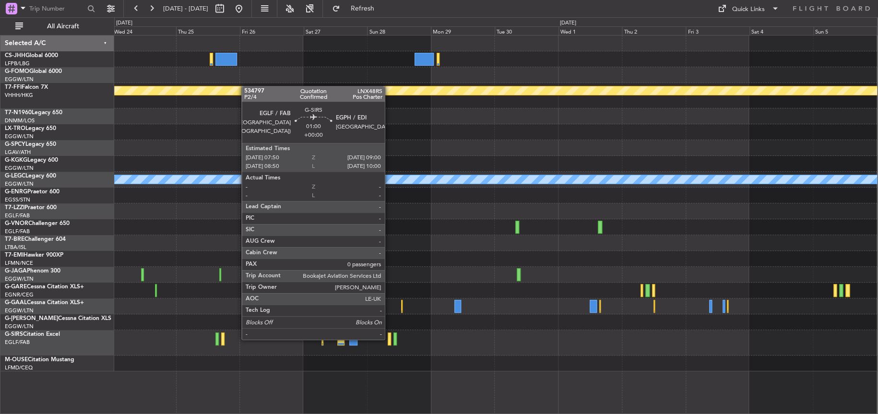
click at [389, 338] on div at bounding box center [389, 338] width 3 height 13
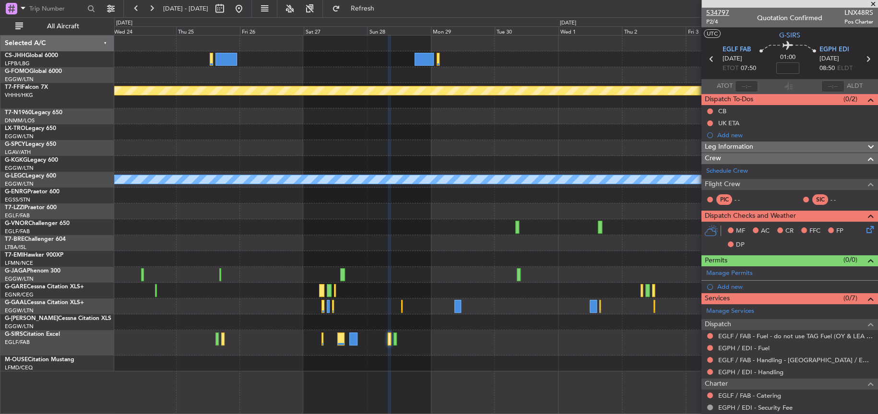
click at [720, 9] on span "534797" at bounding box center [717, 13] width 23 height 10
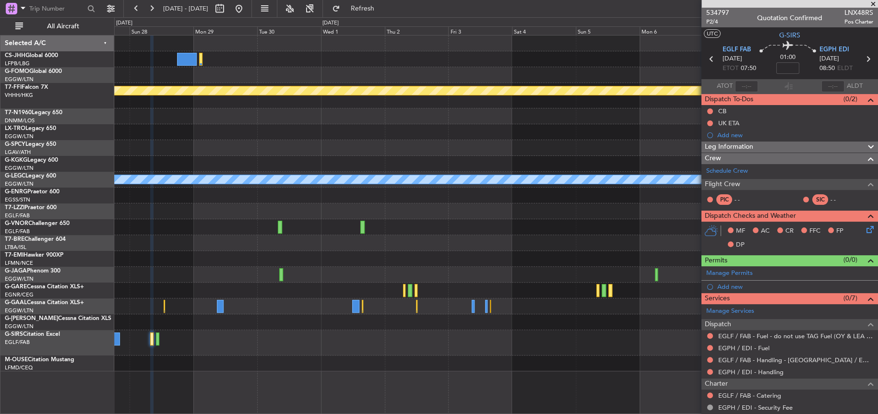
click at [694, 341] on div "Planned Maint Geneva (Cointrin) A/C Unavailable [GEOGRAPHIC_DATA] ([GEOGRAPHIC_…" at bounding box center [495, 203] width 763 height 336
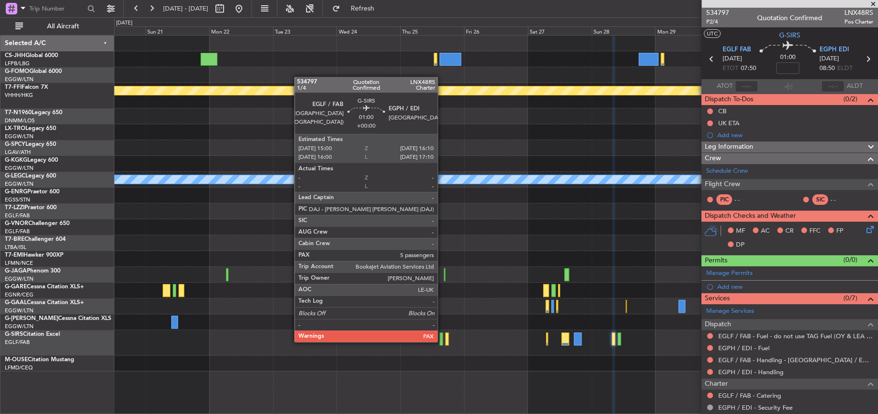
click at [442, 341] on div at bounding box center [440, 338] width 3 height 13
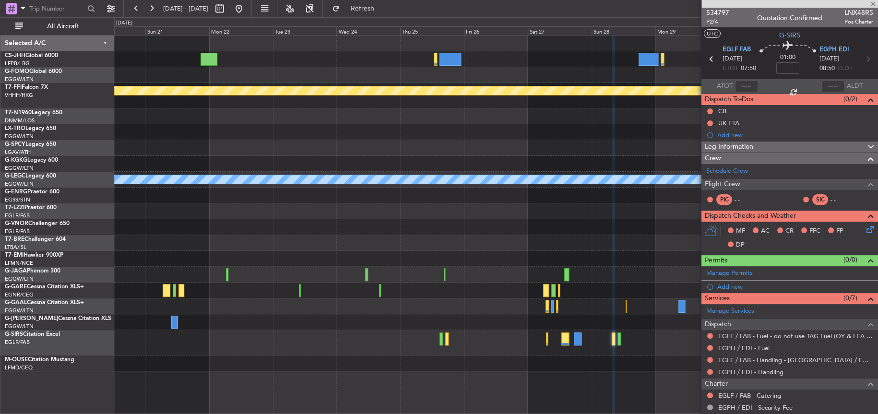
type input "5"
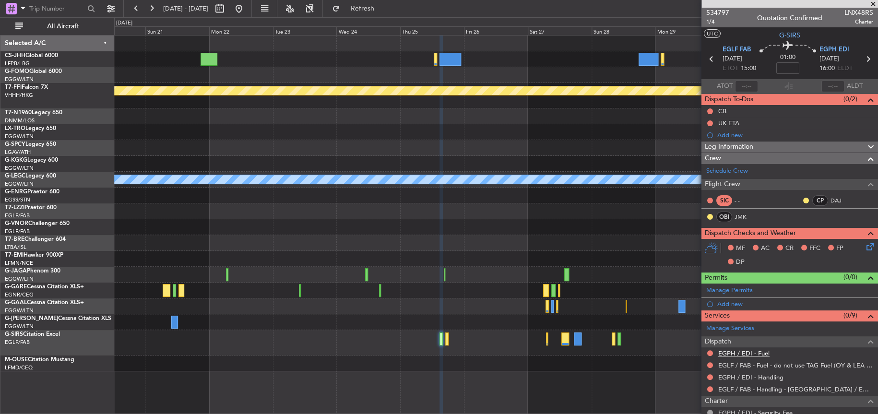
click at [756, 353] on link "EGPH / EDI - Fuel" at bounding box center [743, 353] width 51 height 8
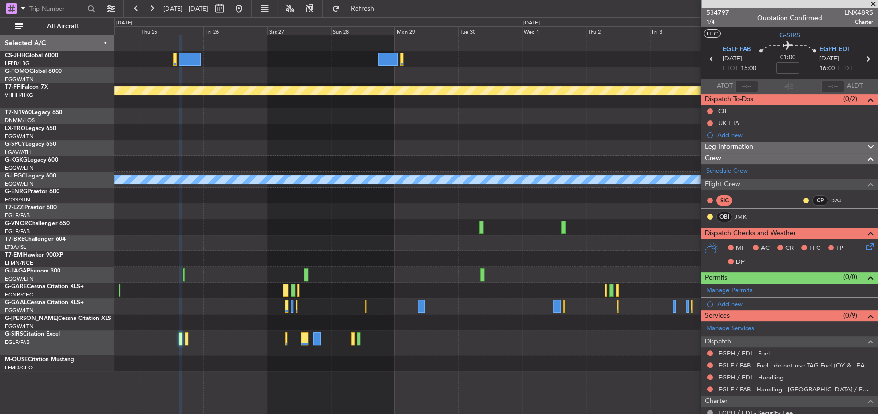
click at [154, 331] on div "Planned Maint Geneva (Cointrin) A/C Unavailable [GEOGRAPHIC_DATA] ([GEOGRAPHIC_…" at bounding box center [495, 203] width 763 height 336
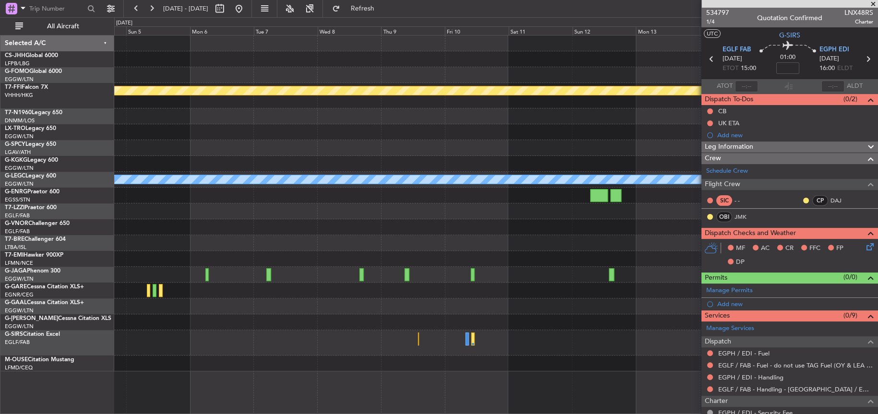
click at [25, 334] on div "Planned Maint Geneva (Cointrin) A/C Unavailable [GEOGRAPHIC_DATA] ([GEOGRAPHIC_…" at bounding box center [439, 215] width 878 height 397
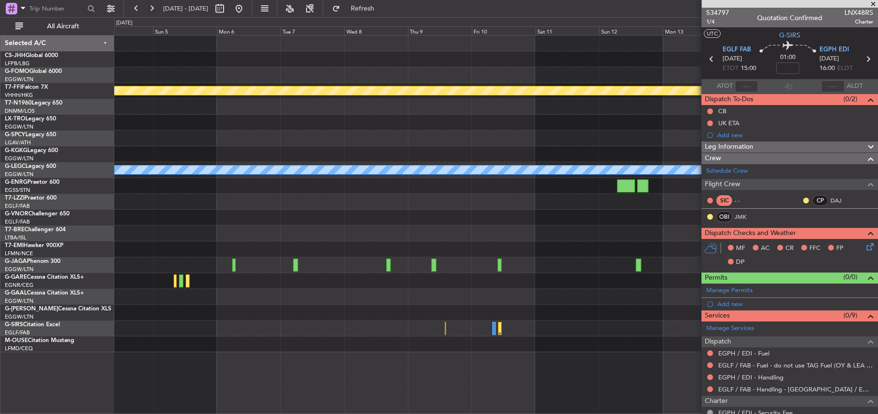
click at [355, 335] on div at bounding box center [495, 328] width 763 height 16
click at [763, 203] on fb-app "[DATE] - [DATE] Refresh Quick Links All Aircraft Planned Maint Geneva ([GEOGRAP…" at bounding box center [439, 210] width 878 height 407
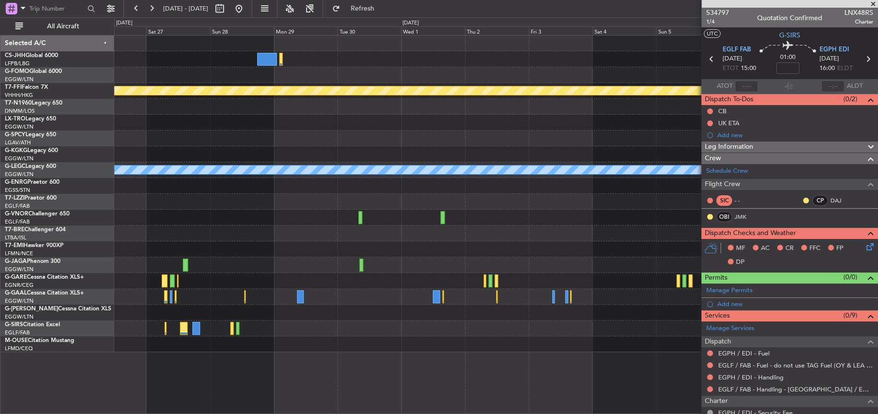
click at [491, 276] on div at bounding box center [495, 281] width 763 height 16
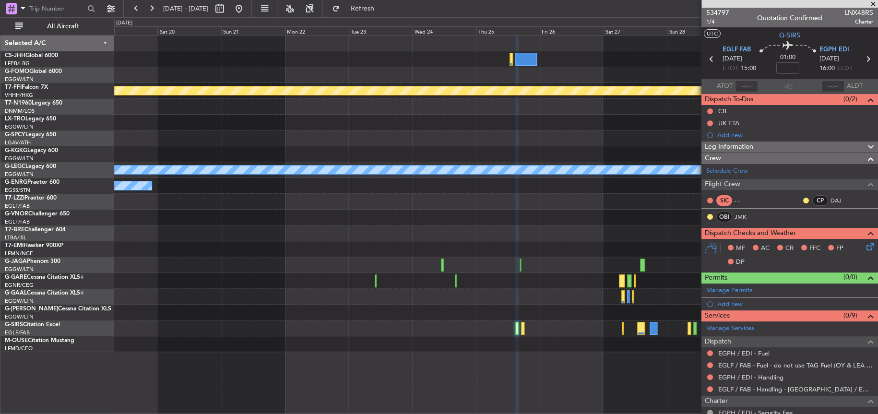
click at [669, 279] on div at bounding box center [495, 281] width 763 height 16
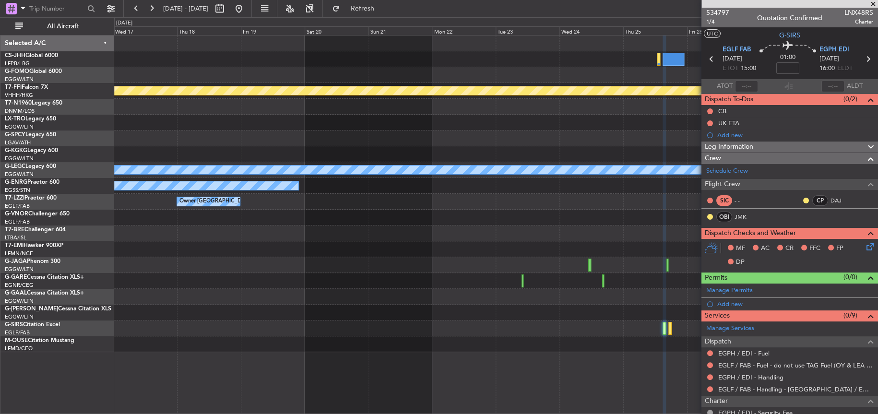
click at [603, 287] on div at bounding box center [495, 281] width 763 height 16
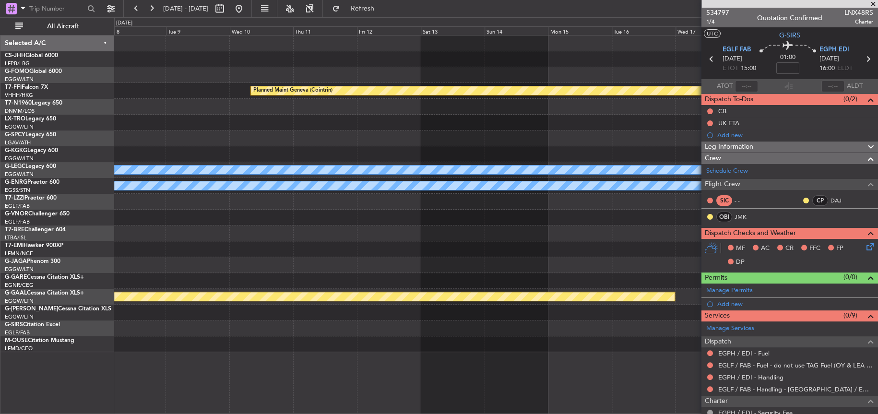
click at [664, 318] on div at bounding box center [495, 313] width 763 height 16
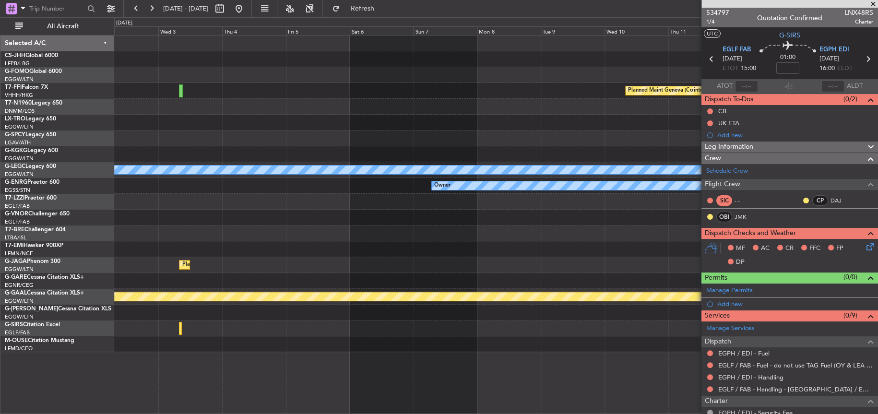
click at [199, 308] on div "Planned Maint Geneva (Cointrin) A/C Unavailable [GEOGRAPHIC_DATA] ([GEOGRAPHIC_…" at bounding box center [495, 193] width 763 height 317
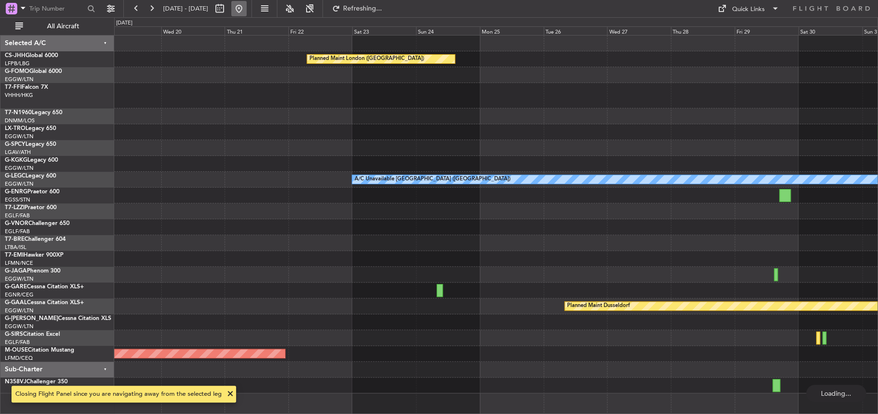
click at [247, 6] on button at bounding box center [238, 8] width 15 height 15
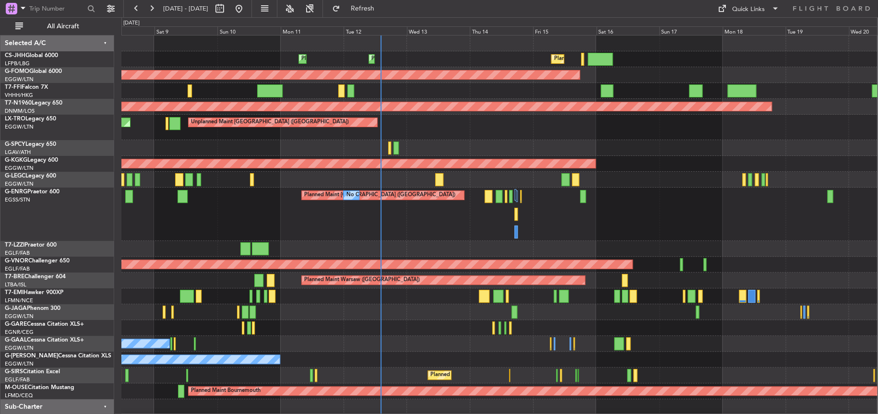
click at [445, 127] on div "Planned Maint Unplanned Maint [GEOGRAPHIC_DATA] ([GEOGRAPHIC_DATA])" at bounding box center [499, 127] width 756 height 25
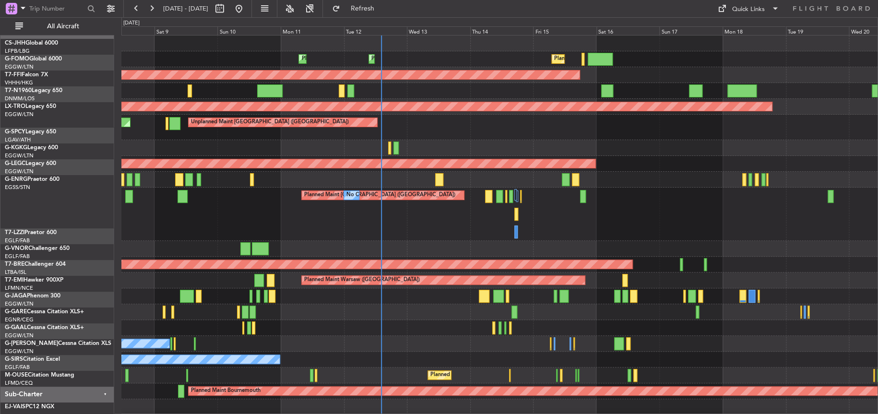
click at [266, 214] on div "Planned Maint [GEOGRAPHIC_DATA] ([GEOGRAPHIC_DATA]) No Crew No Crew" at bounding box center [499, 214] width 756 height 53
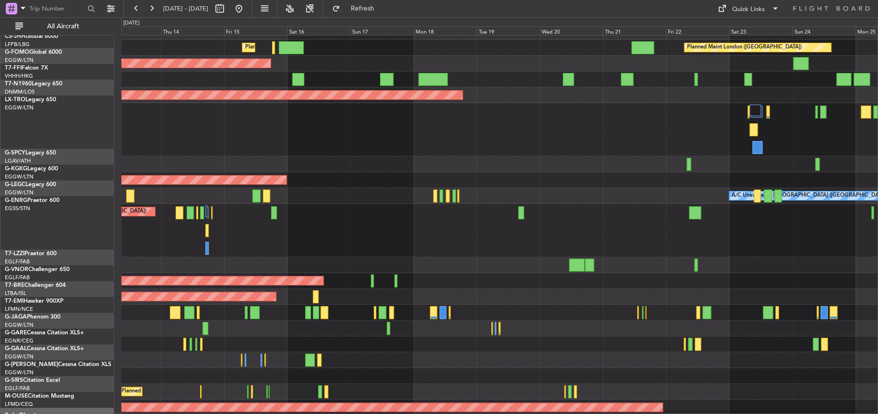
scroll to position [11, 0]
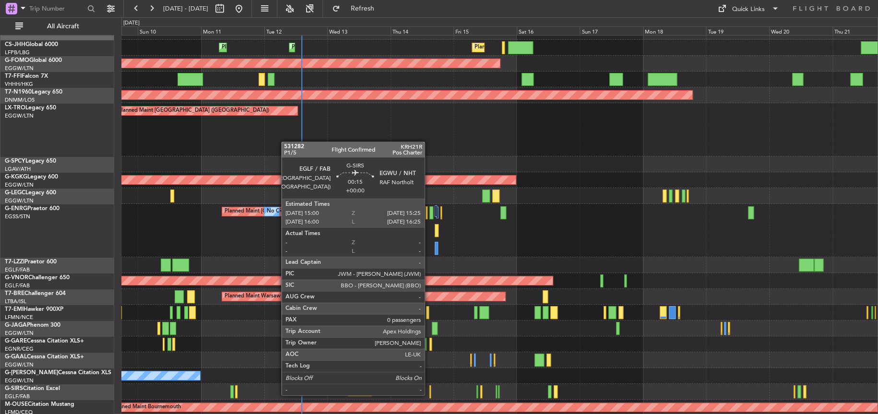
click at [429, 394] on div at bounding box center [429, 391] width 1 height 13
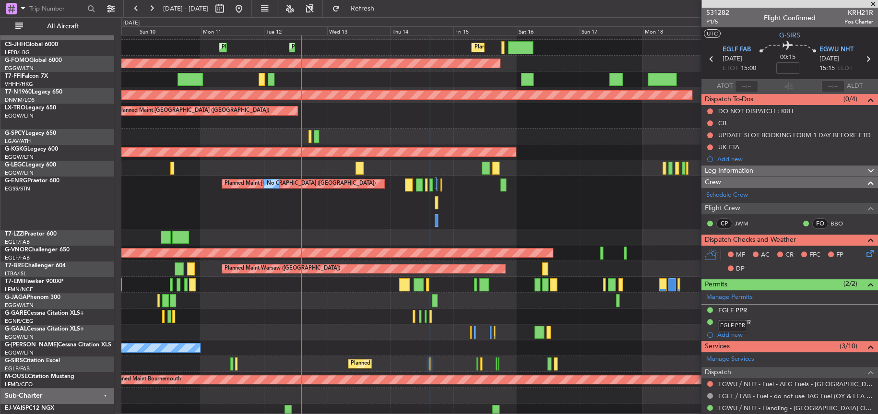
click at [726, 308] on div "EGLF PPR" at bounding box center [732, 310] width 29 height 8
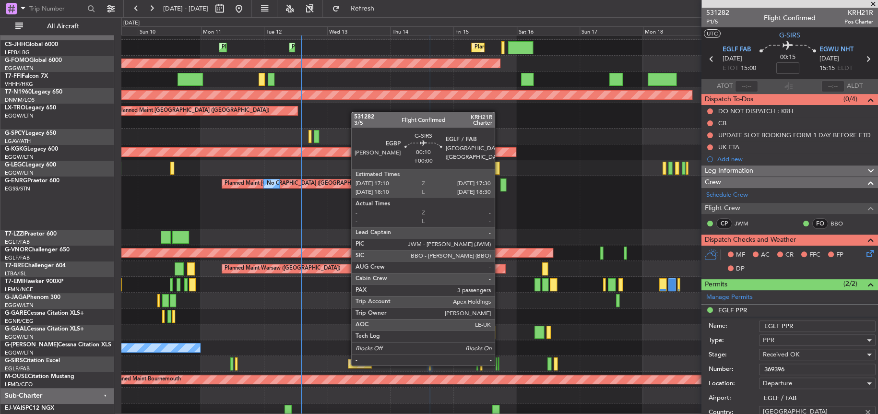
click at [499, 364] on div at bounding box center [498, 363] width 1 height 13
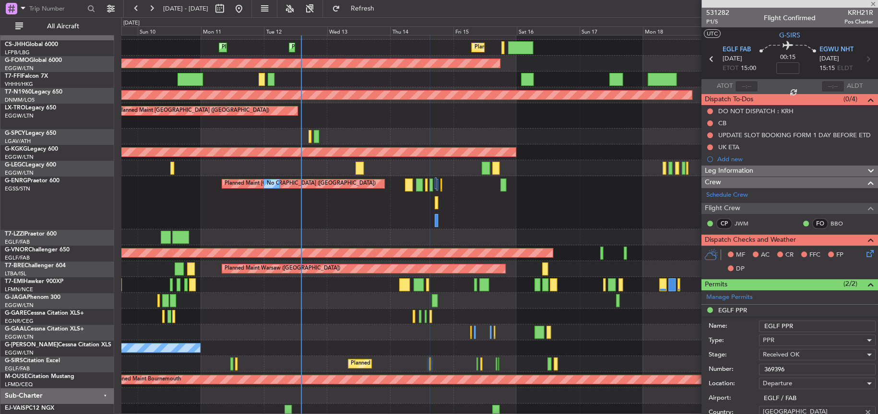
type input "3"
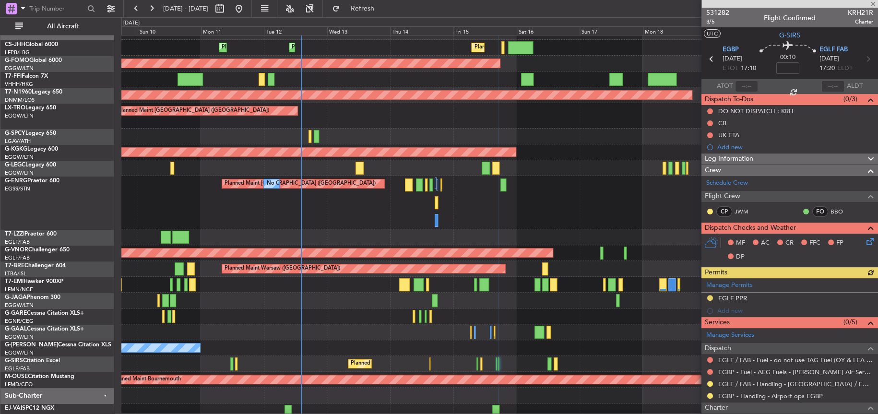
click at [733, 295] on div "Manage Permits EGLF PPR Add new" at bounding box center [789, 297] width 177 height 39
click at [738, 299] on div "EGLF PPR" at bounding box center [732, 298] width 29 height 8
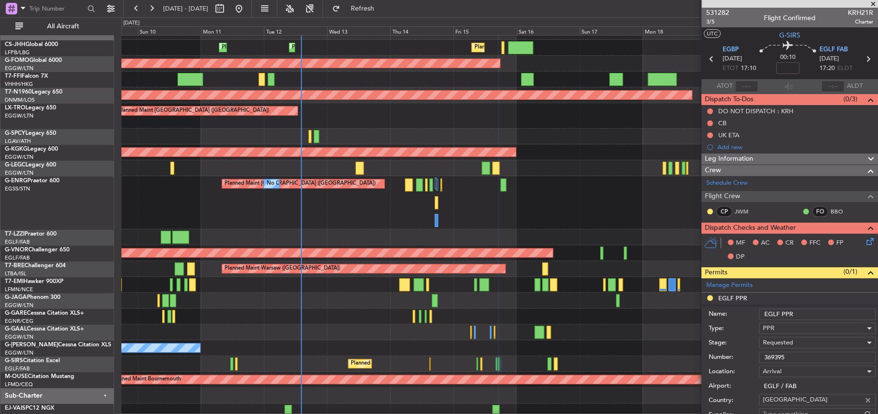
click at [786, 355] on input "369395" at bounding box center [817, 358] width 117 height 12
paste input "70194"
type input "370194"
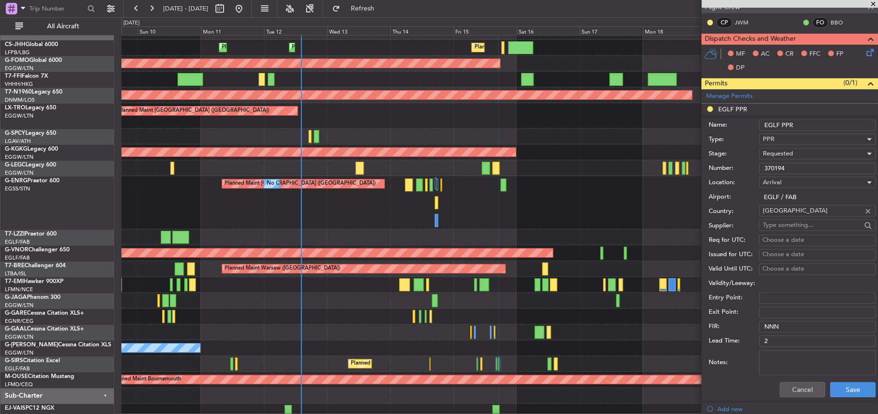
scroll to position [192, 0]
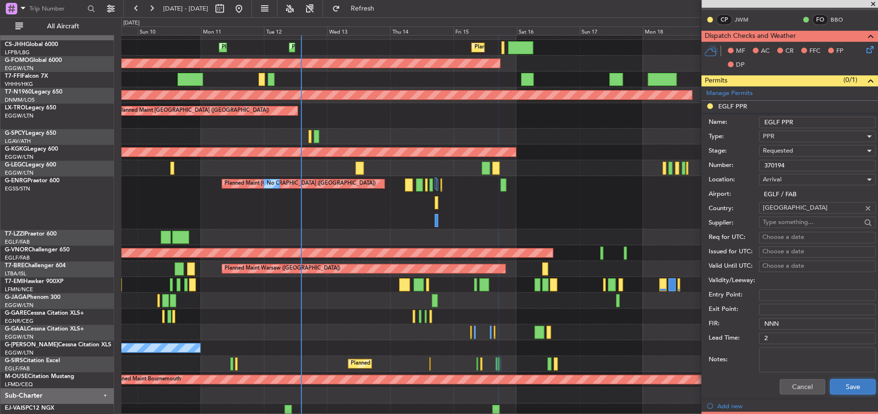
click at [833, 387] on button "Save" at bounding box center [853, 386] width 46 height 15
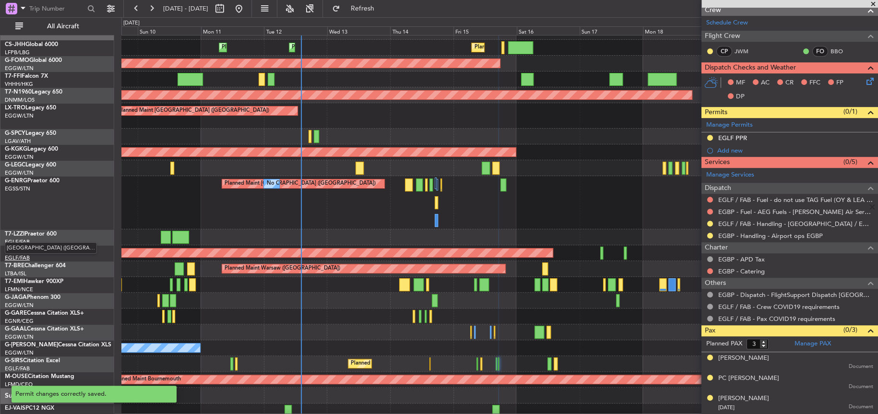
scroll to position [159, 0]
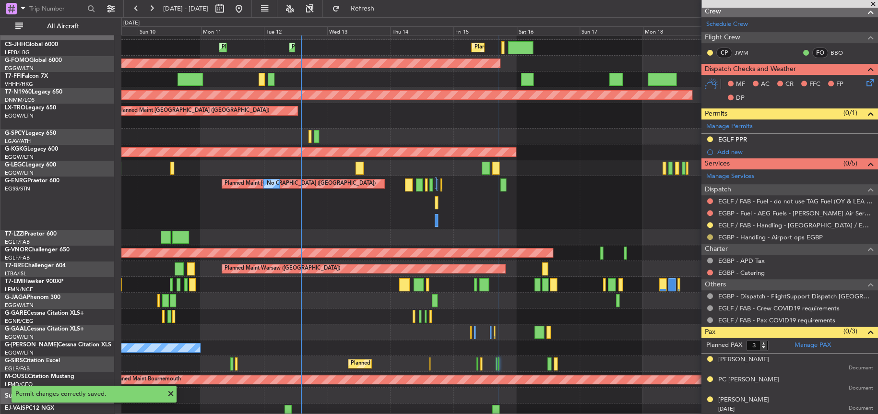
click at [709, 236] on button at bounding box center [710, 237] width 6 height 6
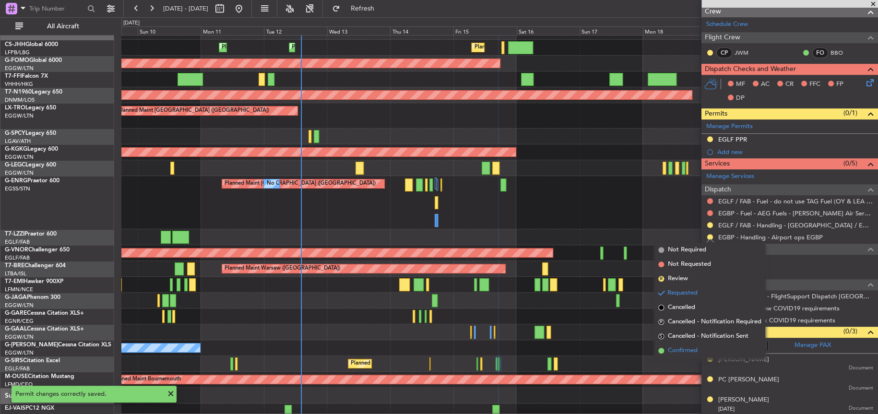
click at [700, 348] on li "Confirmed" at bounding box center [709, 350] width 111 height 14
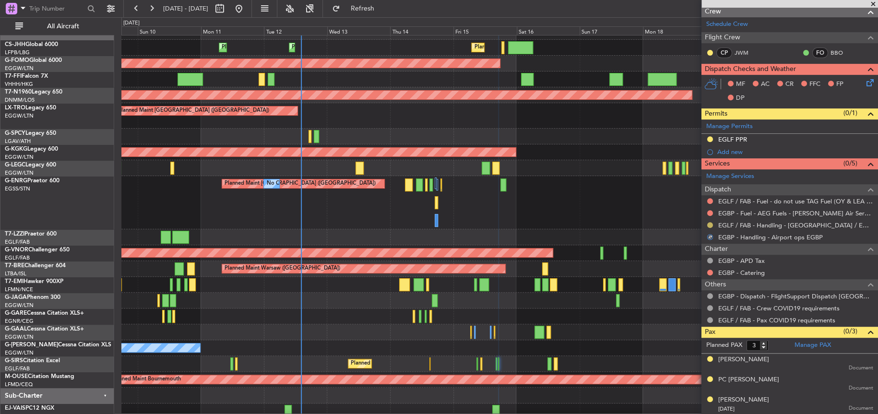
click at [711, 224] on button at bounding box center [710, 225] width 6 height 6
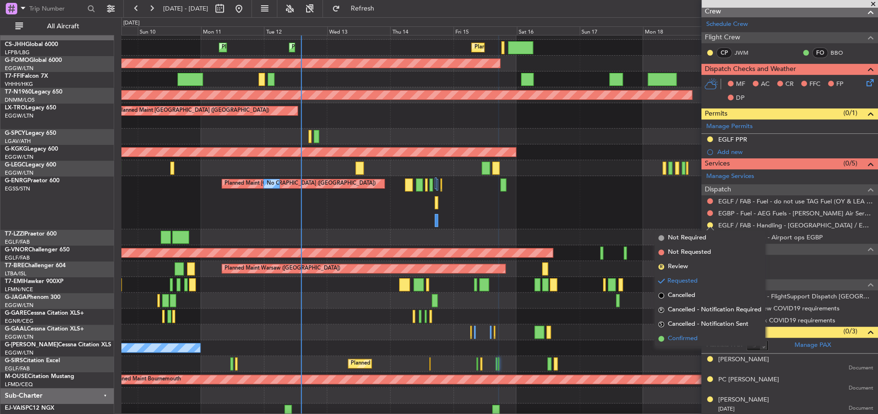
click at [674, 341] on span "Confirmed" at bounding box center [683, 339] width 30 height 10
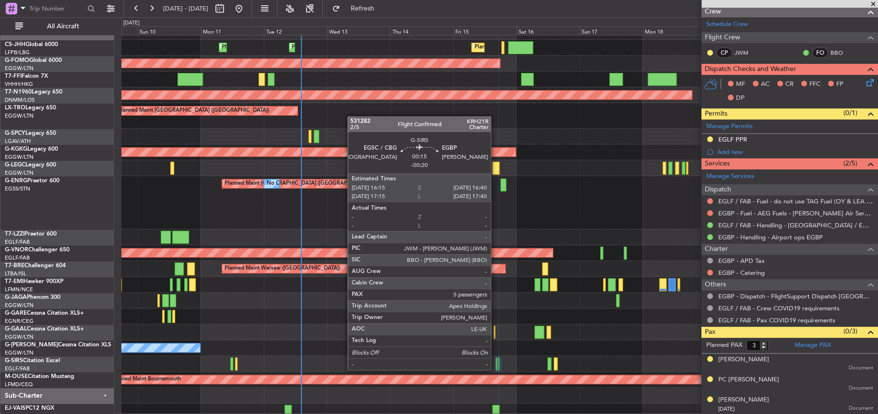
click at [496, 368] on div at bounding box center [496, 363] width 1 height 13
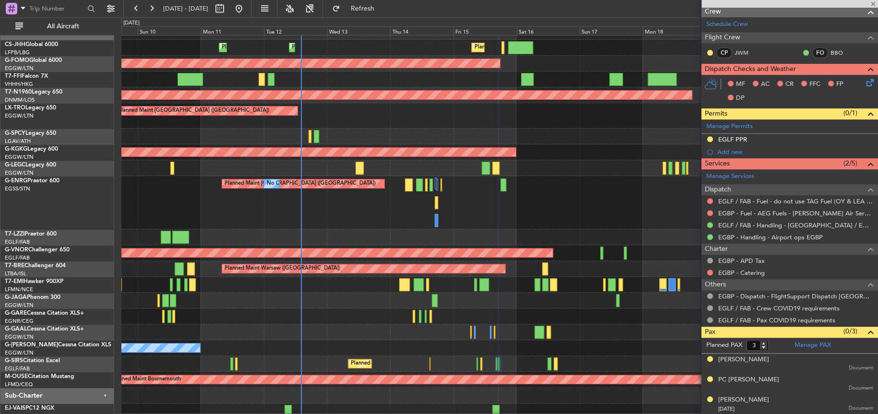
type input "-00:20"
type input "5"
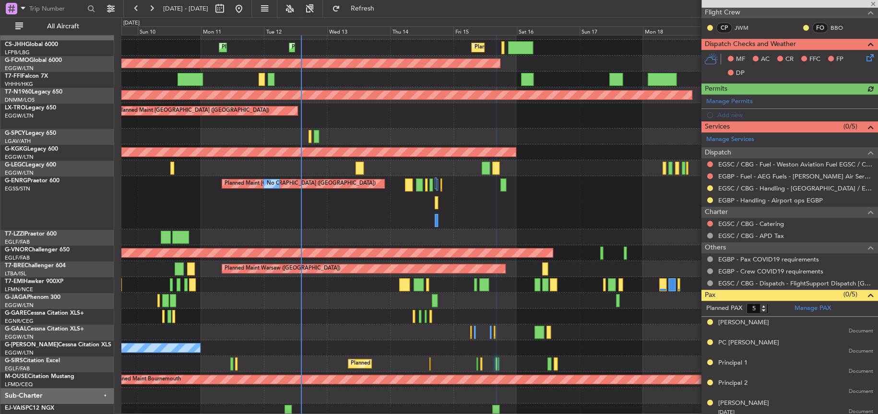
scroll to position [187, 0]
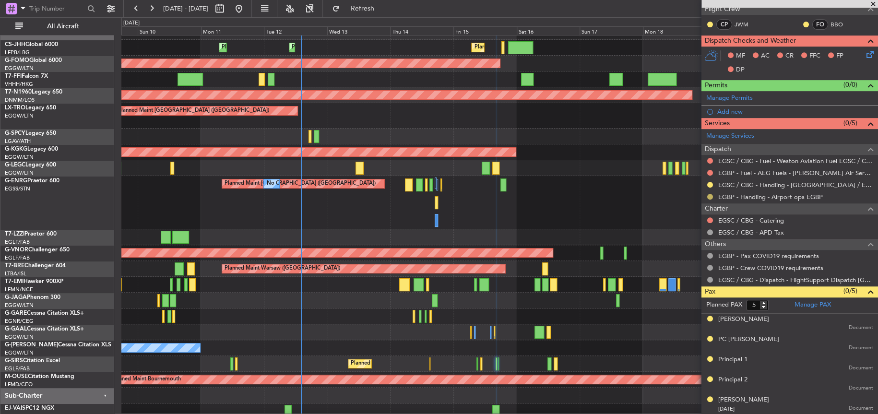
click at [710, 197] on button at bounding box center [710, 197] width 6 height 6
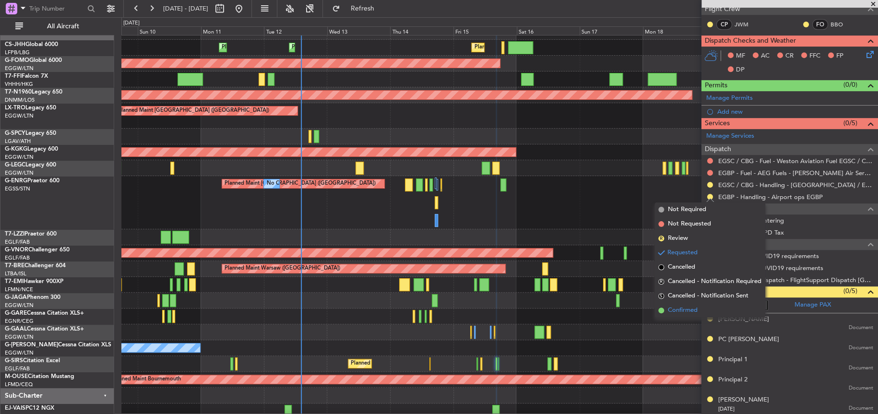
click at [697, 311] on span "Confirmed" at bounding box center [683, 311] width 30 height 10
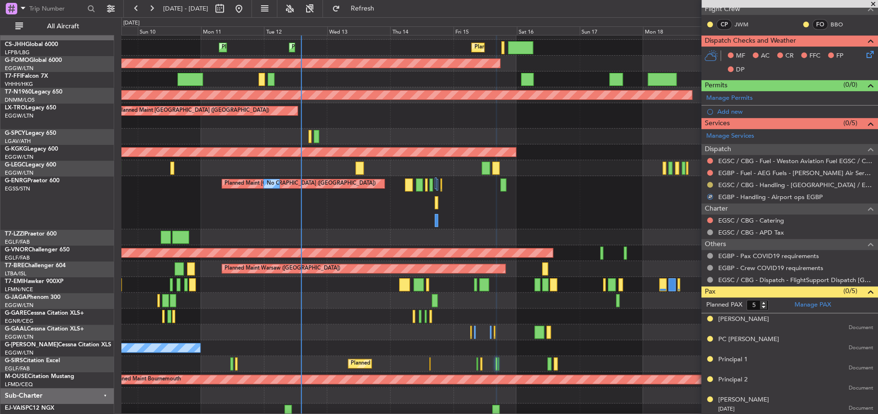
click at [709, 182] on button at bounding box center [710, 185] width 6 height 6
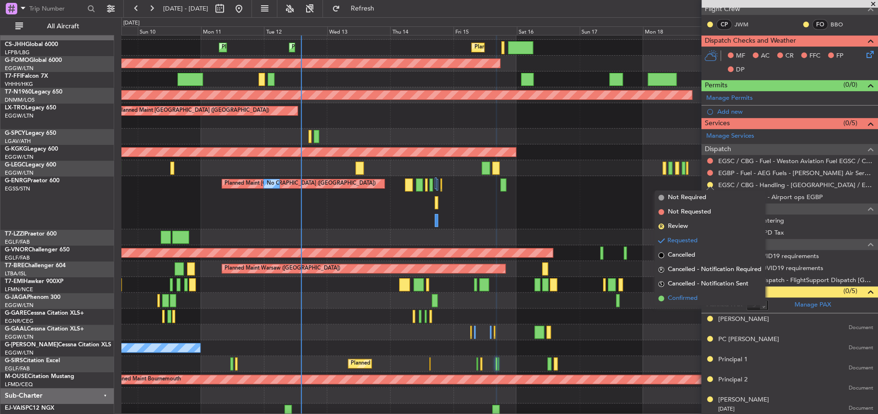
click at [695, 303] on li "Confirmed" at bounding box center [709, 298] width 111 height 14
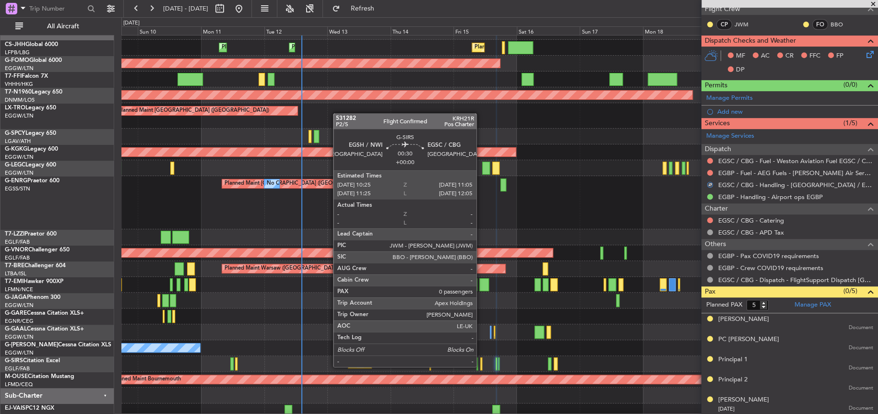
click at [481, 366] on div at bounding box center [481, 363] width 2 height 13
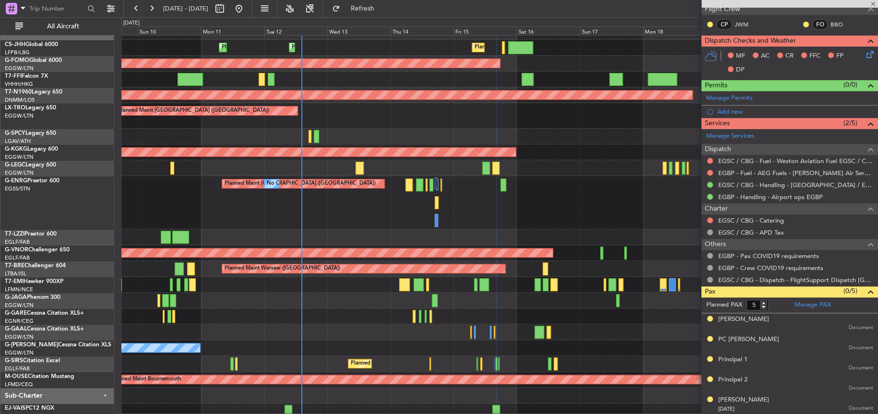
type input "0"
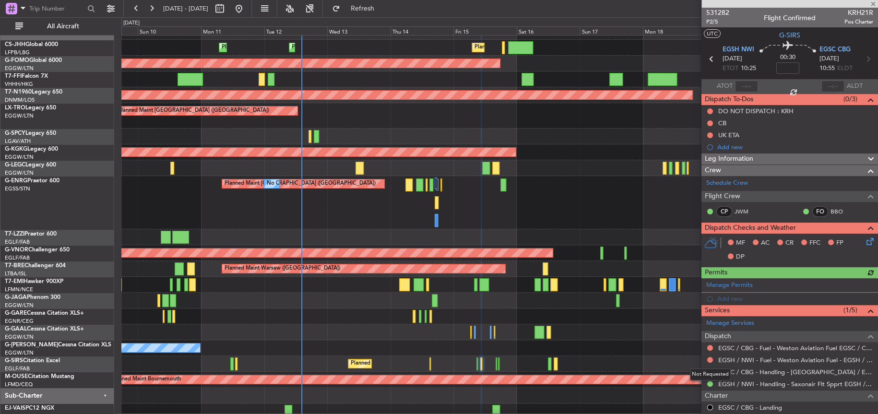
click at [710, 372] on div "Not Requested" at bounding box center [710, 374] width 41 height 12
click at [709, 373] on button at bounding box center [710, 372] width 6 height 6
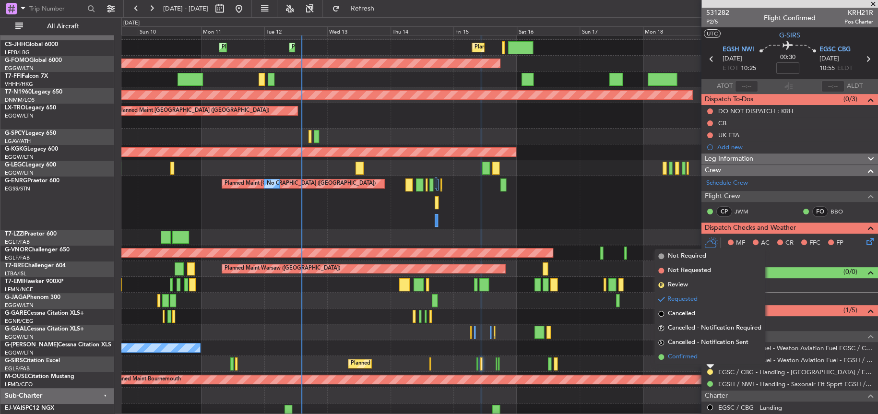
click at [700, 357] on li "Confirmed" at bounding box center [709, 357] width 111 height 14
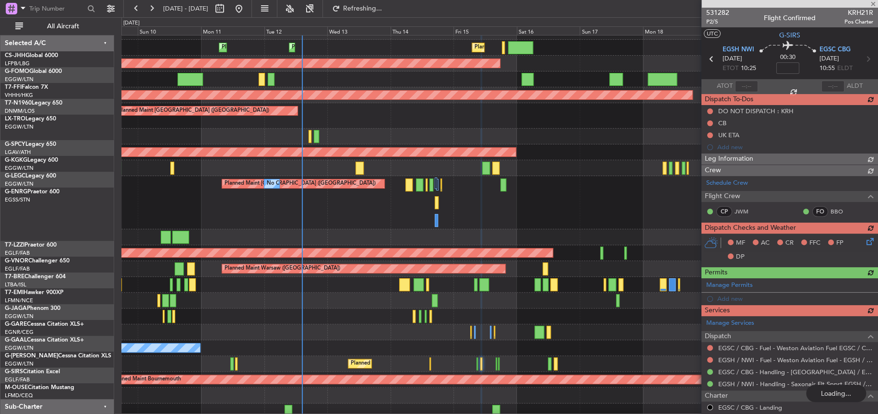
scroll to position [11, 0]
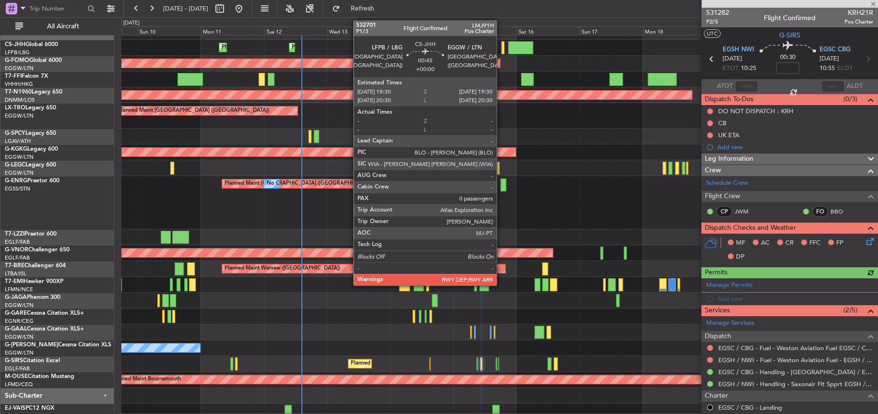
click at [501, 48] on div at bounding box center [502, 47] width 3 height 13
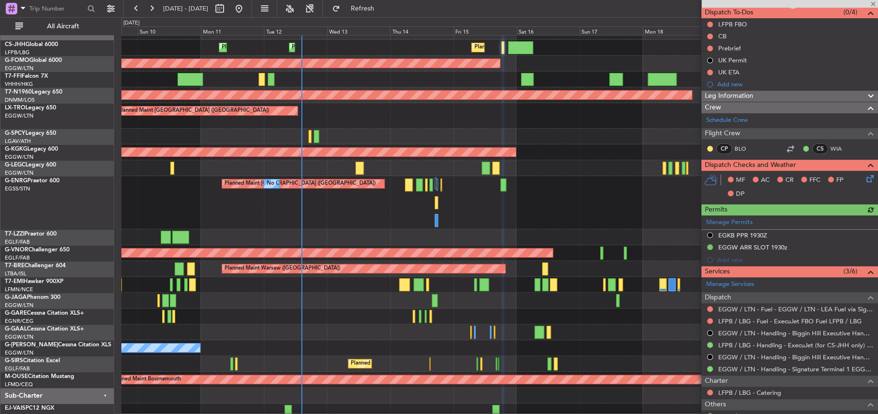
scroll to position [157, 0]
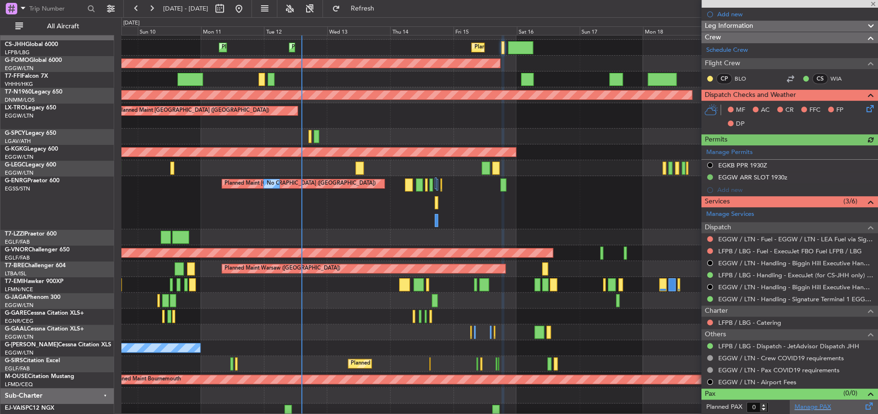
click at [810, 403] on link "Manage PAX" at bounding box center [812, 407] width 36 height 10
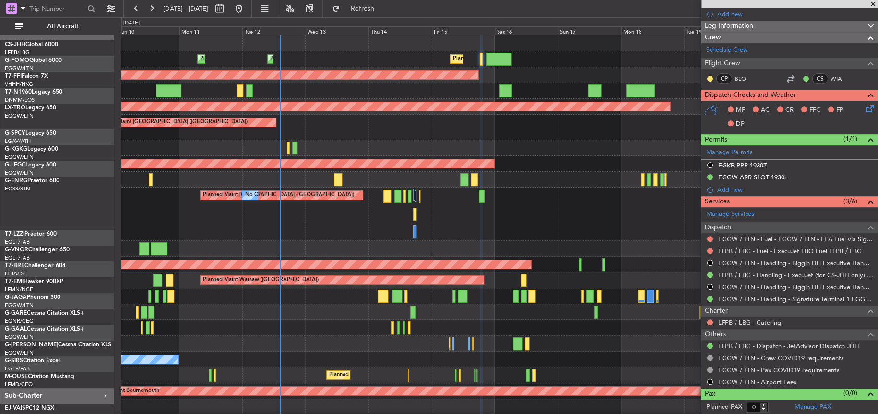
scroll to position [0, 0]
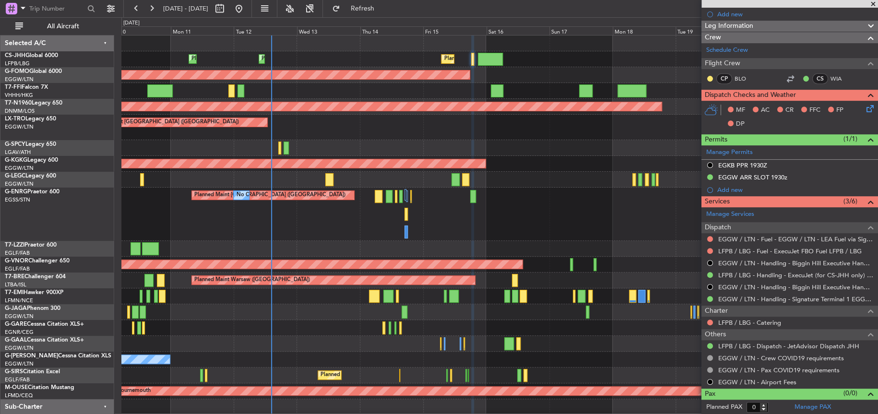
click at [360, 197] on div "Planned Maint Paris (Le Bourget) Planned Maint Paris (Le Bourget) Planned Maint…" at bounding box center [499, 240] width 756 height 411
click at [382, 8] on span "Refresh" at bounding box center [362, 8] width 40 height 7
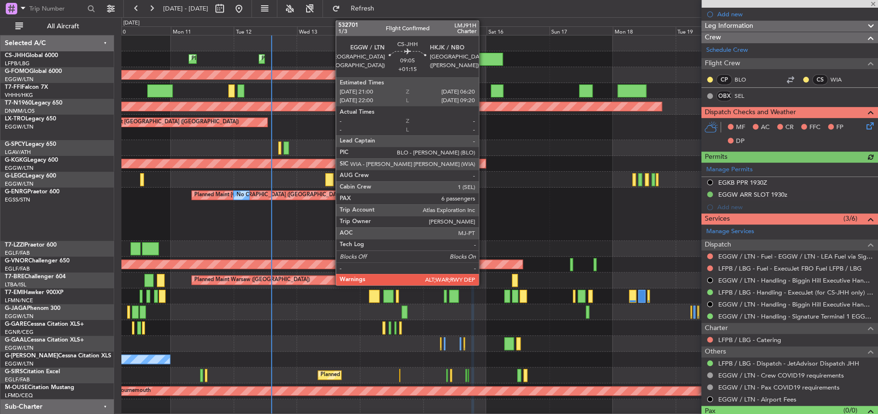
click at [483, 59] on div at bounding box center [490, 59] width 25 height 13
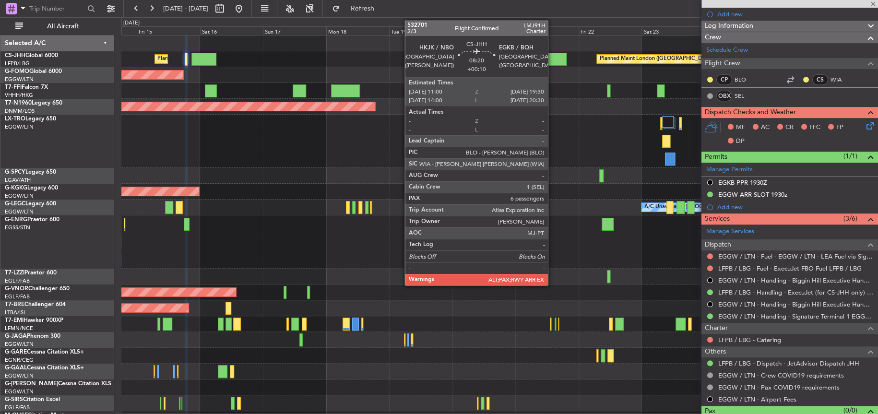
type input "+01:15"
type input "6"
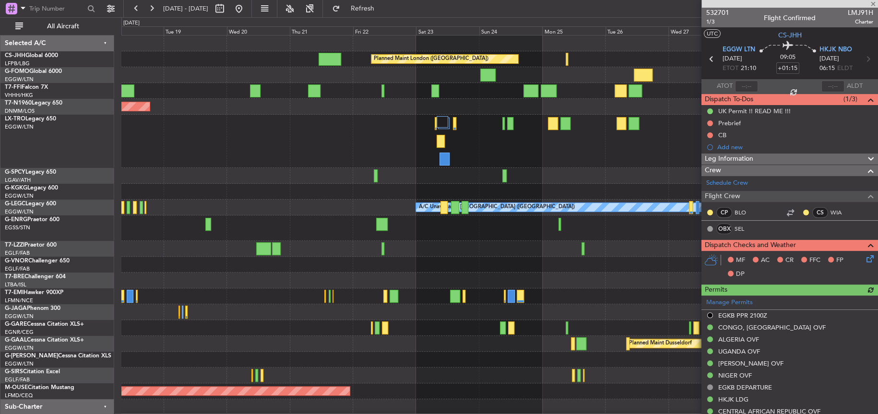
click at [318, 115] on div "Planned Maint London (Biggin Hill) Planned Maint Paris (Le Bourget) Planned Mai…" at bounding box center [499, 248] width 756 height 427
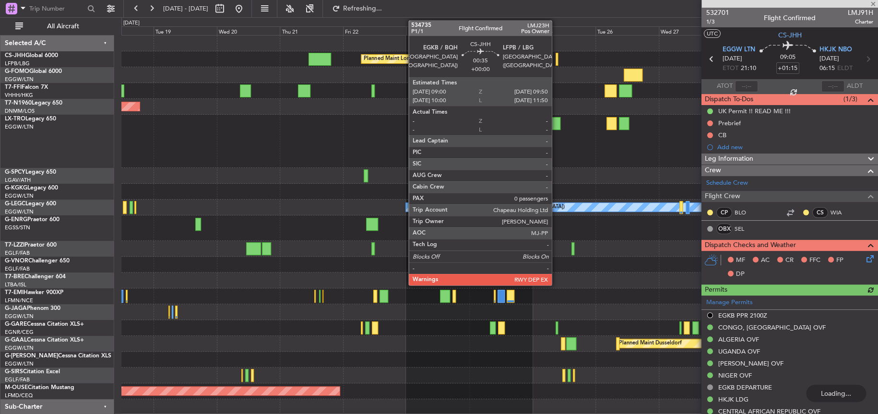
click at [556, 58] on div at bounding box center [557, 59] width 2 height 13
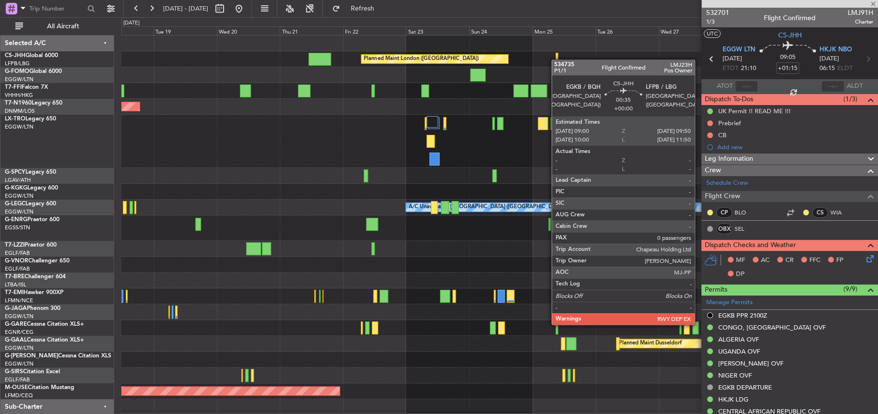
type input "0"
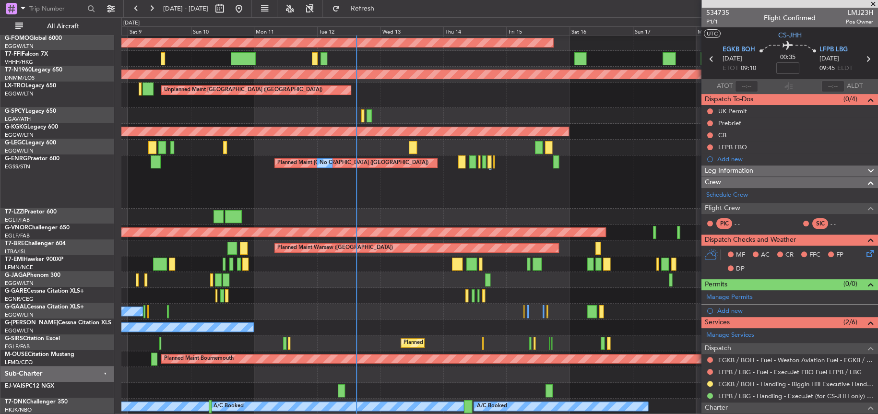
scroll to position [32, 0]
click at [589, 191] on div "Planned Maint [GEOGRAPHIC_DATA] ([GEOGRAPHIC_DATA]) No Crew No Crew" at bounding box center [499, 181] width 756 height 53
click at [609, 183] on div "Planned Maint [GEOGRAPHIC_DATA] ([GEOGRAPHIC_DATA]) No Crew No Crew" at bounding box center [499, 181] width 756 height 53
click at [334, 179] on div "Planned Maint [GEOGRAPHIC_DATA] ([GEOGRAPHIC_DATA]) No Crew No Crew" at bounding box center [499, 181] width 756 height 53
click at [466, 198] on div "Planned Maint [GEOGRAPHIC_DATA] ([GEOGRAPHIC_DATA]) No Crew No Crew" at bounding box center [499, 181] width 756 height 53
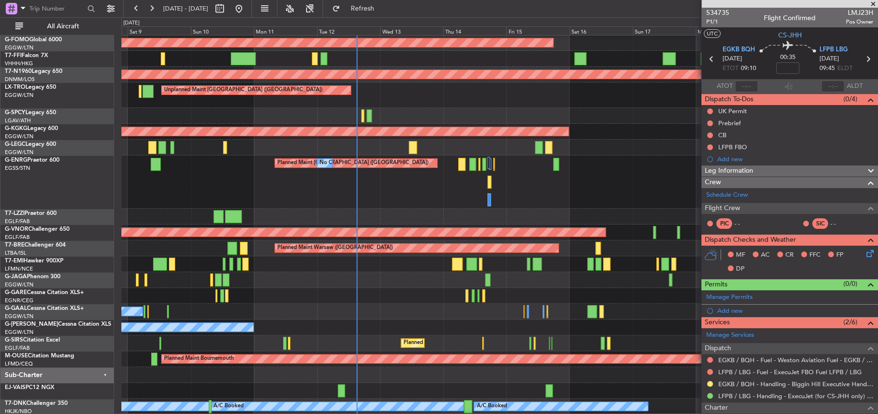
click at [587, 171] on div "Planned Maint [GEOGRAPHIC_DATA] ([GEOGRAPHIC_DATA]) No Crew No Crew" at bounding box center [499, 181] width 756 height 53
click at [614, 105] on div "Unplanned Maint London (Luton) Planned Maint" at bounding box center [499, 95] width 756 height 25
click at [361, 196] on div "Planned Maint [GEOGRAPHIC_DATA] ([GEOGRAPHIC_DATA]) No Crew No Crew" at bounding box center [499, 181] width 756 height 53
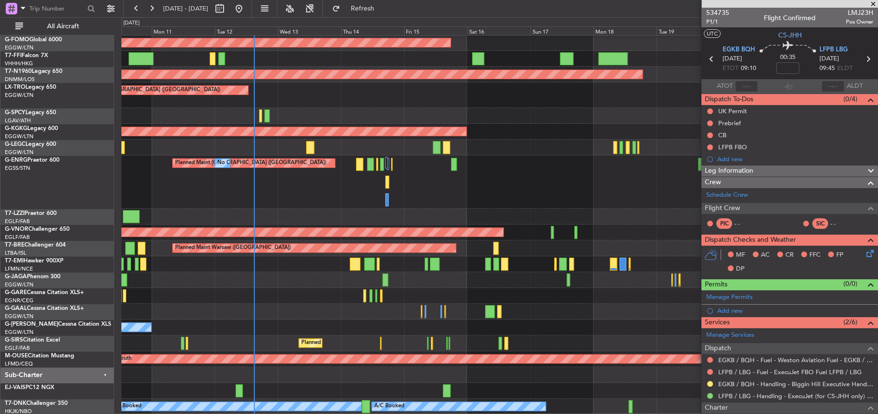
click at [230, 287] on div "Planned Maint Paris (Le Bourget) Planned Maint Paris (Le Bourget) Planned Maint…" at bounding box center [499, 208] width 756 height 411
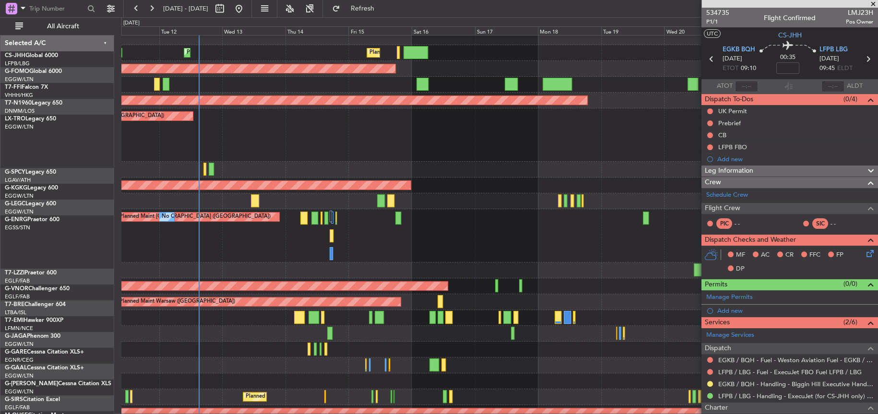
scroll to position [8, 0]
